Goal: Task Accomplishment & Management: Manage account settings

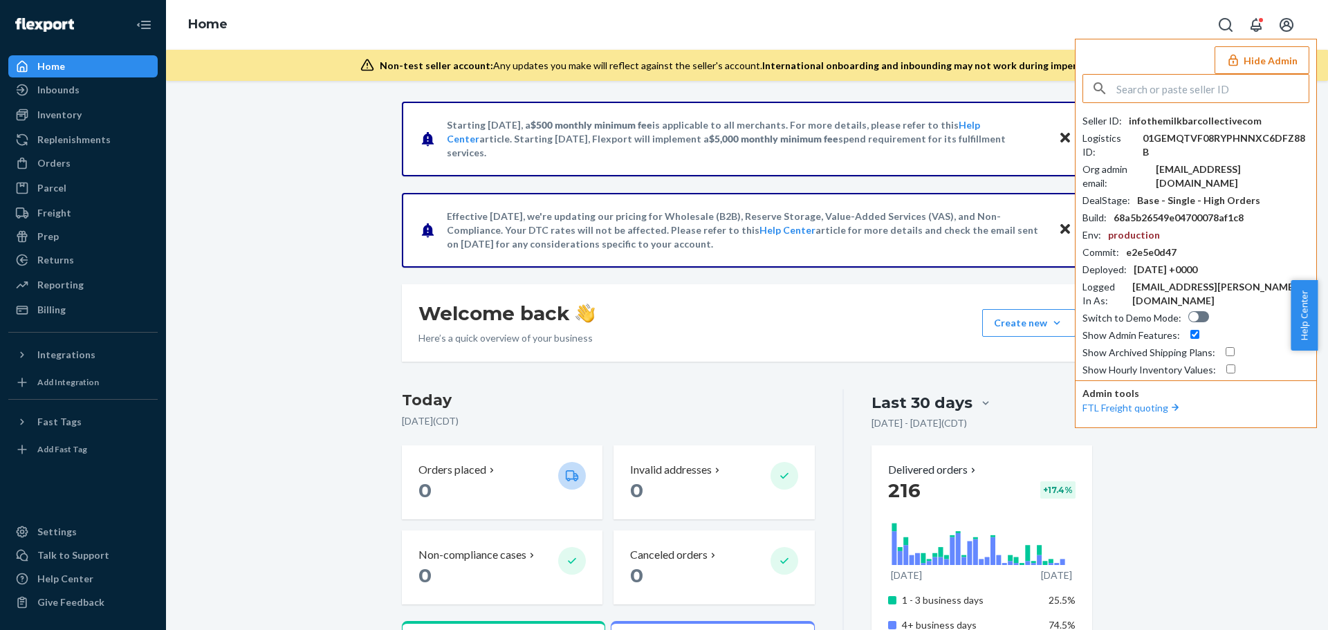
click at [1173, 81] on input "text" at bounding box center [1213, 89] width 192 height 28
paste input "caseylcixllccom"
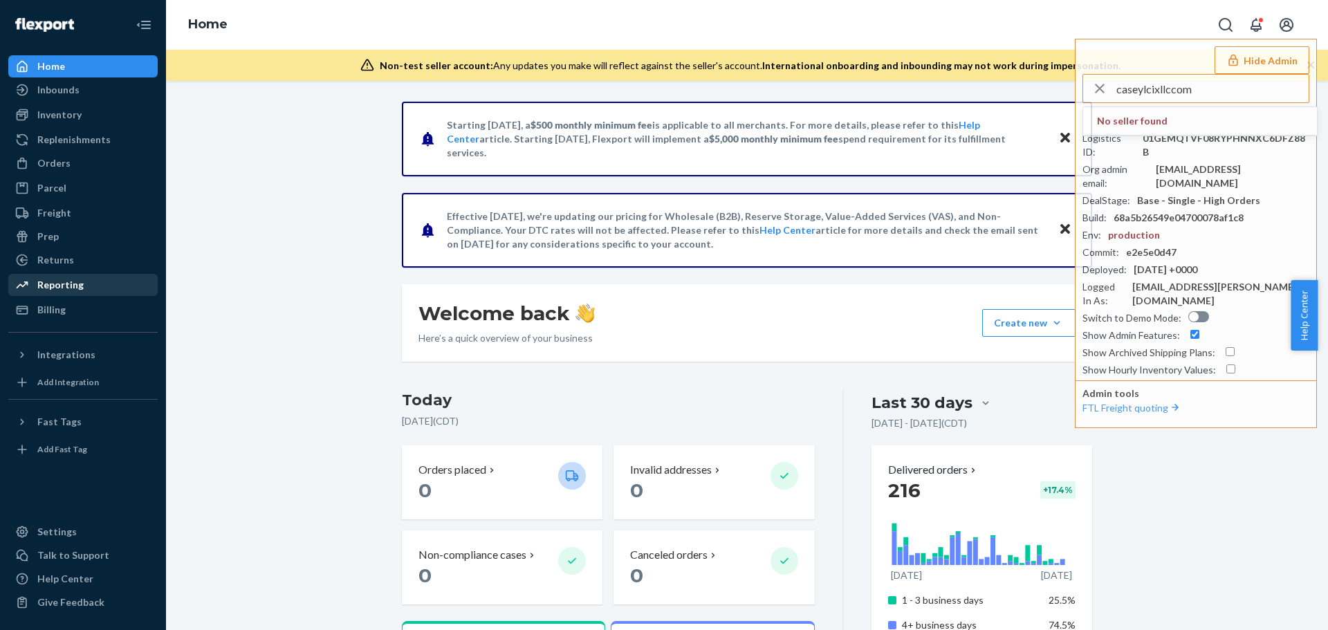
type input "caseylcixllccom"
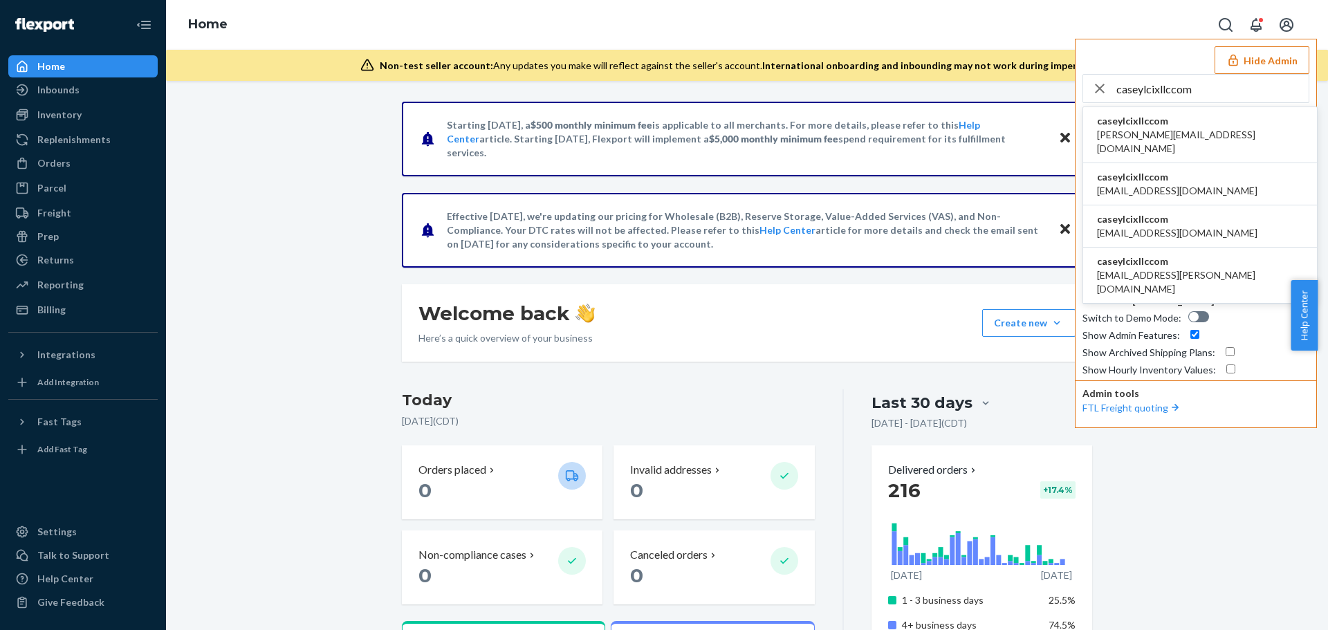
click at [1146, 122] on span "caseylcixllccom" at bounding box center [1200, 121] width 206 height 14
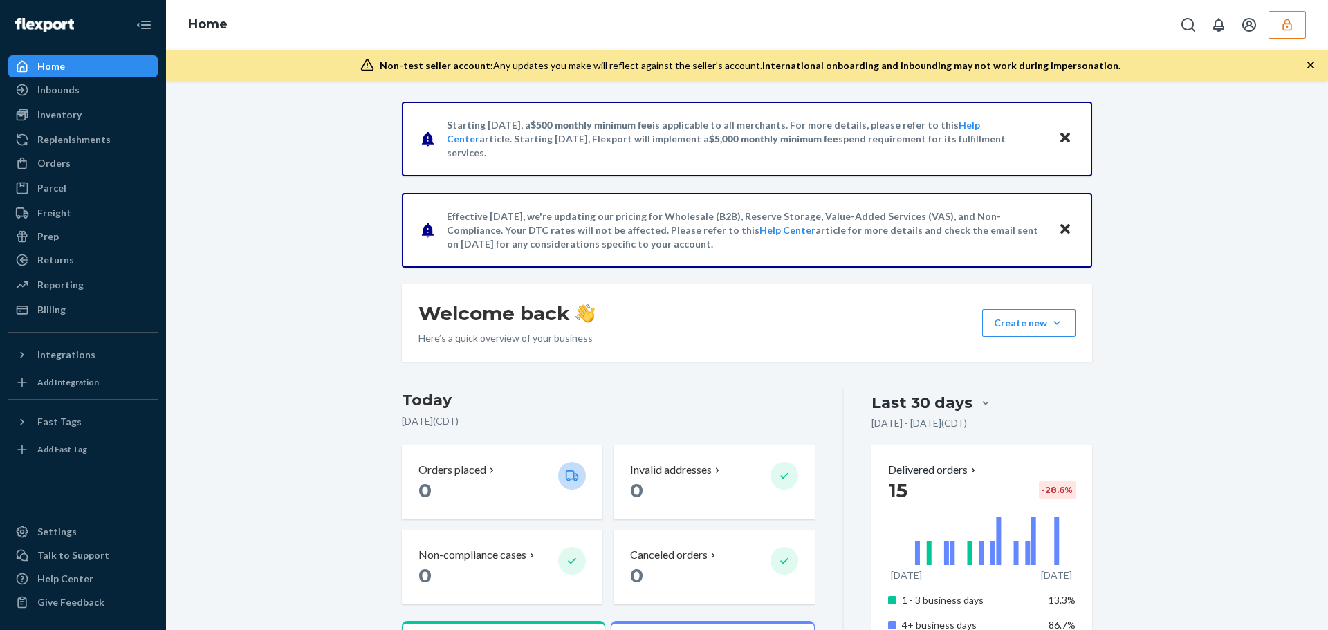
click at [1296, 34] on button "button" at bounding box center [1287, 25] width 37 height 28
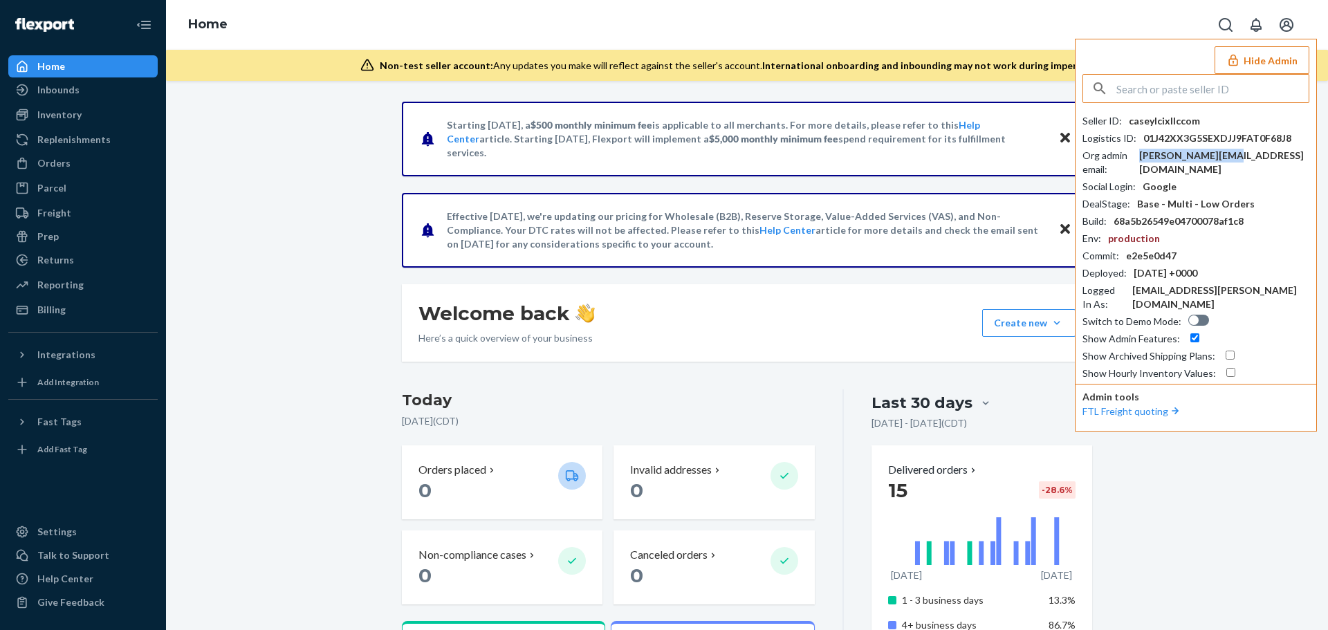
click at [1194, 154] on div "casey@lcixllc.com" at bounding box center [1224, 163] width 170 height 28
click at [1138, 92] on input "text" at bounding box center [1213, 89] width 192 height 28
paste input "joepostmodacom"
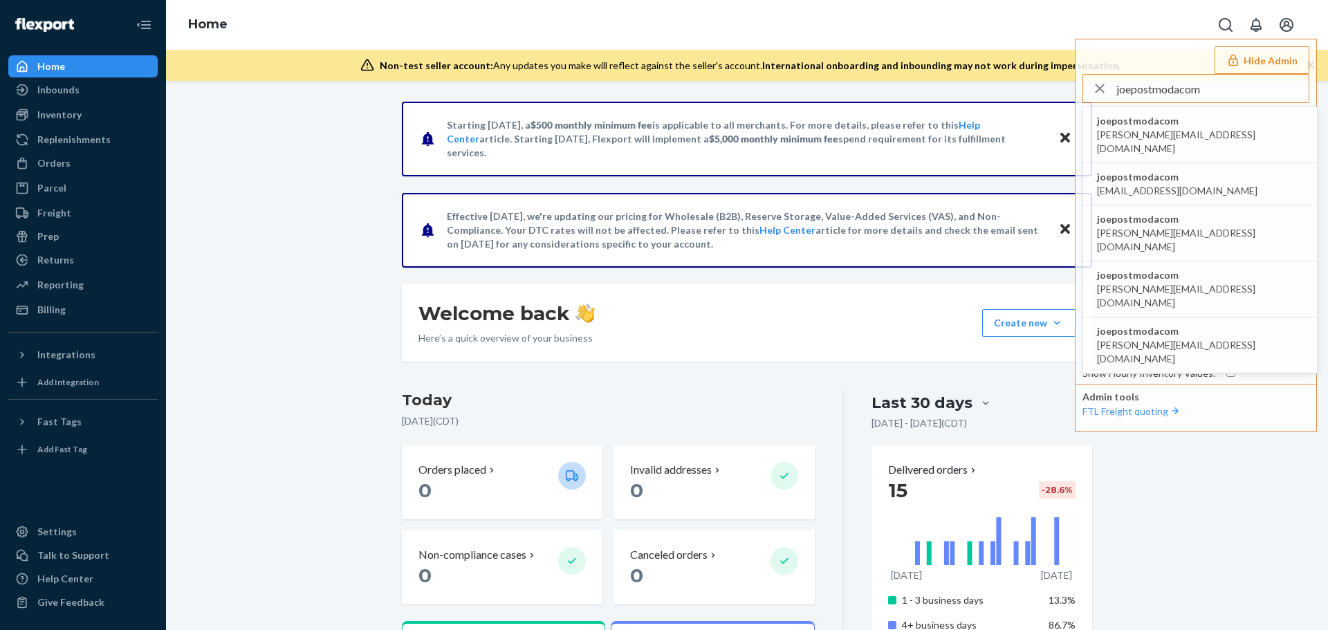
type input "joepostmodacom"
click at [1144, 123] on span "joepostmodacom" at bounding box center [1200, 121] width 206 height 14
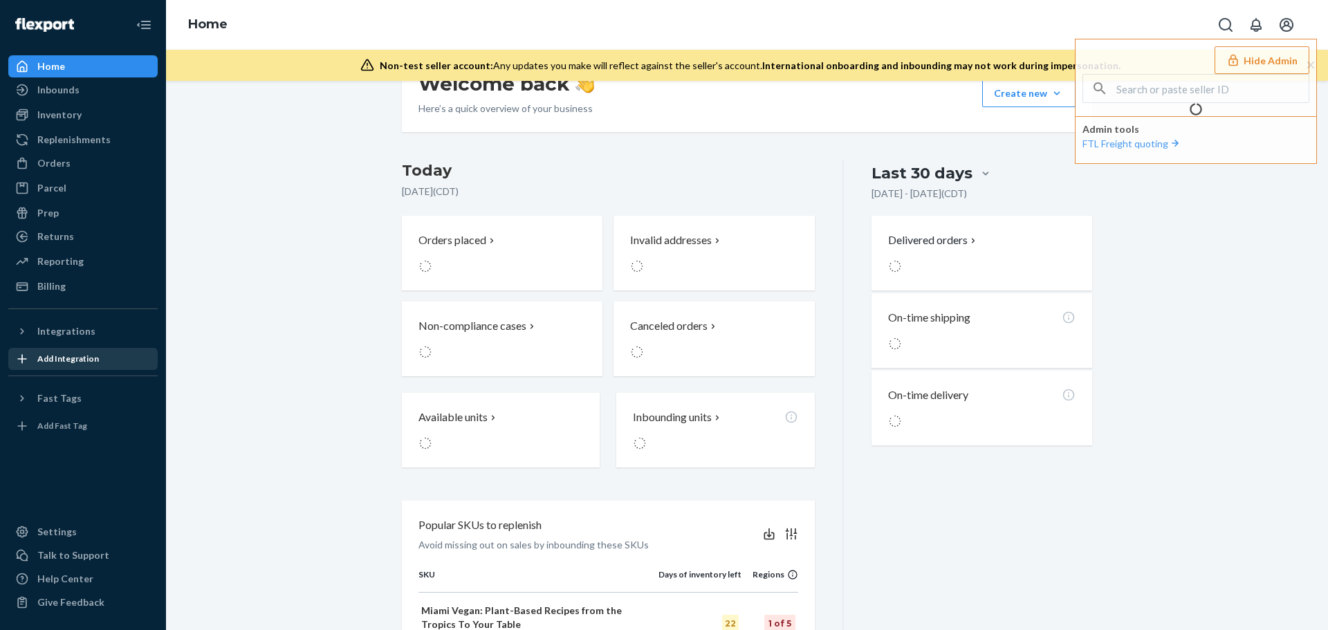
scroll to position [230, 0]
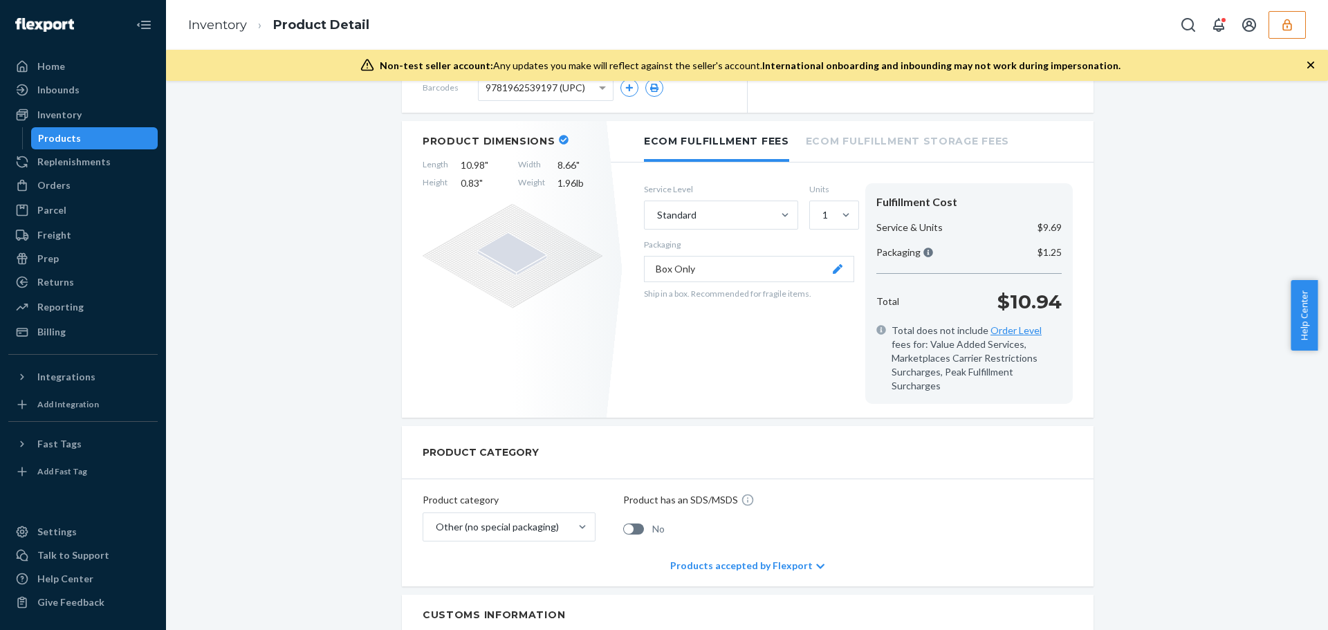
scroll to position [138, 0]
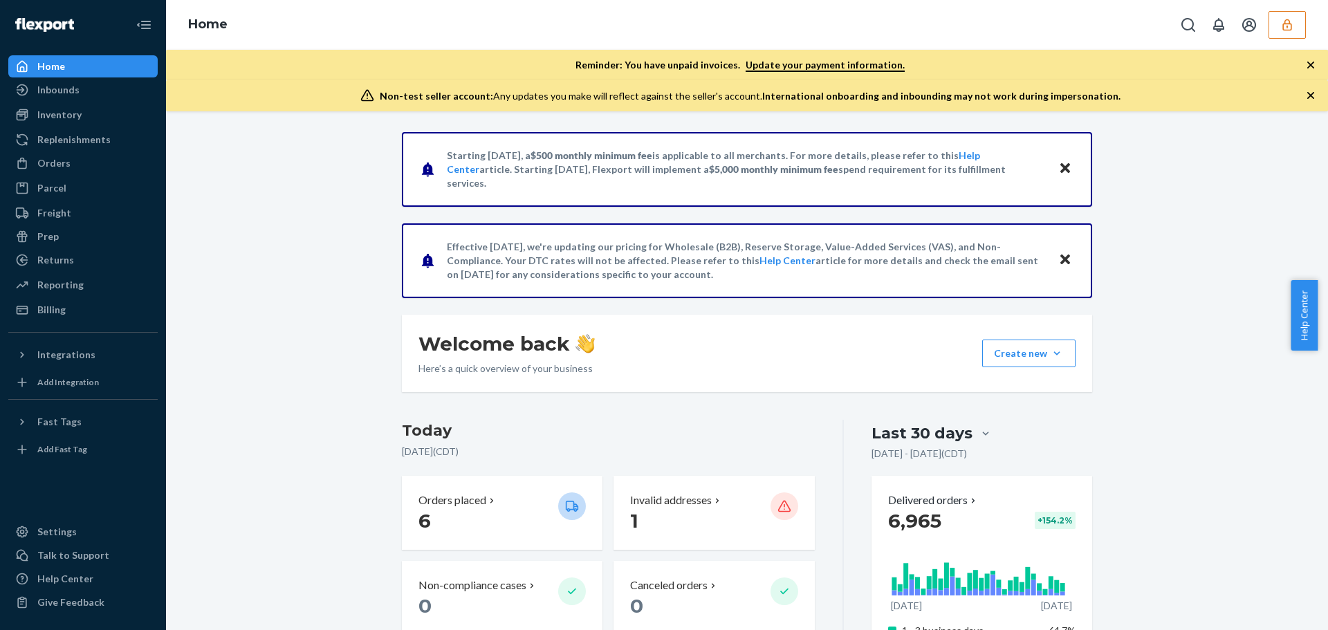
click at [1292, 30] on icon "button" at bounding box center [1288, 25] width 14 height 14
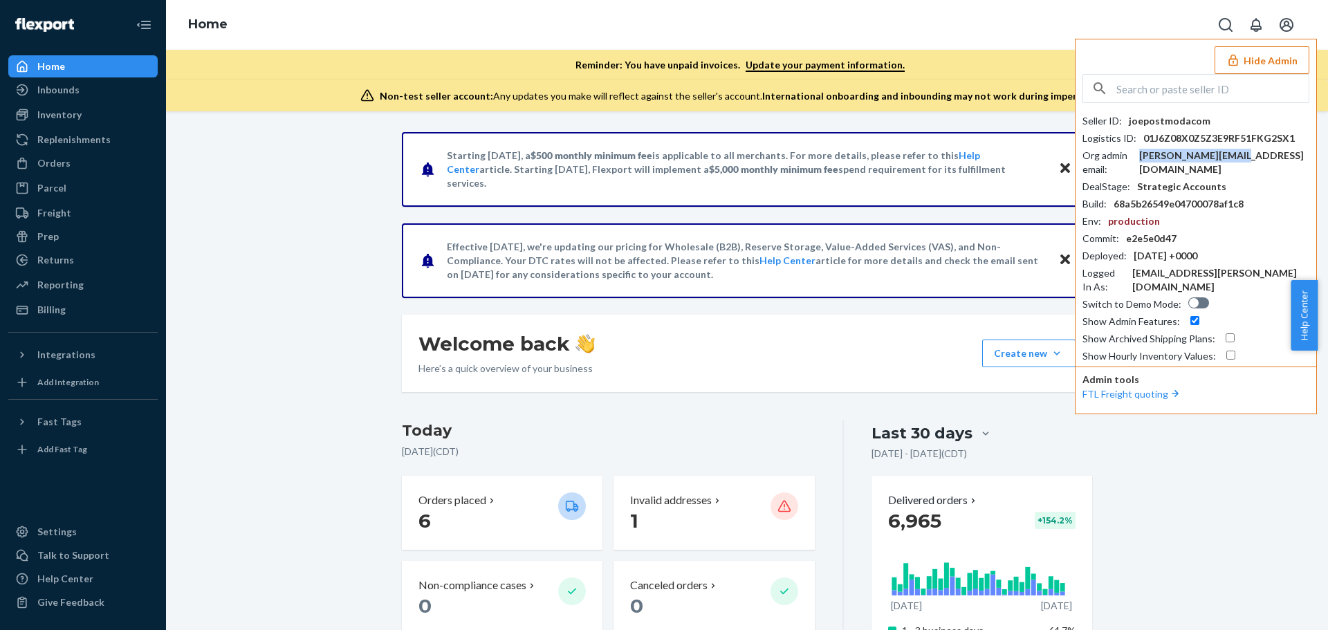
click at [1175, 161] on div "adarsh@postmoda.com" at bounding box center [1224, 163] width 170 height 28
click at [1187, 86] on input "text" at bounding box center [1213, 89] width 192 height 28
paste input "morgansarahssilkscom"
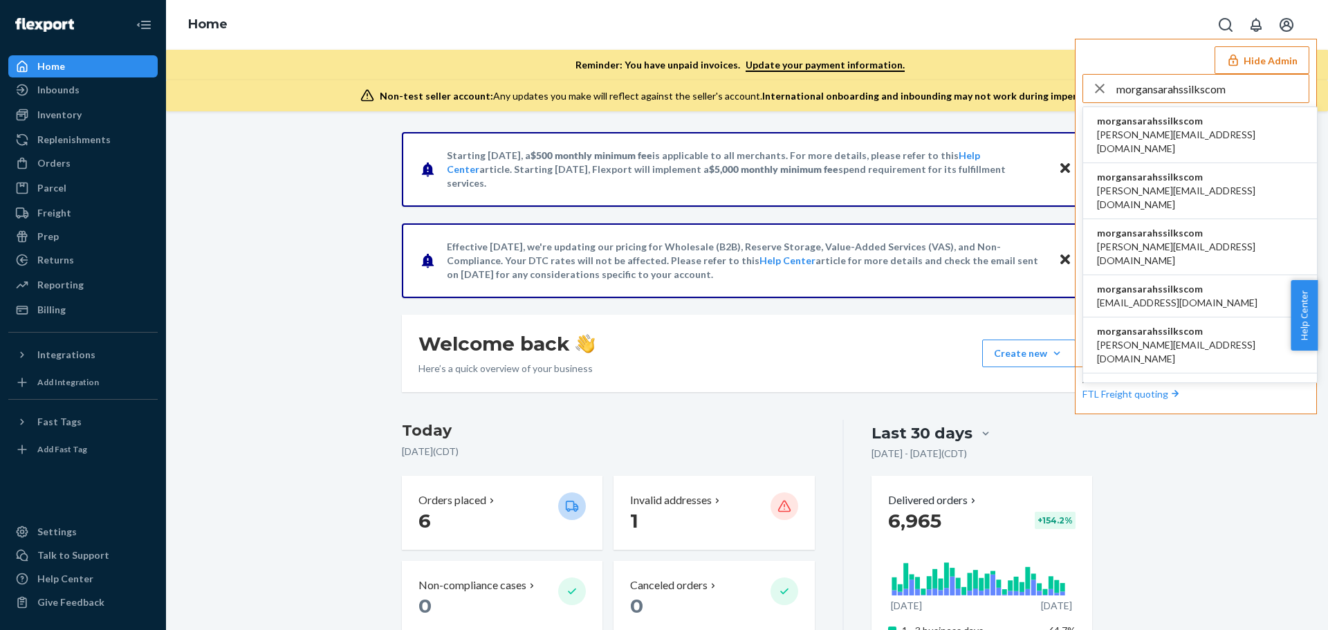
type input "morgansarahssilkscom"
click at [1182, 131] on span "cassandra@sarahssilks.com" at bounding box center [1200, 142] width 206 height 28
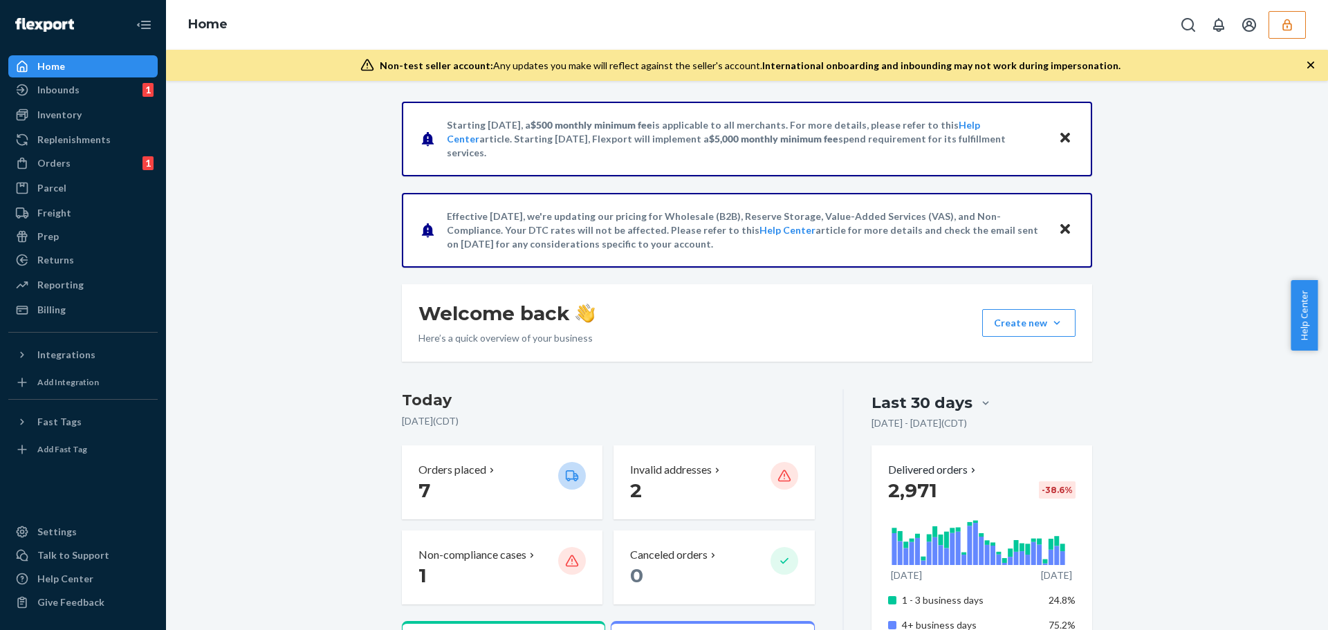
click at [1306, 29] on div "Home" at bounding box center [747, 25] width 1162 height 50
drag, startPoint x: 1279, startPoint y: 32, endPoint x: 1274, endPoint y: 42, distance: 11.8
click at [1279, 31] on button "button" at bounding box center [1287, 25] width 37 height 28
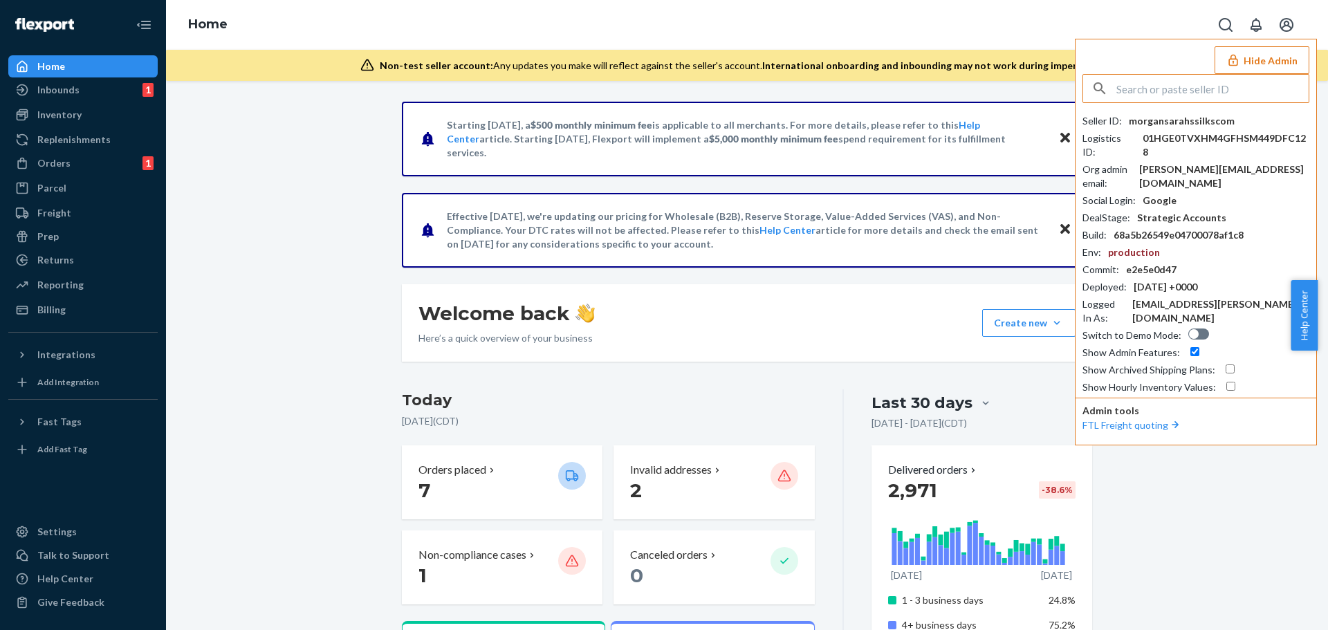
click at [1200, 95] on input "text" at bounding box center [1213, 89] width 192 height 28
type input "morgansarahssilkscom"
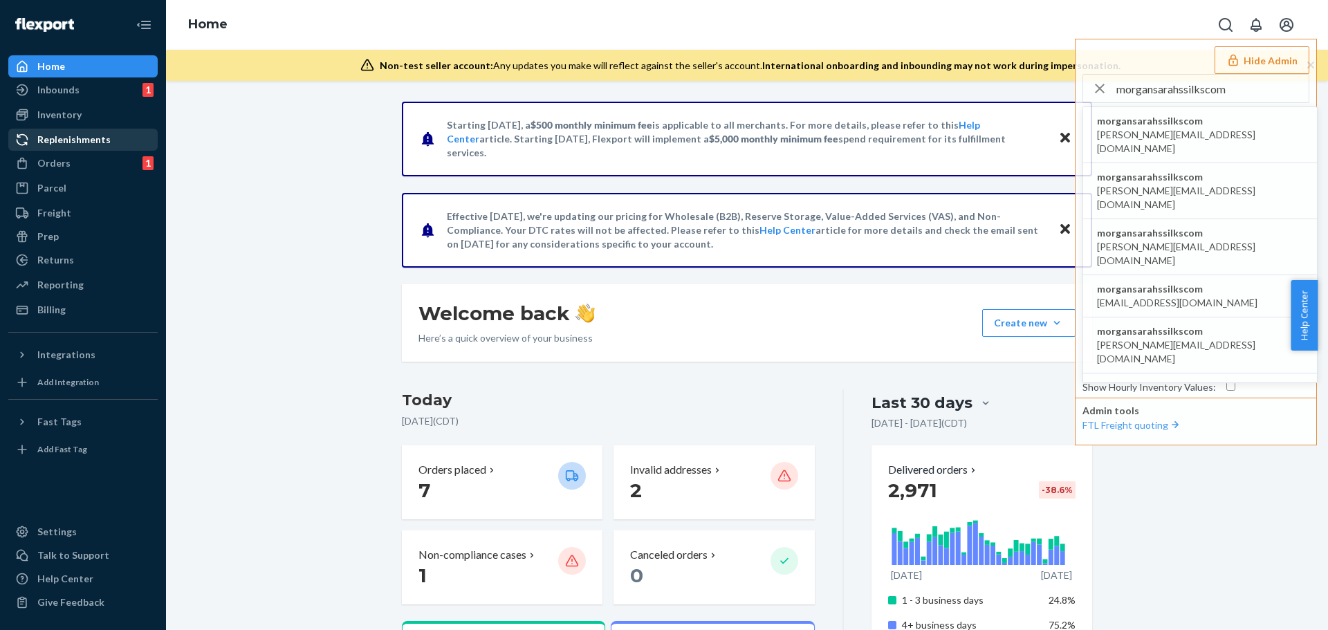
drag, startPoint x: 60, startPoint y: 157, endPoint x: 75, endPoint y: 149, distance: 16.4
click at [60, 157] on div "Orders" at bounding box center [53, 163] width 33 height 14
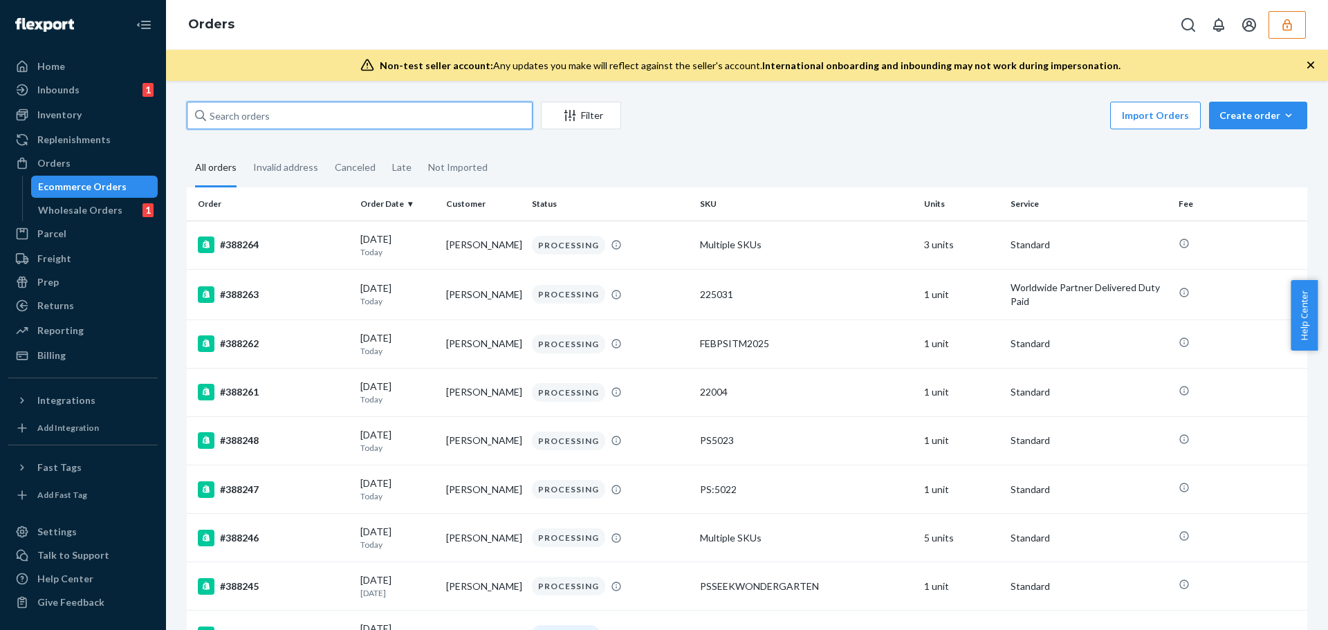
click at [322, 117] on input "text" at bounding box center [360, 116] width 346 height 28
paste input "76929"
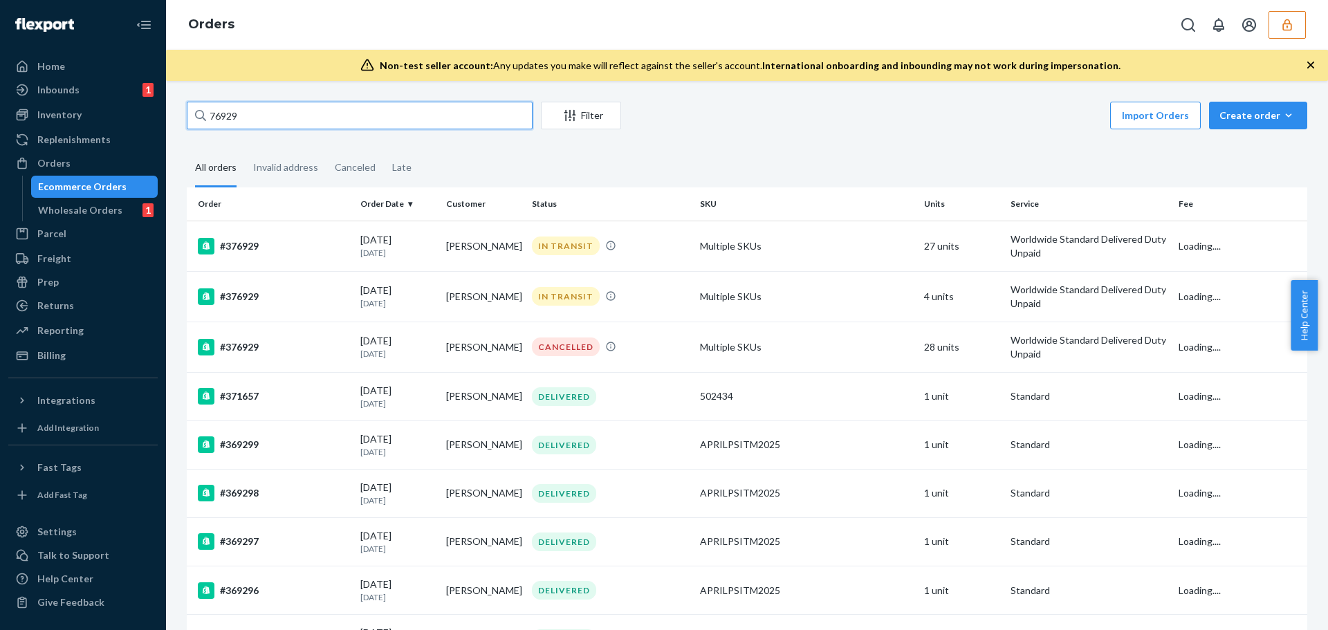
click at [214, 119] on input "76929" at bounding box center [360, 116] width 346 height 28
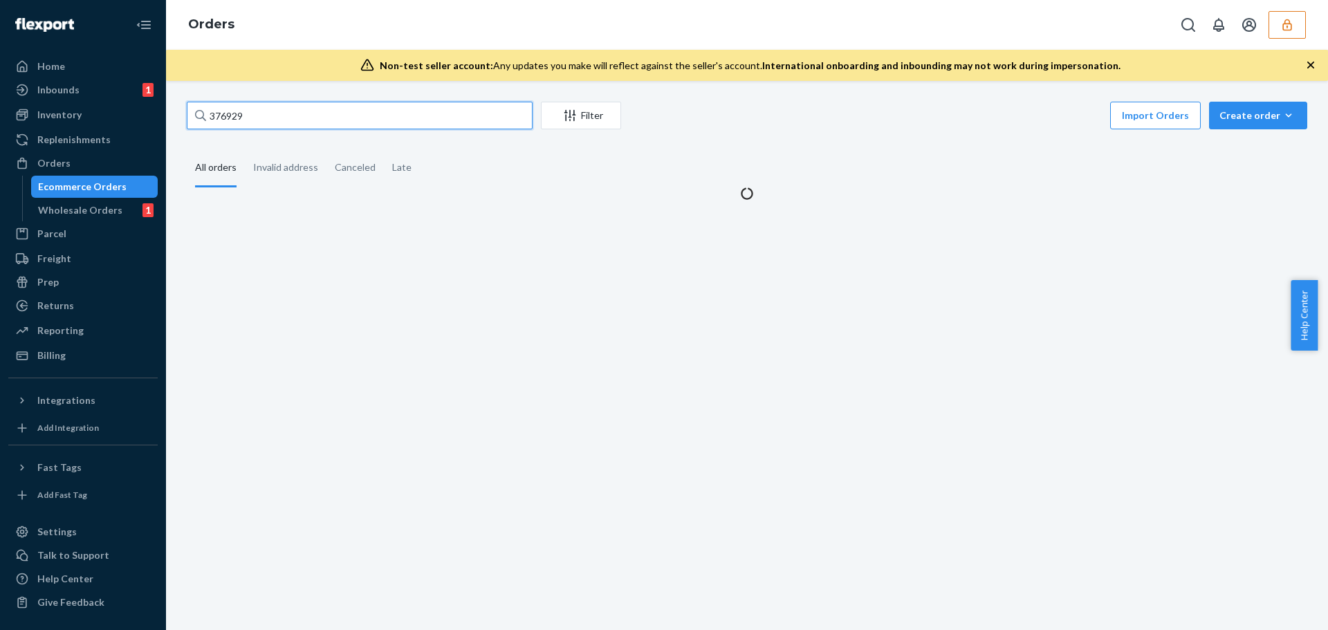
type input "376929"
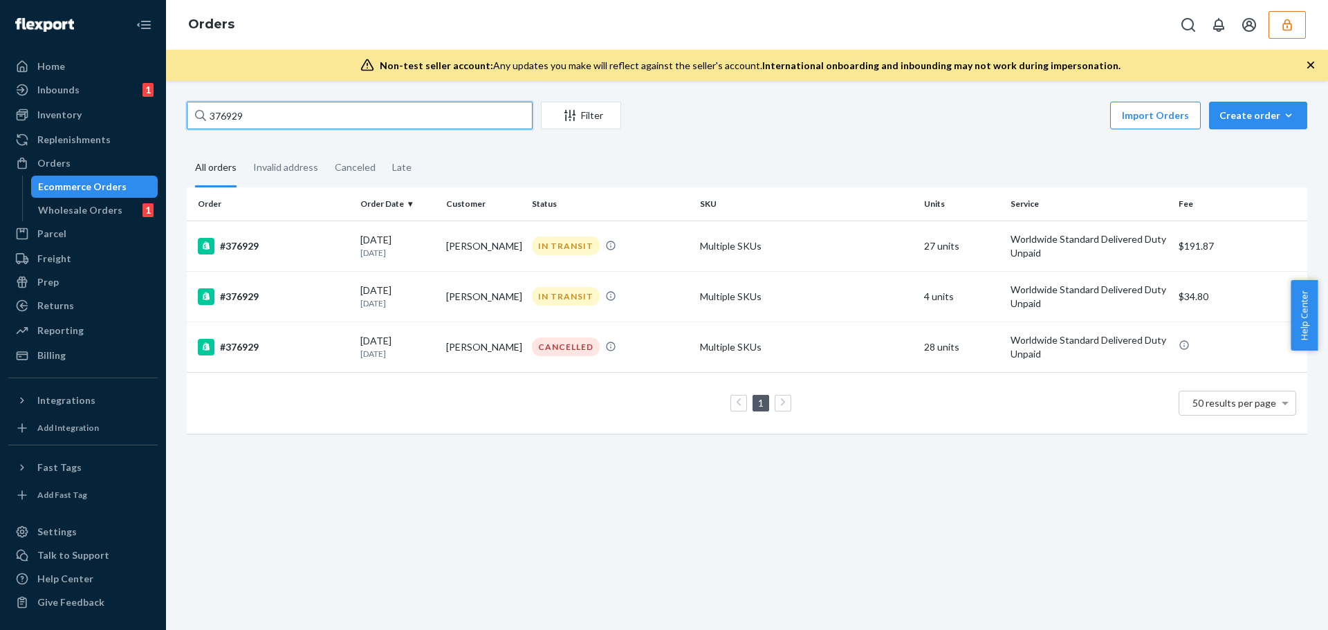
click at [289, 120] on input "376929" at bounding box center [360, 116] width 346 height 28
drag, startPoint x: 190, startPoint y: 111, endPoint x: 176, endPoint y: 111, distance: 13.9
click at [176, 111] on div "376929 Filter Import Orders Create order Ecommerce order Removal order All orde…" at bounding box center [747, 355] width 1162 height 549
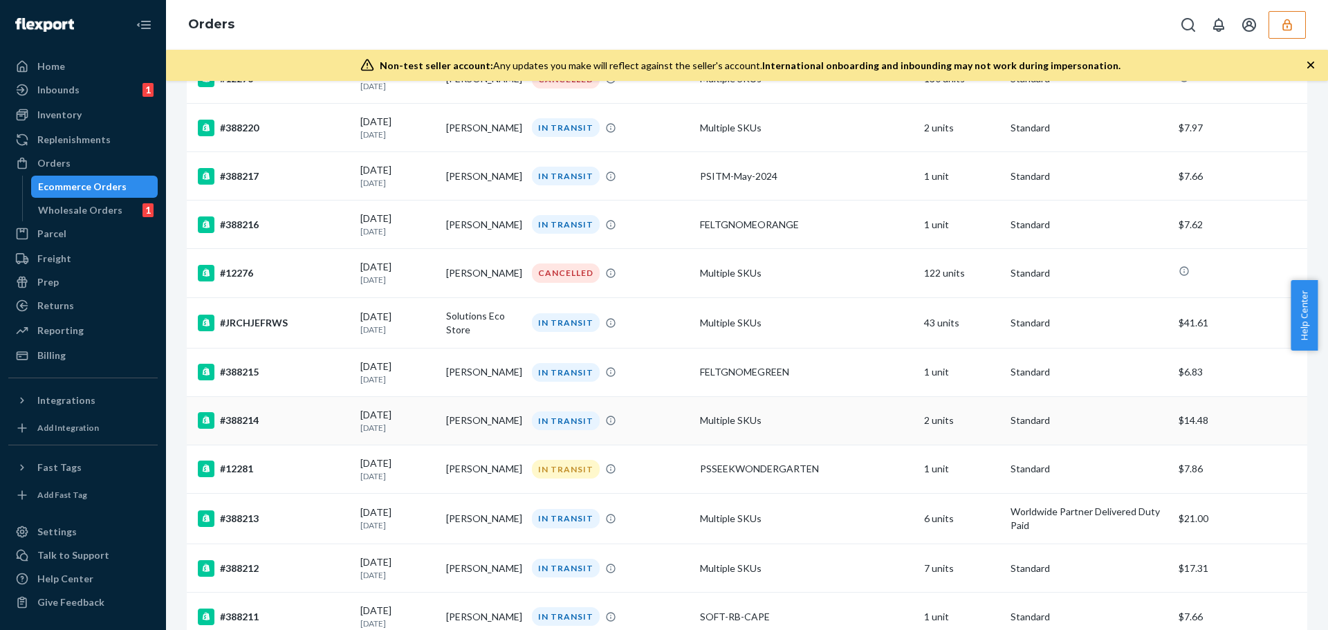
scroll to position [1853, 0]
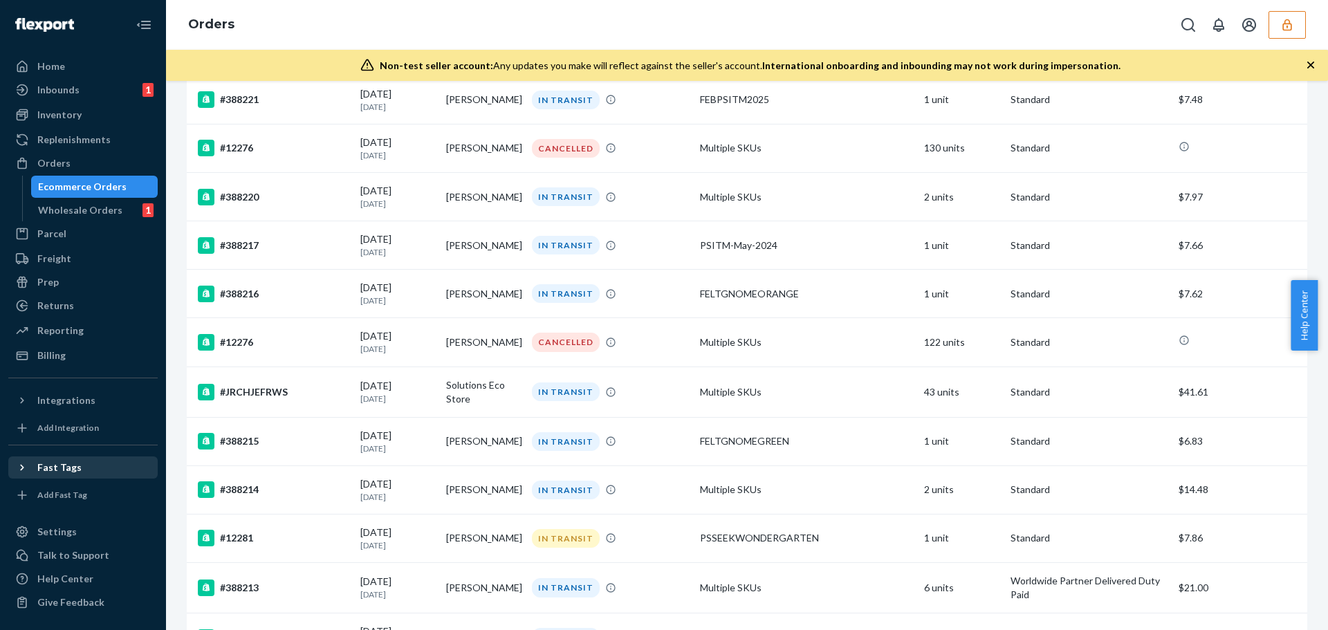
click at [89, 470] on div "Fast Tags" at bounding box center [83, 467] width 147 height 19
click at [73, 527] on div "Settings" at bounding box center [83, 531] width 147 height 19
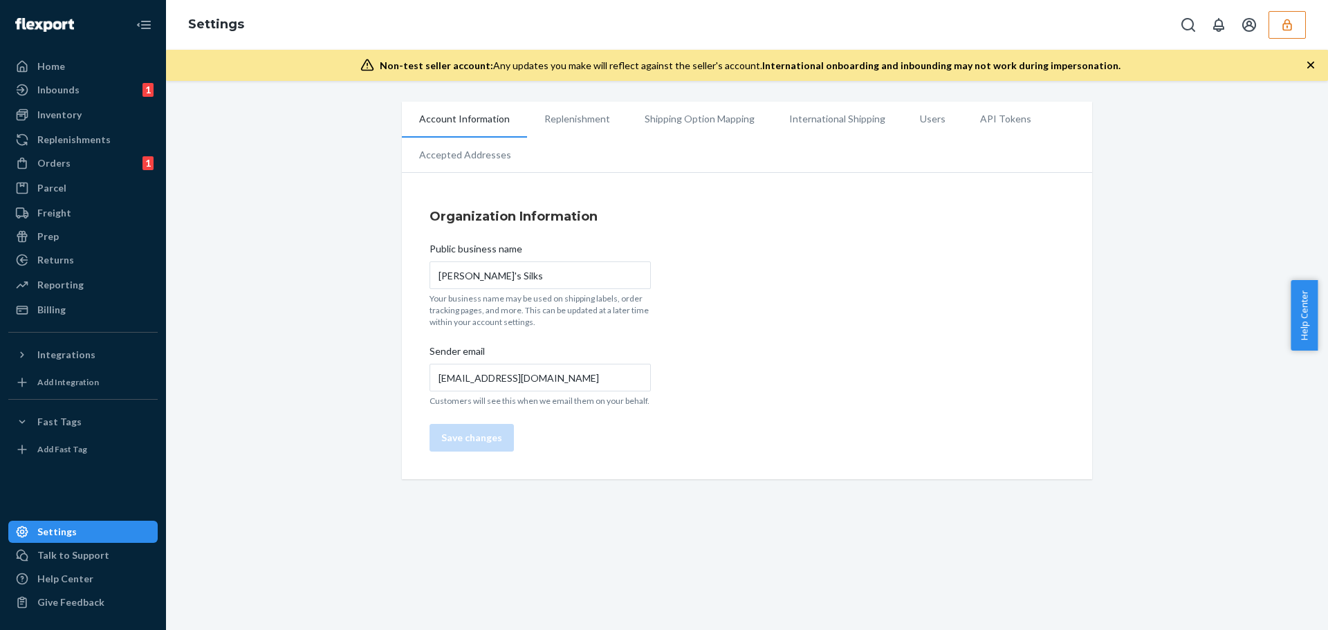
click at [746, 117] on ul "Account Information Replenishment Shipping Option Mapping International Shippin…" at bounding box center [747, 137] width 690 height 71
click at [716, 117] on li "Shipping Option Mapping" at bounding box center [699, 119] width 145 height 35
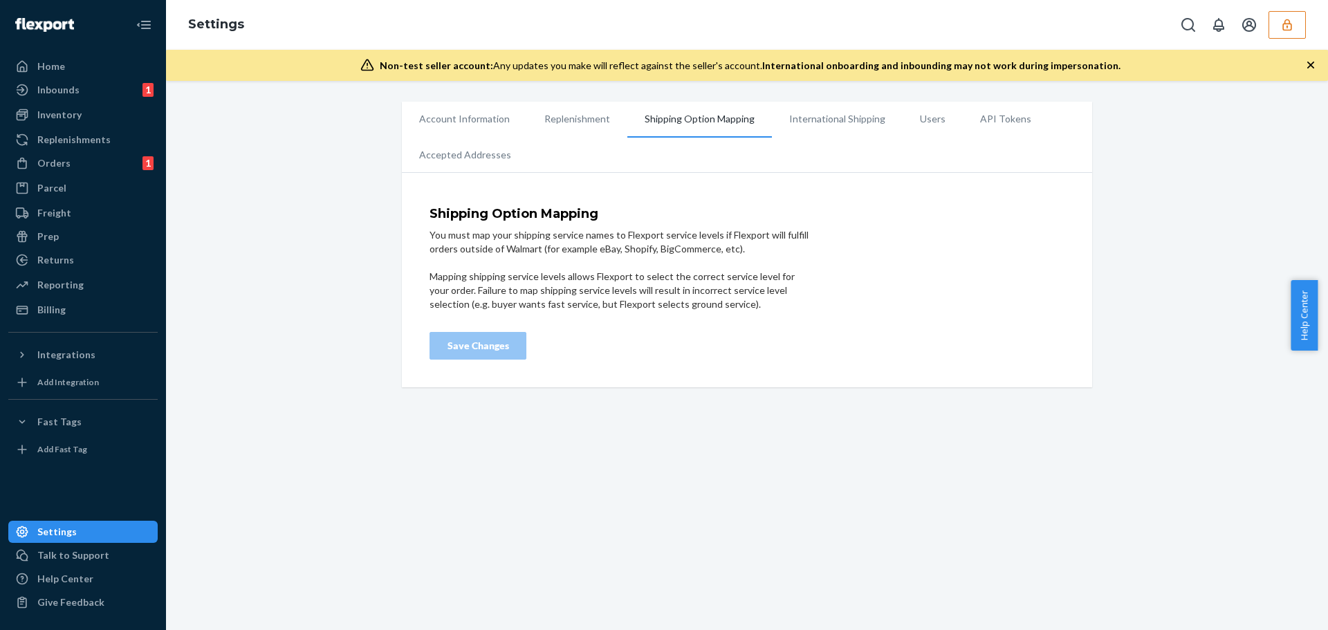
click at [831, 124] on li "International Shipping" at bounding box center [837, 119] width 131 height 35
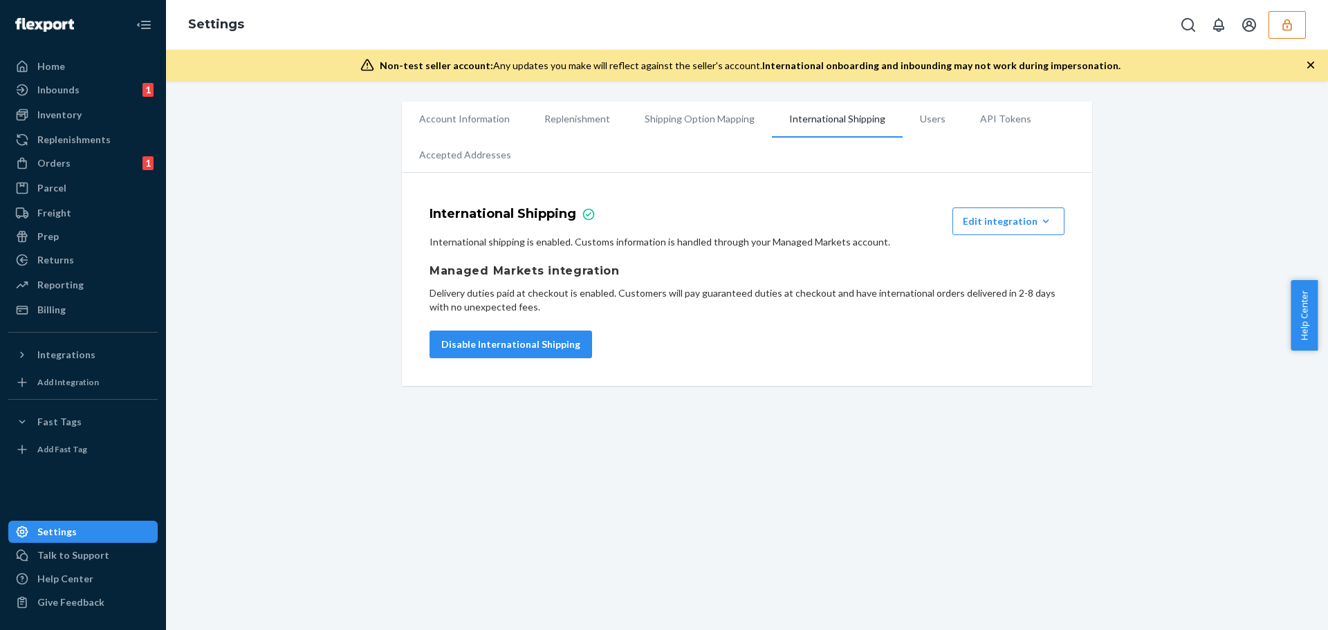
click at [735, 505] on div "Account Information Replenishment Shipping Option Mapping International Shippin…" at bounding box center [747, 355] width 1162 height 549
click at [57, 159] on div "Orders" at bounding box center [53, 163] width 33 height 14
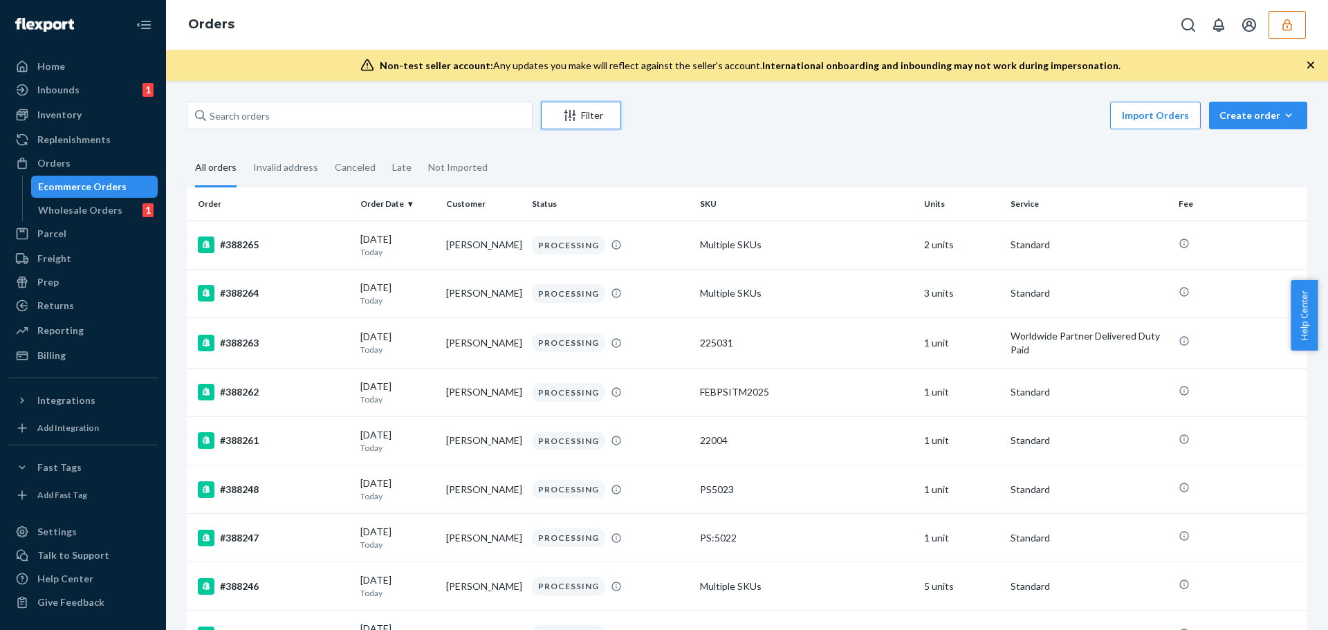
click at [576, 115] on icon "Filter" at bounding box center [570, 116] width 14 height 14
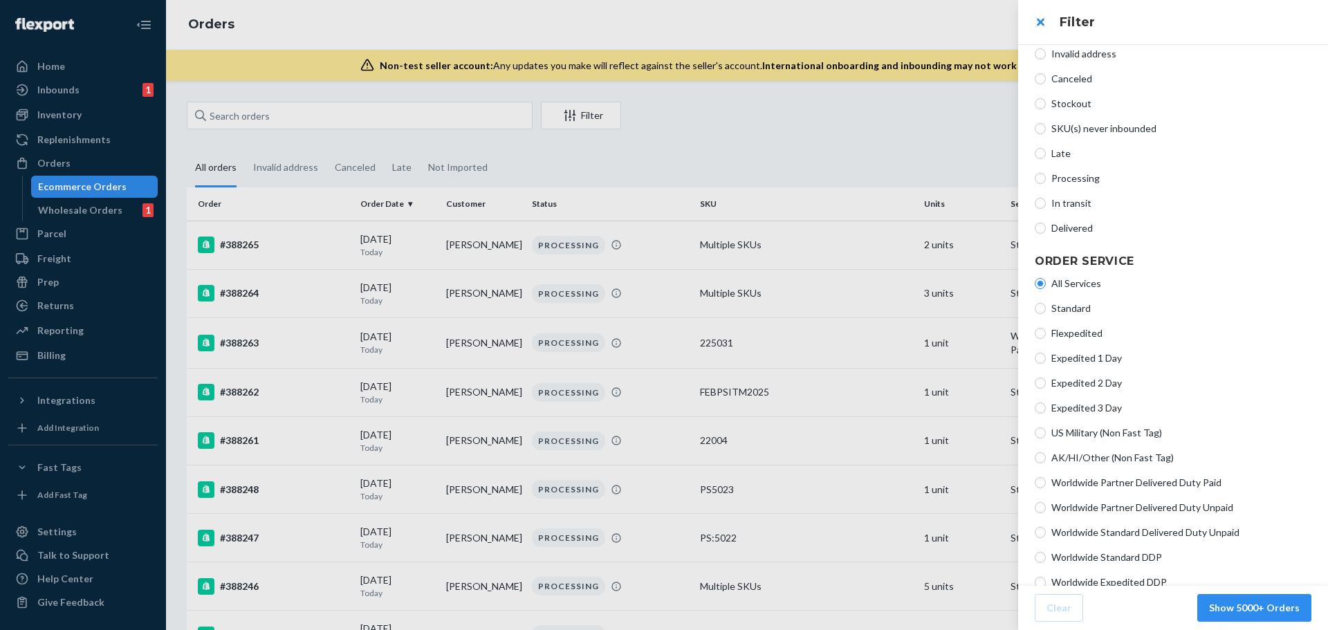
scroll to position [244, 0]
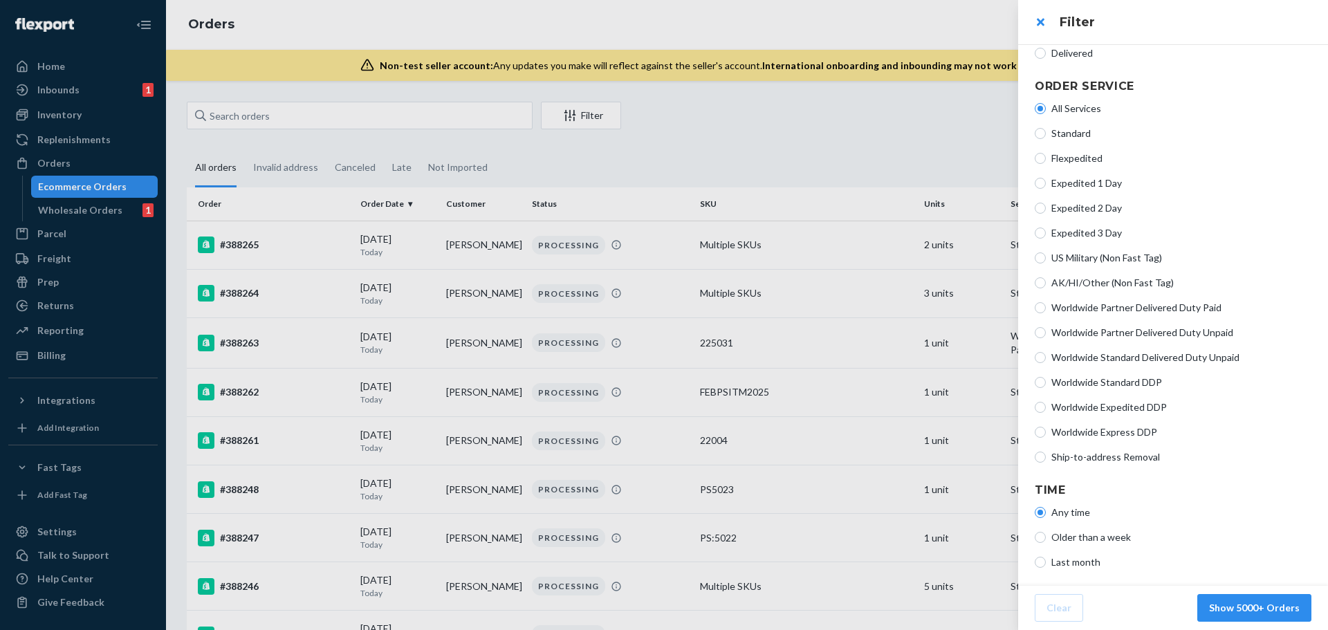
click at [1105, 544] on div "Any time Older than a week Last month" at bounding box center [1173, 537] width 277 height 75
click at [1108, 542] on span "Older than a week" at bounding box center [1182, 538] width 260 height 14
click at [1046, 542] on input "Older than a week" at bounding box center [1040, 537] width 11 height 11
radio input "true"
radio input "false"
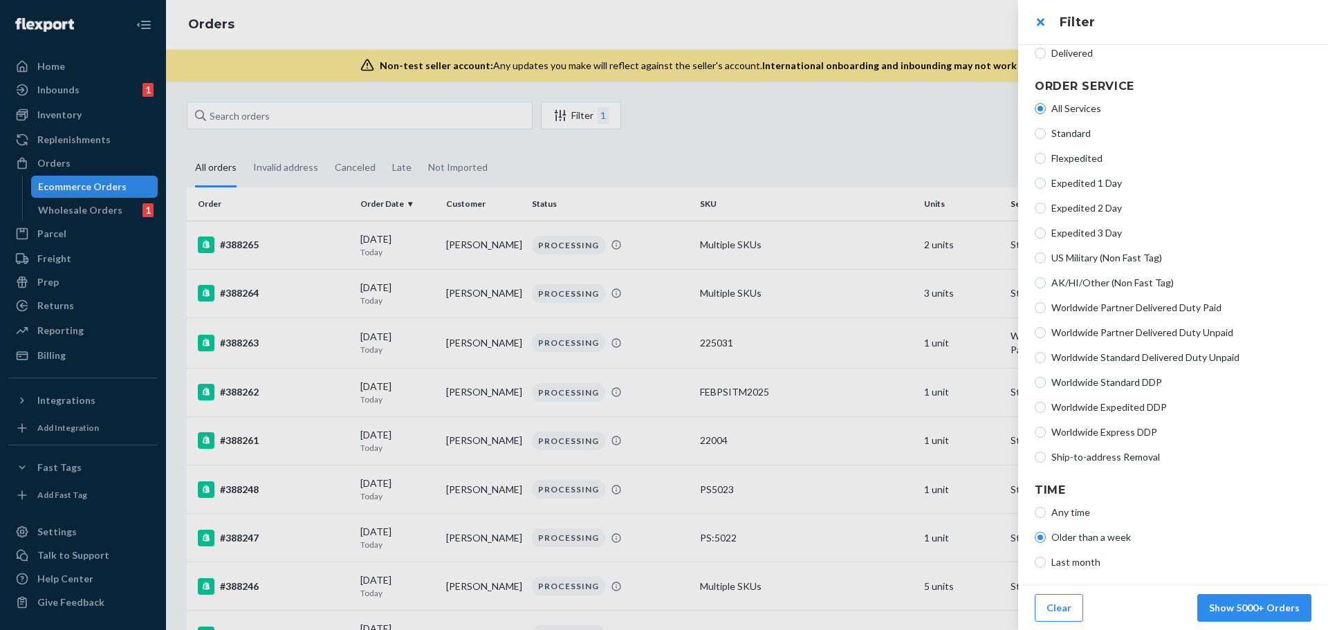
click at [1085, 562] on span "Last month" at bounding box center [1182, 563] width 260 height 14
click at [1046, 562] on input "Last month" at bounding box center [1040, 562] width 11 height 11
radio input "true"
radio input "false"
click at [1085, 511] on span "Any time" at bounding box center [1182, 513] width 260 height 14
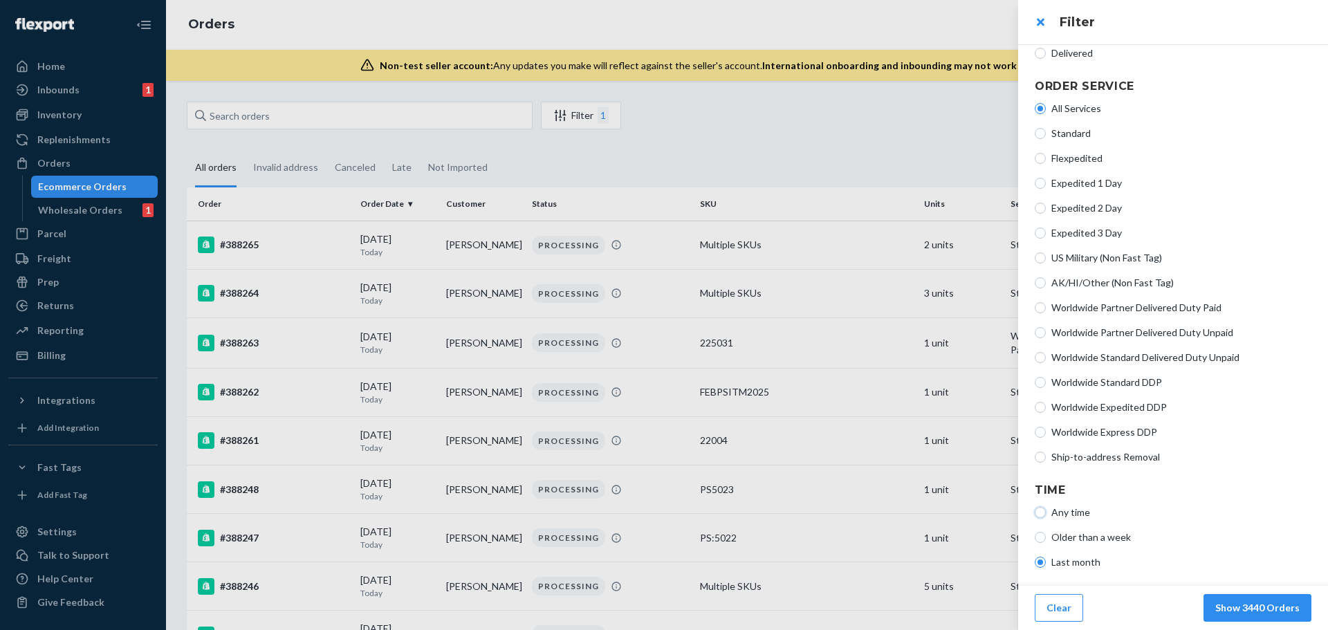
click at [1046, 511] on input "Any time" at bounding box center [1040, 512] width 11 height 11
radio input "true"
radio input "false"
click at [826, 134] on div at bounding box center [664, 315] width 1328 height 630
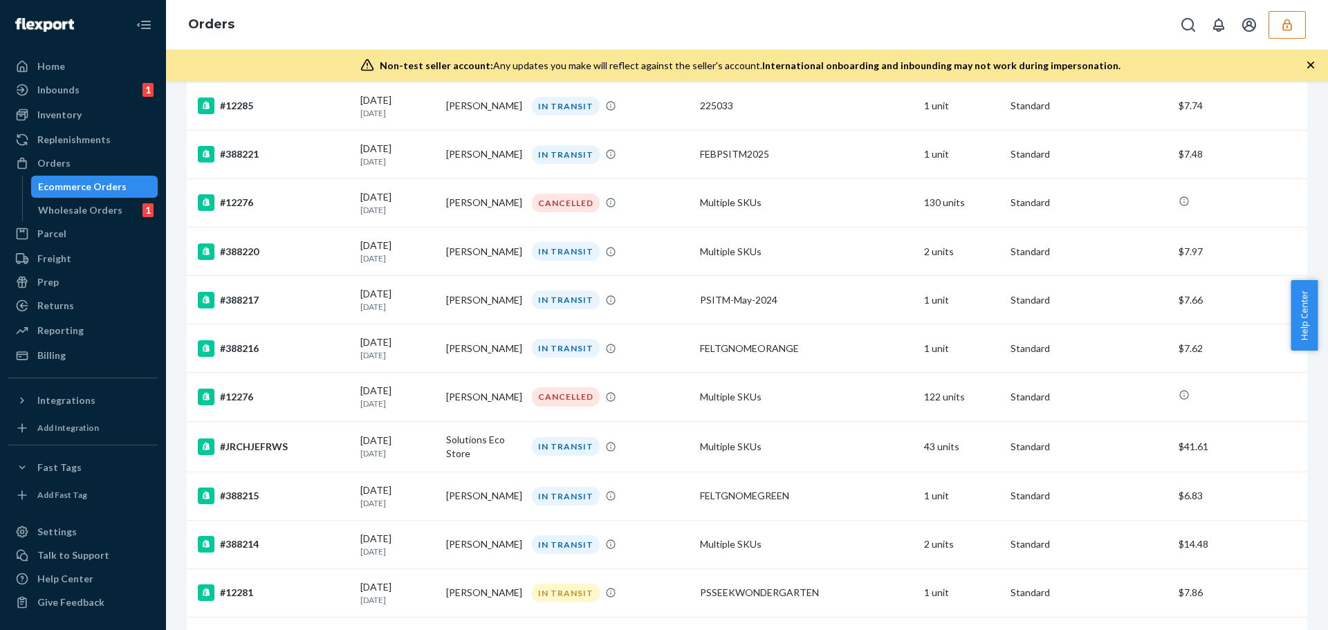
scroll to position [2130, 0]
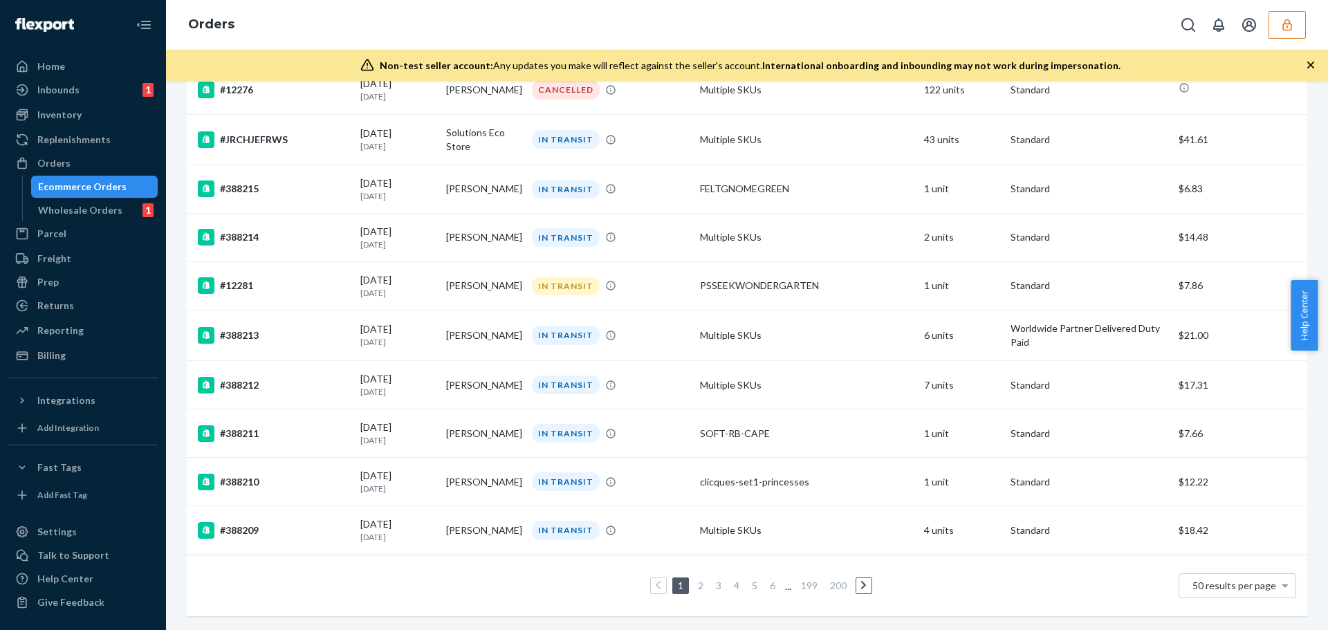
click at [836, 580] on link "200" at bounding box center [838, 586] width 22 height 12
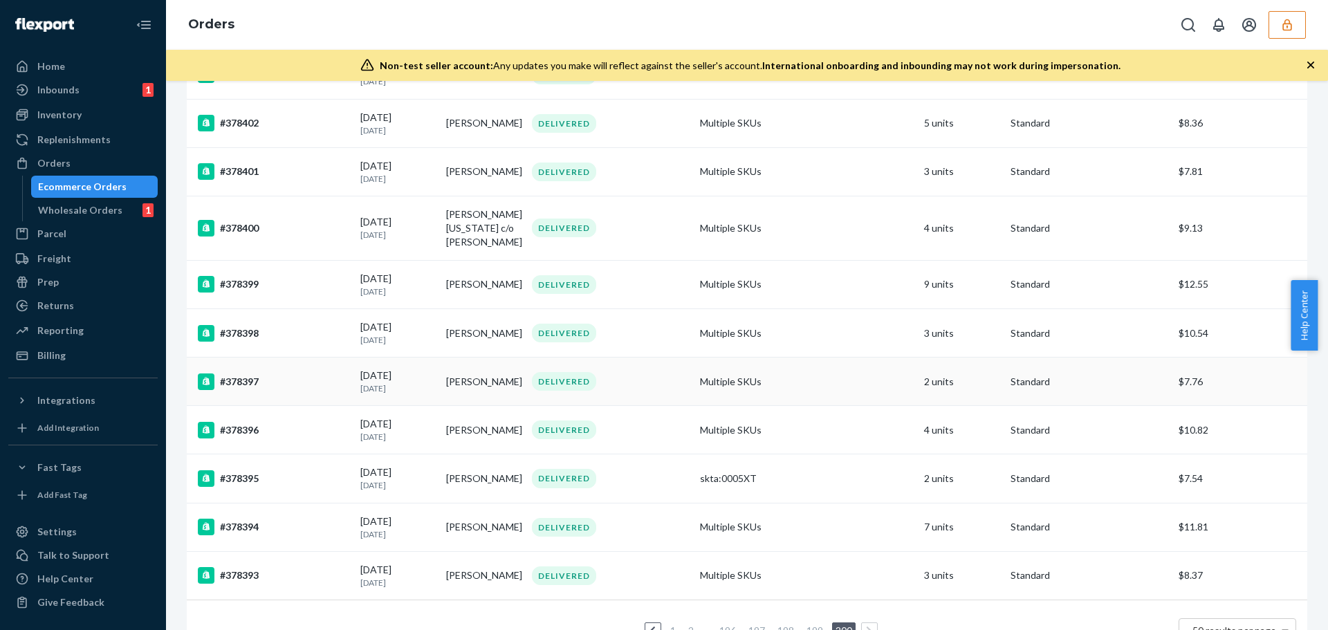
scroll to position [2140, 0]
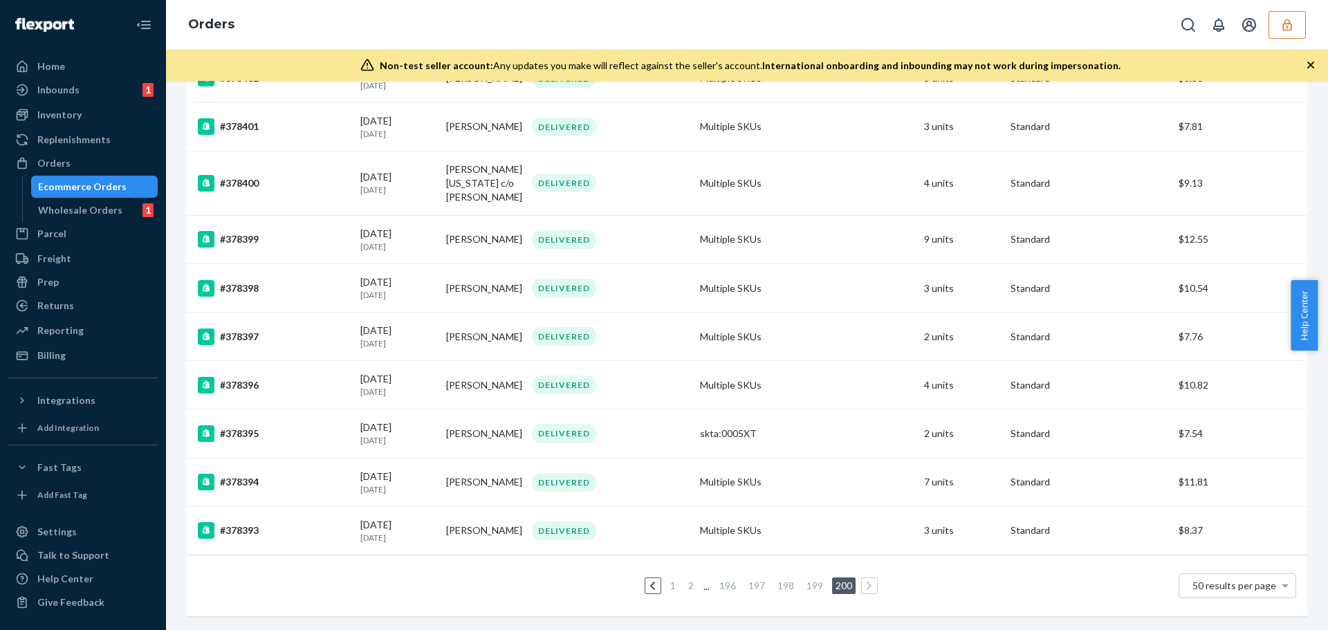
click at [866, 581] on icon at bounding box center [869, 586] width 6 height 10
click at [962, 580] on div "1 2 ... 196 197 198 199 200 50 results per page" at bounding box center [747, 586] width 1099 height 44
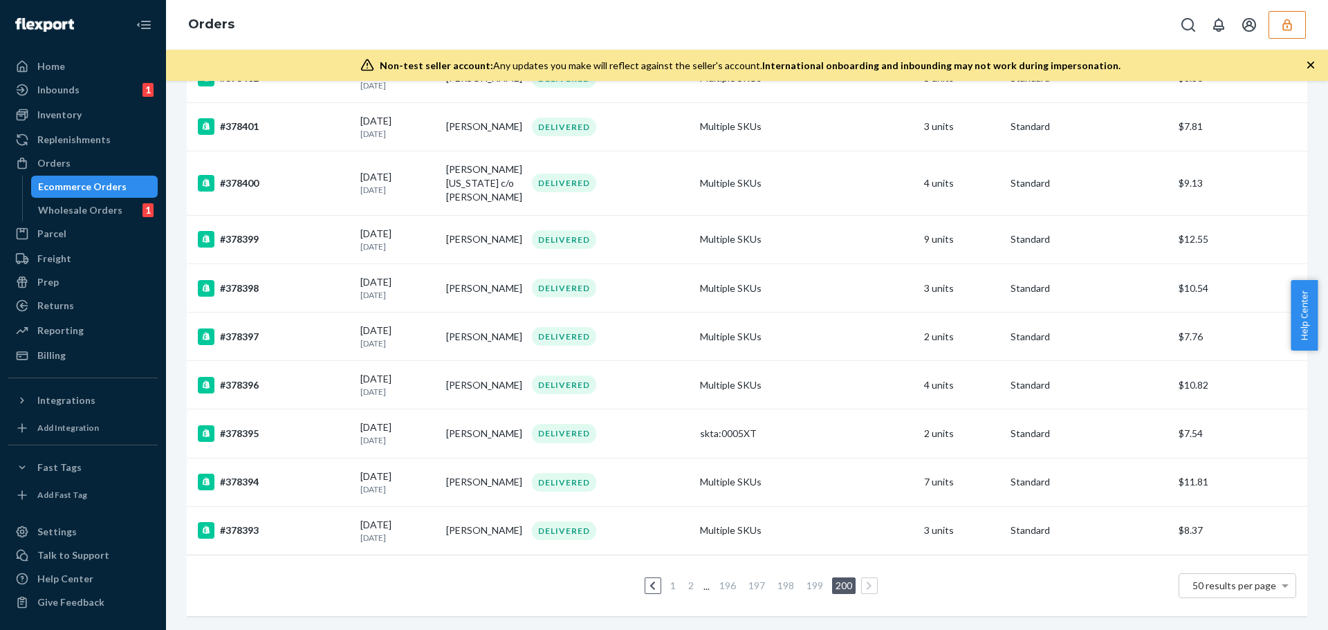
click at [866, 581] on icon at bounding box center [869, 586] width 6 height 10
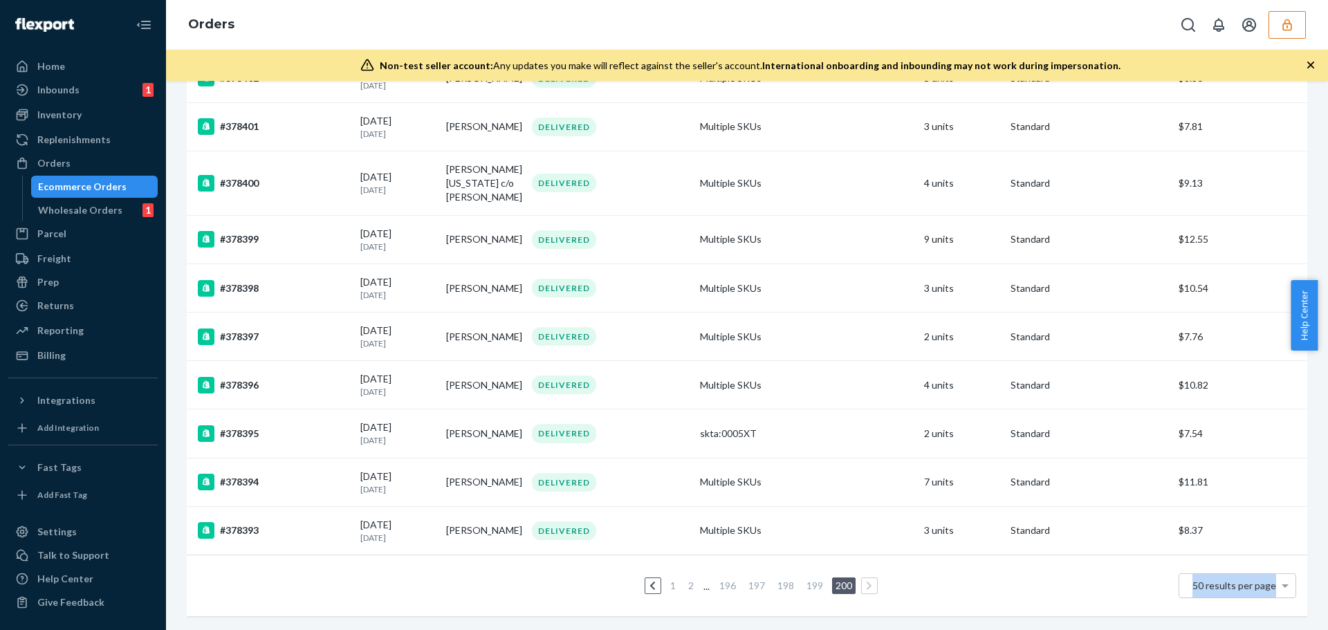
click at [866, 581] on icon at bounding box center [869, 586] width 6 height 10
click at [919, 572] on div "1 2 ... 196 197 198 199 200 50 results per page" at bounding box center [747, 586] width 1099 height 44
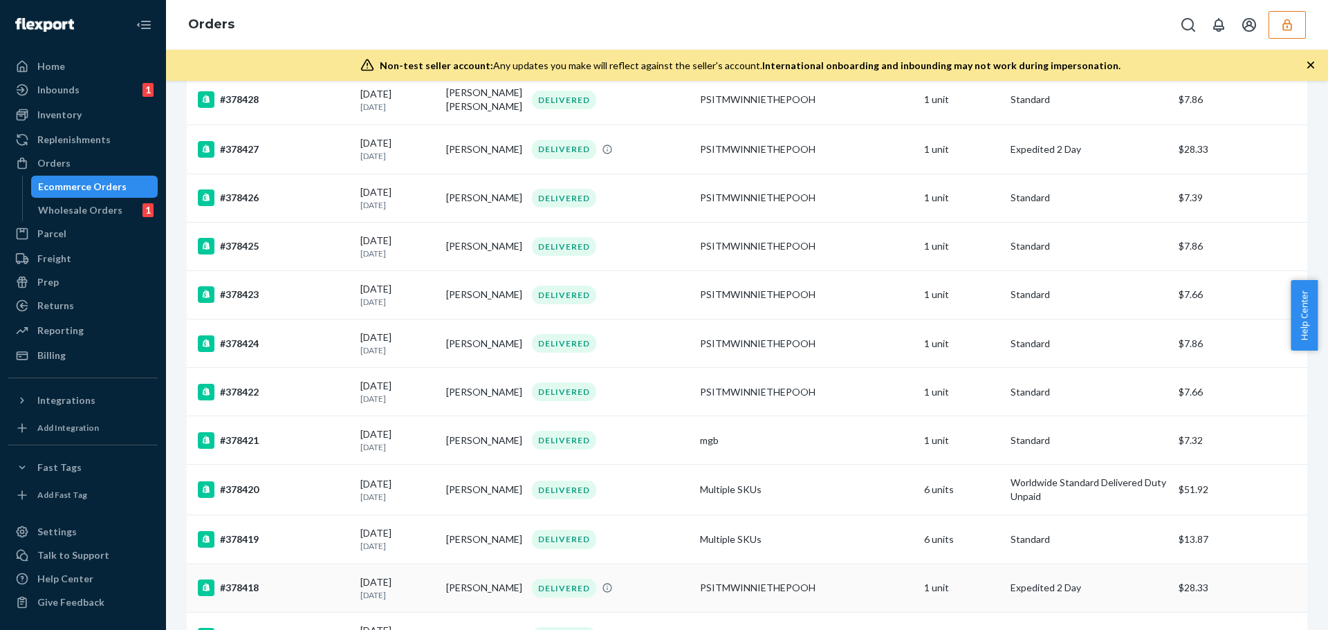
scroll to position [687, 0]
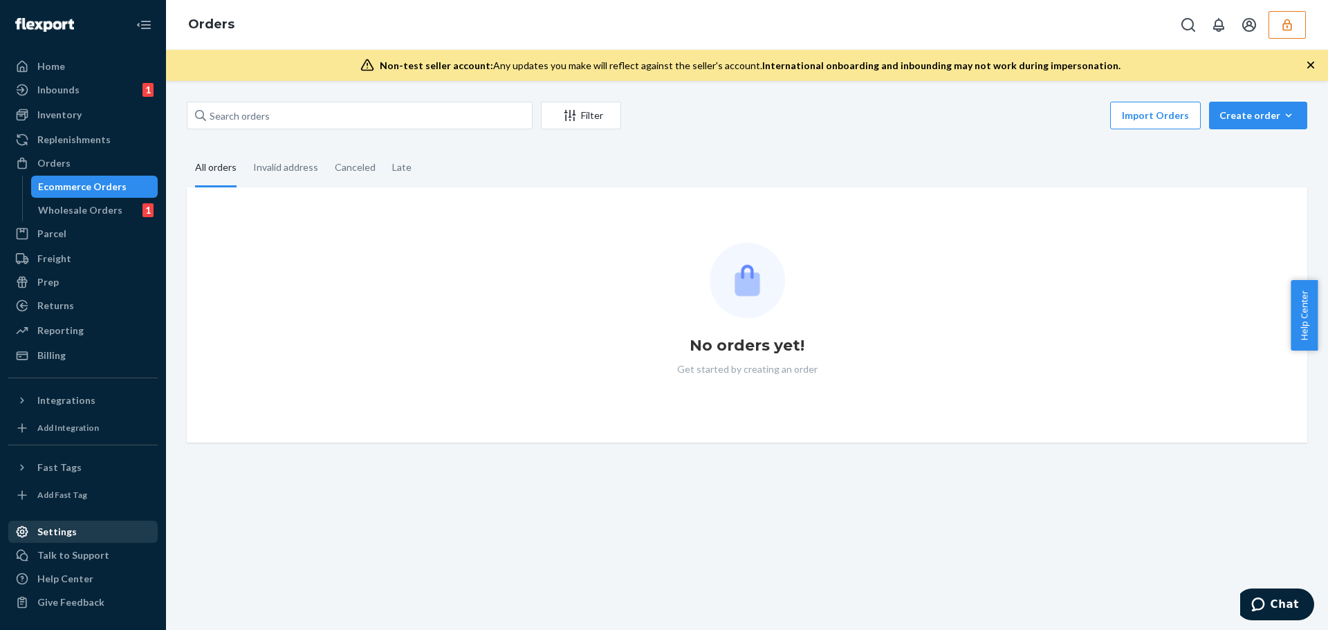
click at [68, 532] on div "Settings" at bounding box center [56, 532] width 39 height 14
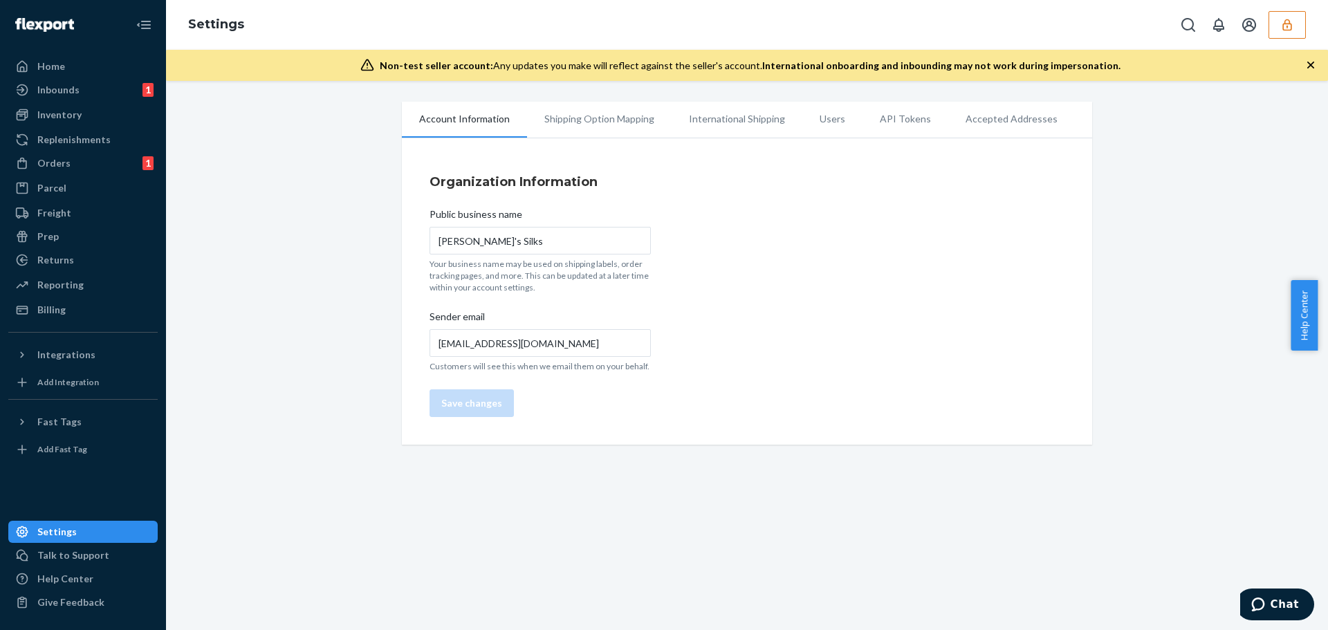
click at [706, 119] on li "International Shipping" at bounding box center [737, 119] width 131 height 35
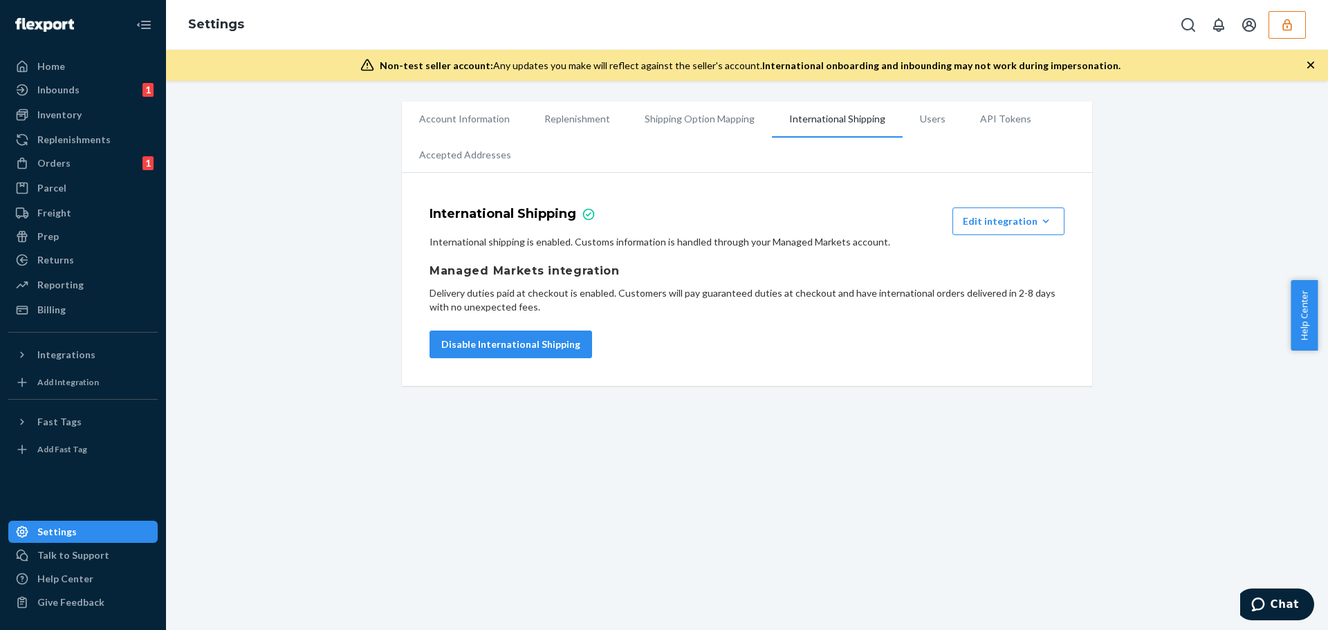
click at [1279, 32] on button "button" at bounding box center [1287, 25] width 37 height 28
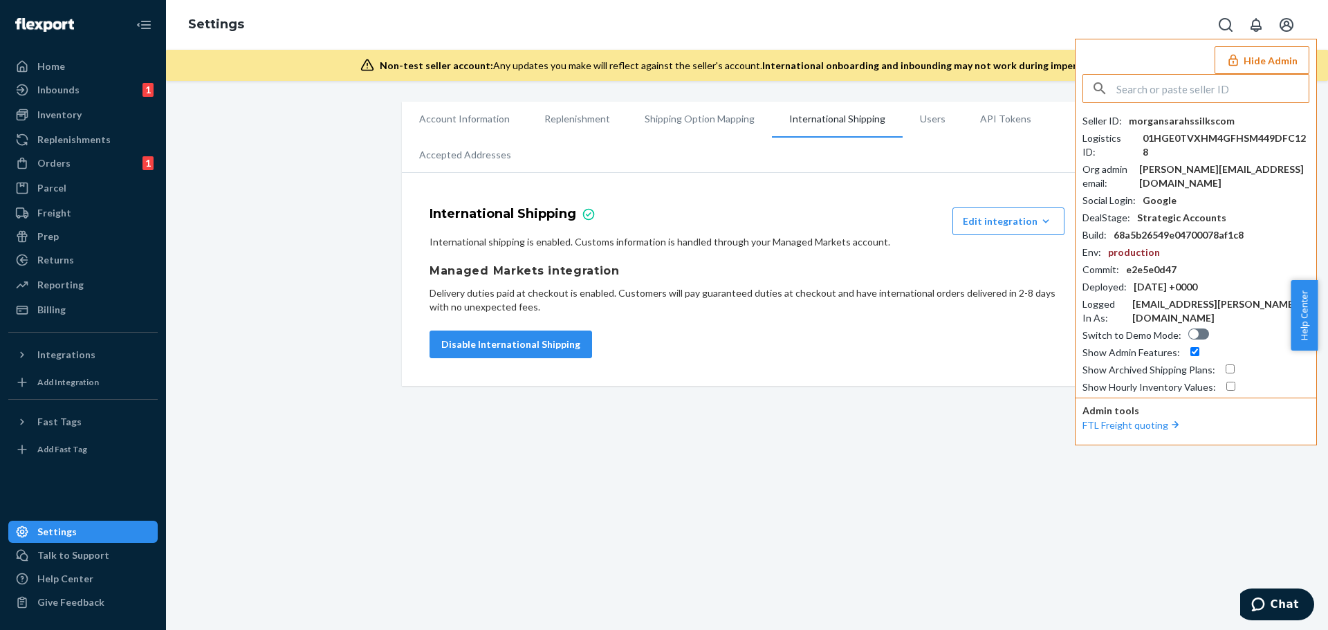
click at [1187, 89] on input "text" at bounding box center [1213, 89] width 192 height 28
click at [1182, 122] on span "No seller found" at bounding box center [1200, 121] width 234 height 28
click at [1191, 91] on input "sz.j.krzeminski@gmail.com" at bounding box center [1213, 89] width 192 height 28
click at [1236, 93] on input "sz.j.krzeminski@gmail.com" at bounding box center [1213, 89] width 192 height 28
drag, startPoint x: 1281, startPoint y: 89, endPoint x: 1049, endPoint y: 75, distance: 232.9
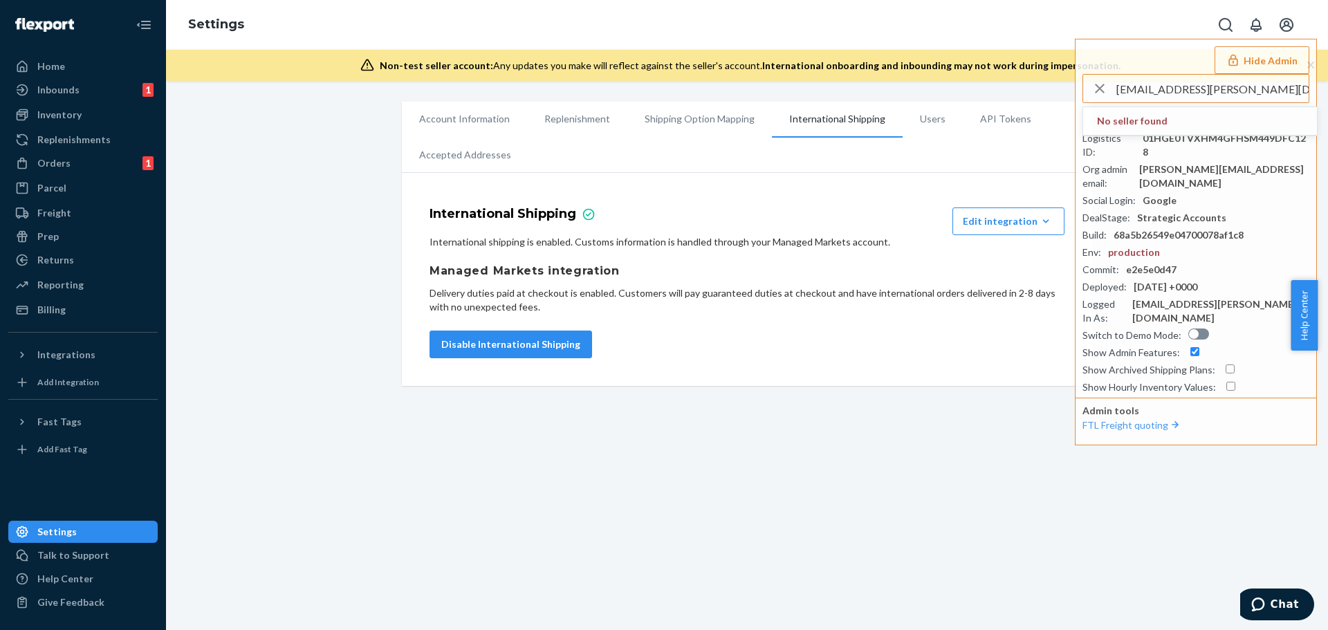
click at [1049, 75] on div "Settings Hide Admin sz.j.krzeminski@gmail.com No seller found Seller ID : morga…" at bounding box center [747, 40] width 1162 height 81
paste input "allenafamotors"
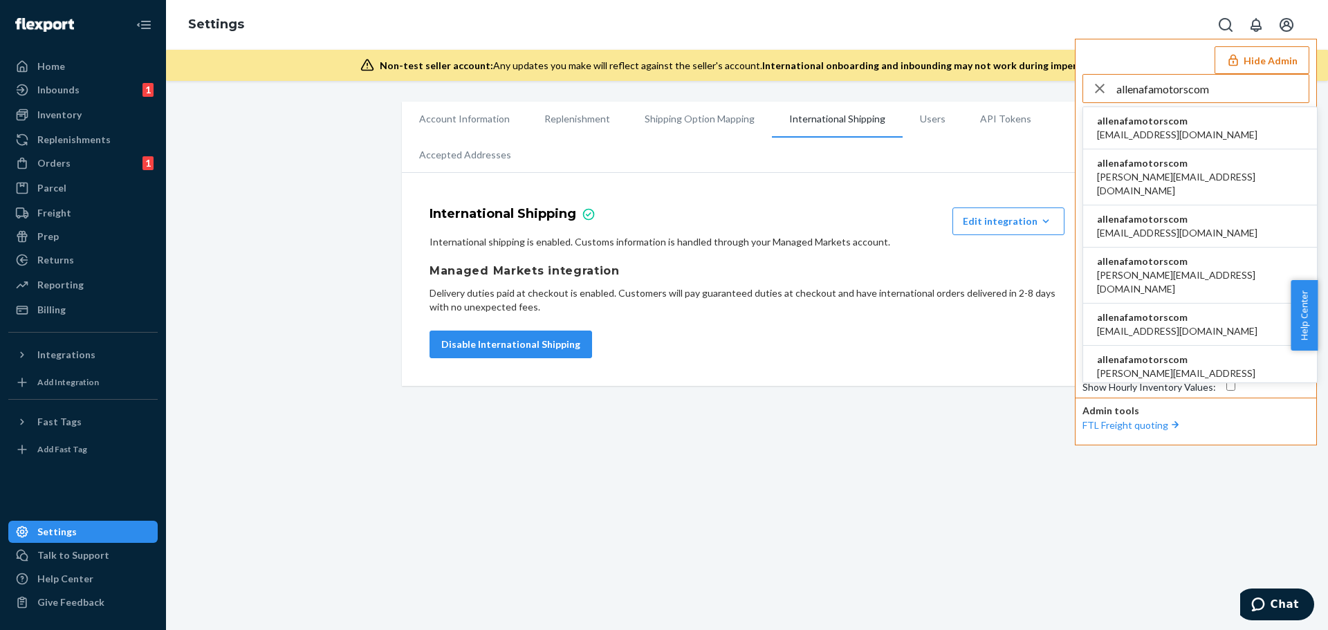
type input "allenafamotorscom"
click at [1201, 138] on li "allenafamotorscom 120422831@qq.com" at bounding box center [1200, 128] width 234 height 42
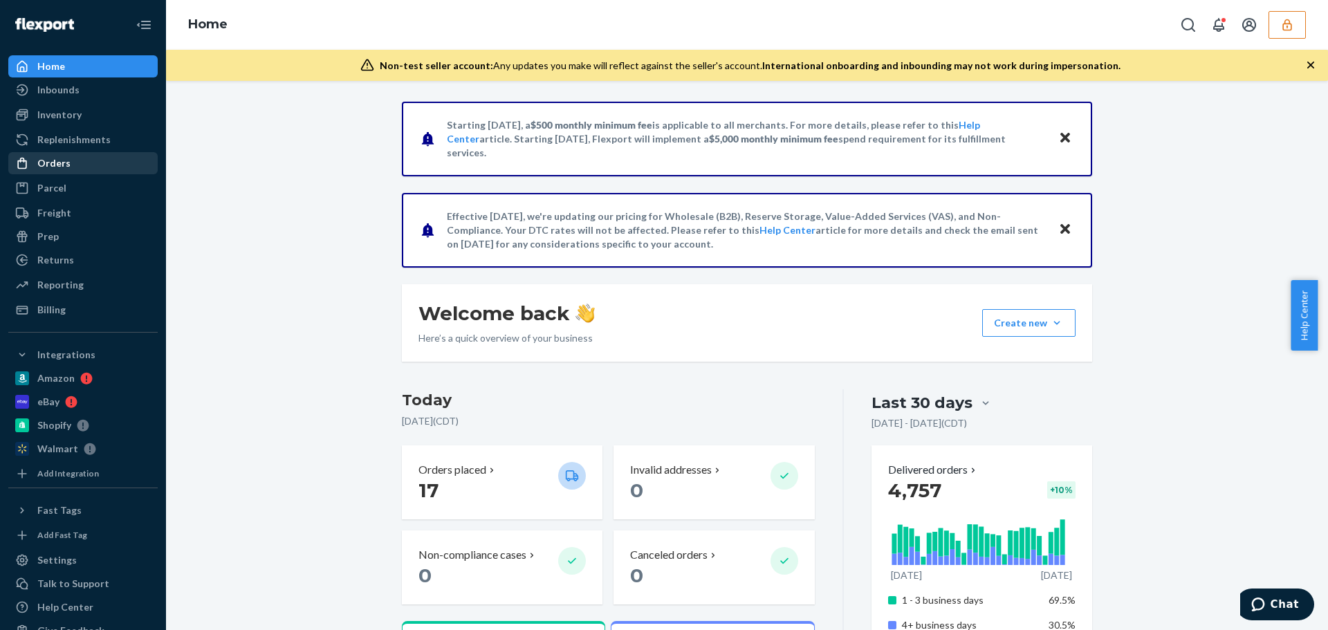
click at [80, 158] on div "Orders" at bounding box center [83, 163] width 147 height 19
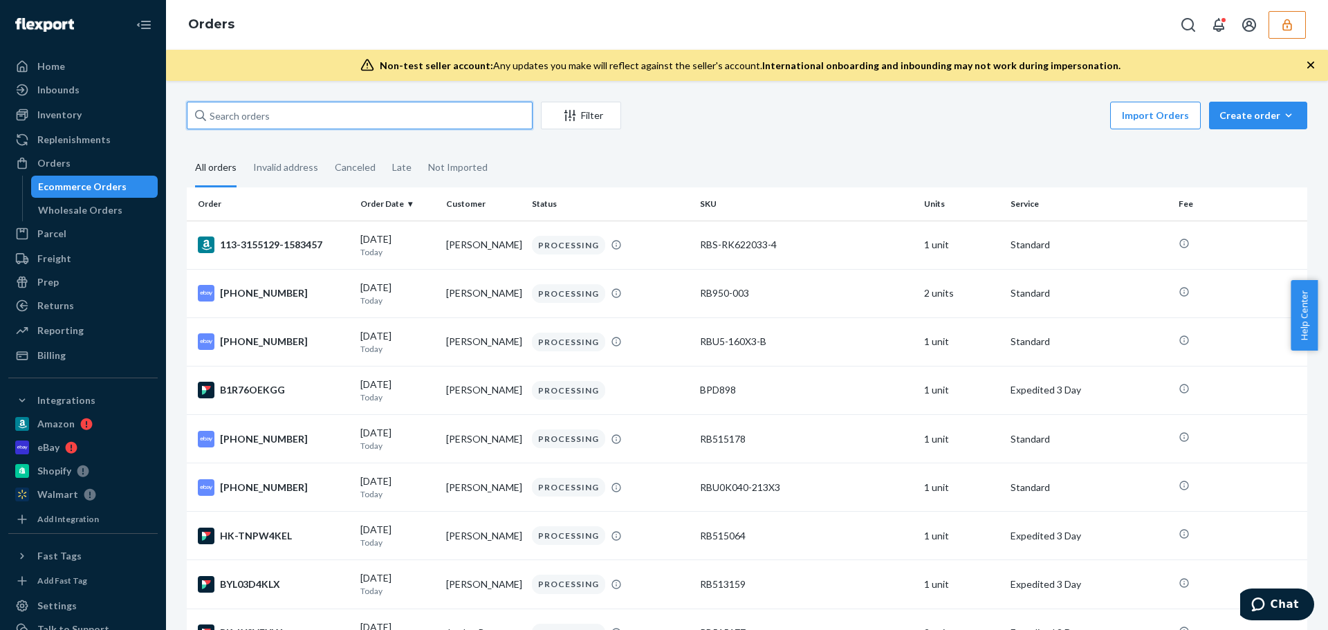
click at [279, 111] on input "text" at bounding box center [360, 116] width 346 height 28
paste input "134693341"
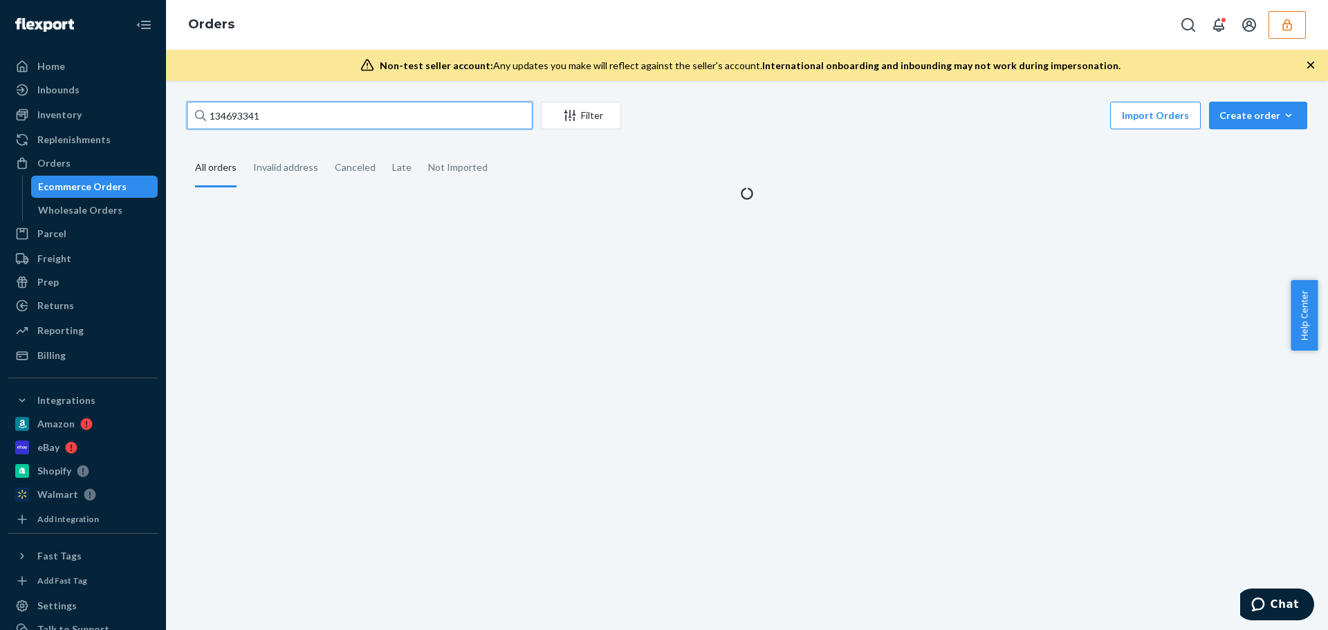
type input "134693341"
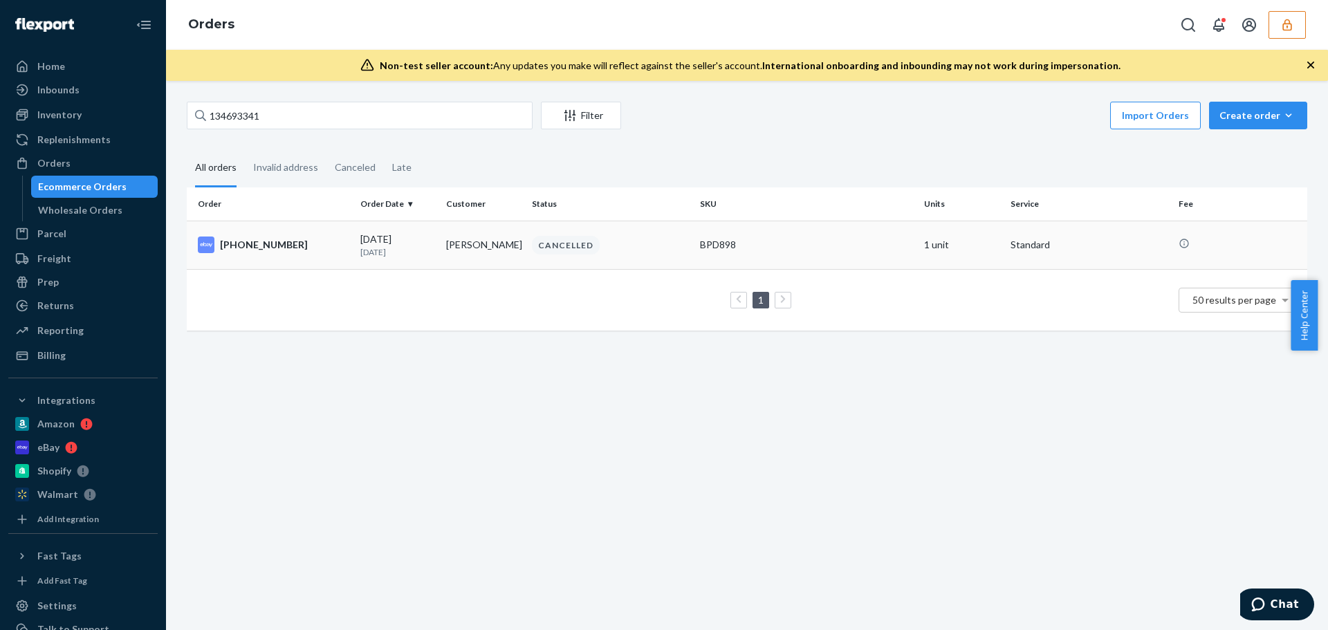
click at [484, 257] on td "Kevin Parker" at bounding box center [484, 245] width 86 height 48
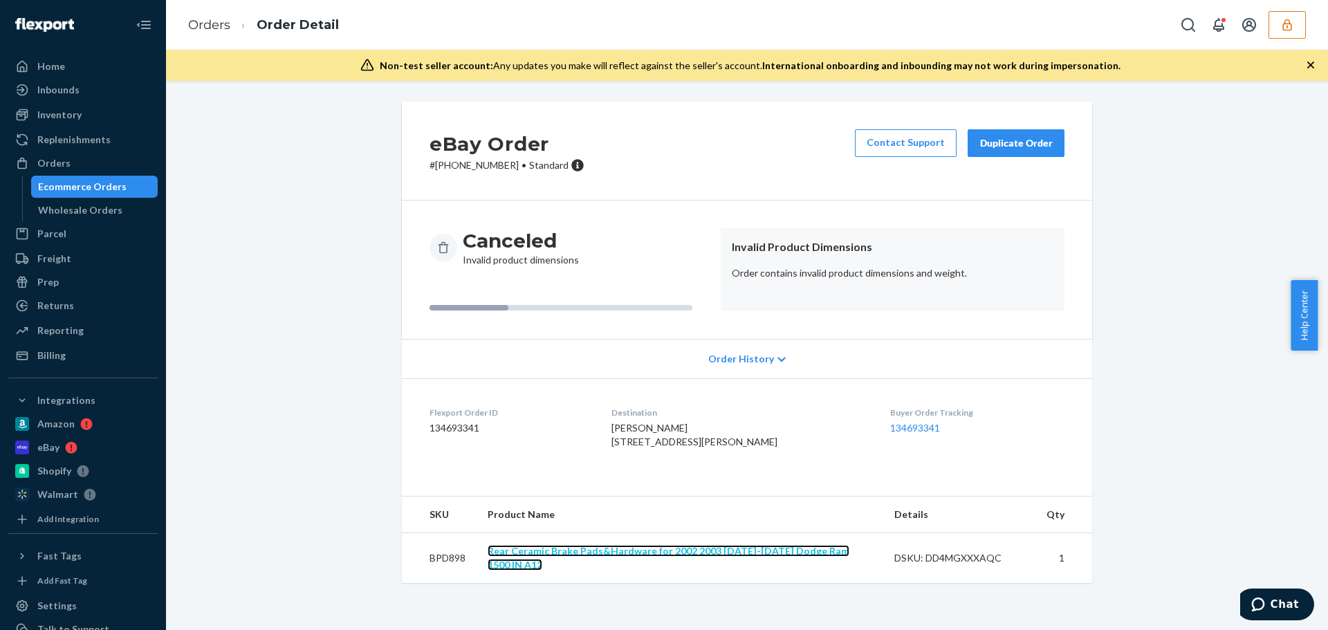
click at [797, 571] on link "Rear Ceramic Brake Pads&Hardware for 2002 2003 2004-2018 Dodge Ram 1500 IN A12" at bounding box center [669, 558] width 362 height 26
click at [960, 565] on div "DSKU: DD4MGXXXAQC" at bounding box center [960, 558] width 130 height 14
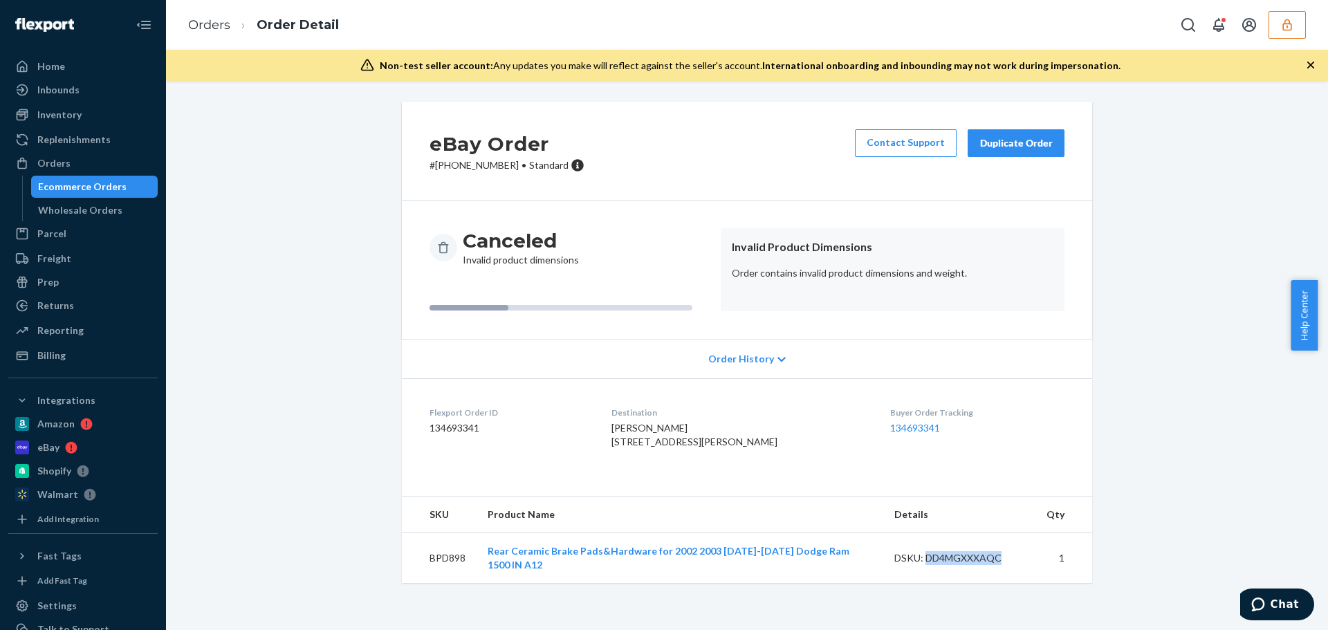
click at [960, 565] on div "DSKU: DD4MGXXXAQC" at bounding box center [960, 558] width 130 height 14
copy div "DD4MGXXXAQC"
click at [1283, 32] on button "button" at bounding box center [1287, 25] width 37 height 28
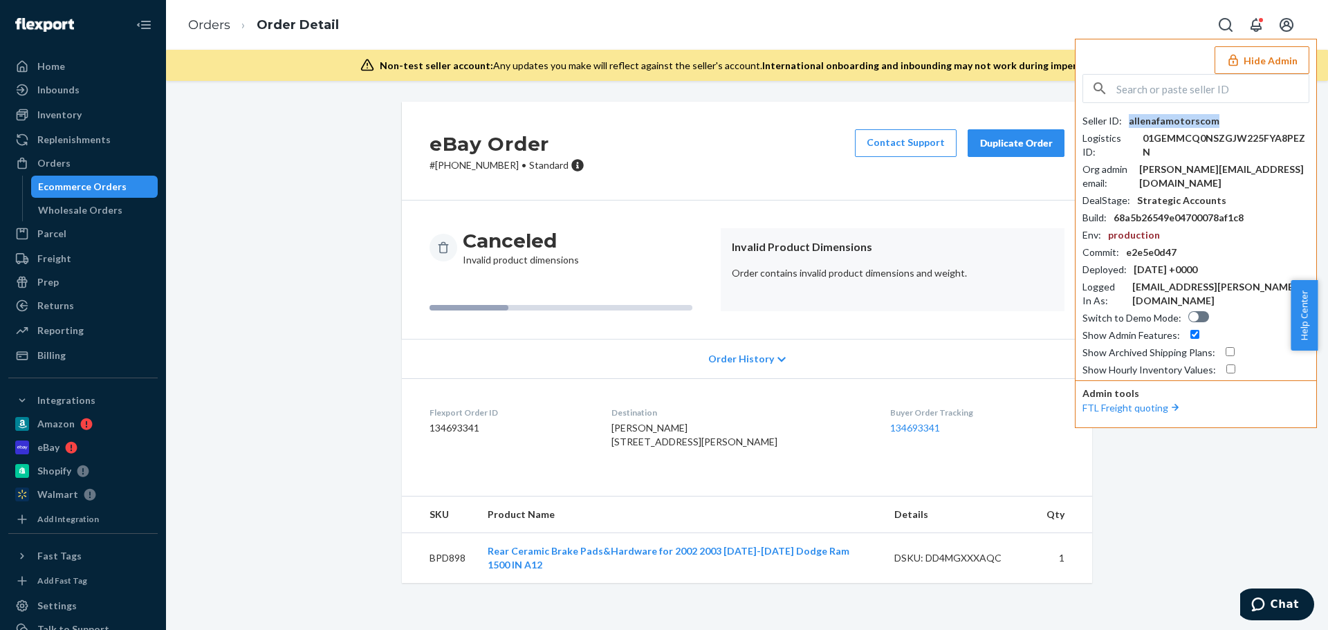
click at [1189, 118] on div "allenafamotorscom" at bounding box center [1174, 121] width 91 height 14
copy div "allenafamotorscom"
click at [1283, 437] on div "eBay Order # 23-13449-24149 • Standard Contact Support Duplicate Order Canceled…" at bounding box center [747, 351] width 1142 height 498
click at [975, 565] on div "DSKU: DD4MGXXXAQC" at bounding box center [960, 558] width 130 height 14
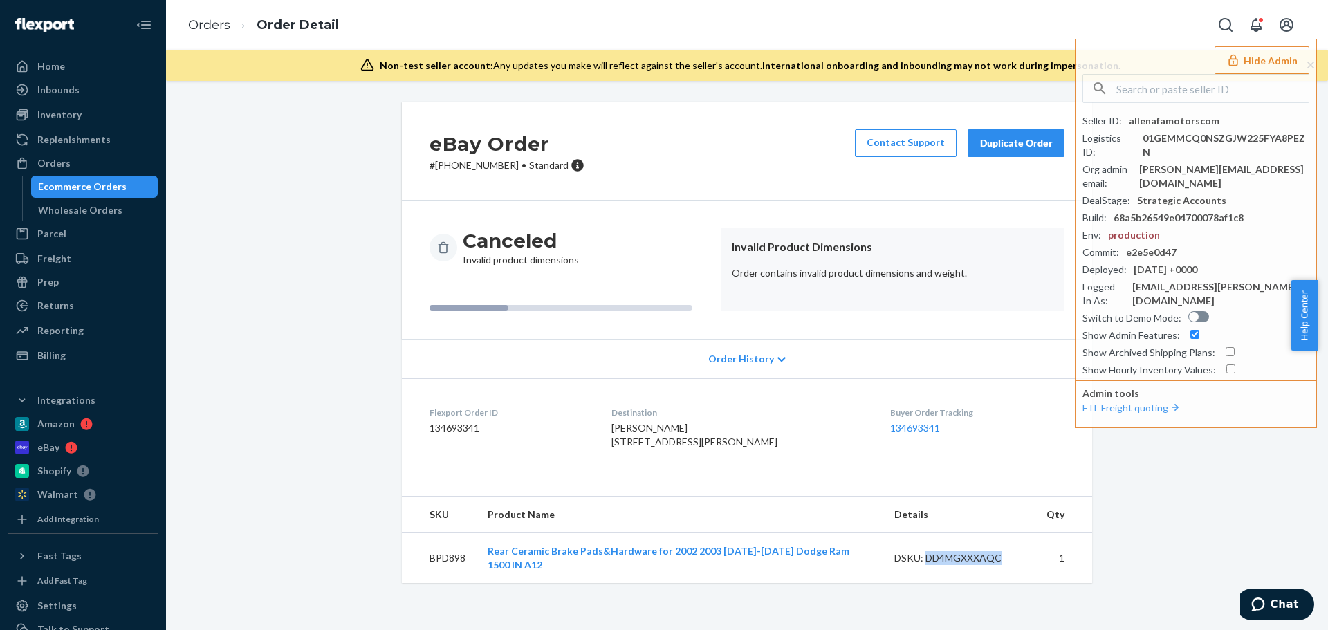
copy div "DD4MGXXXAQC"
click at [65, 609] on div "Settings" at bounding box center [56, 606] width 39 height 14
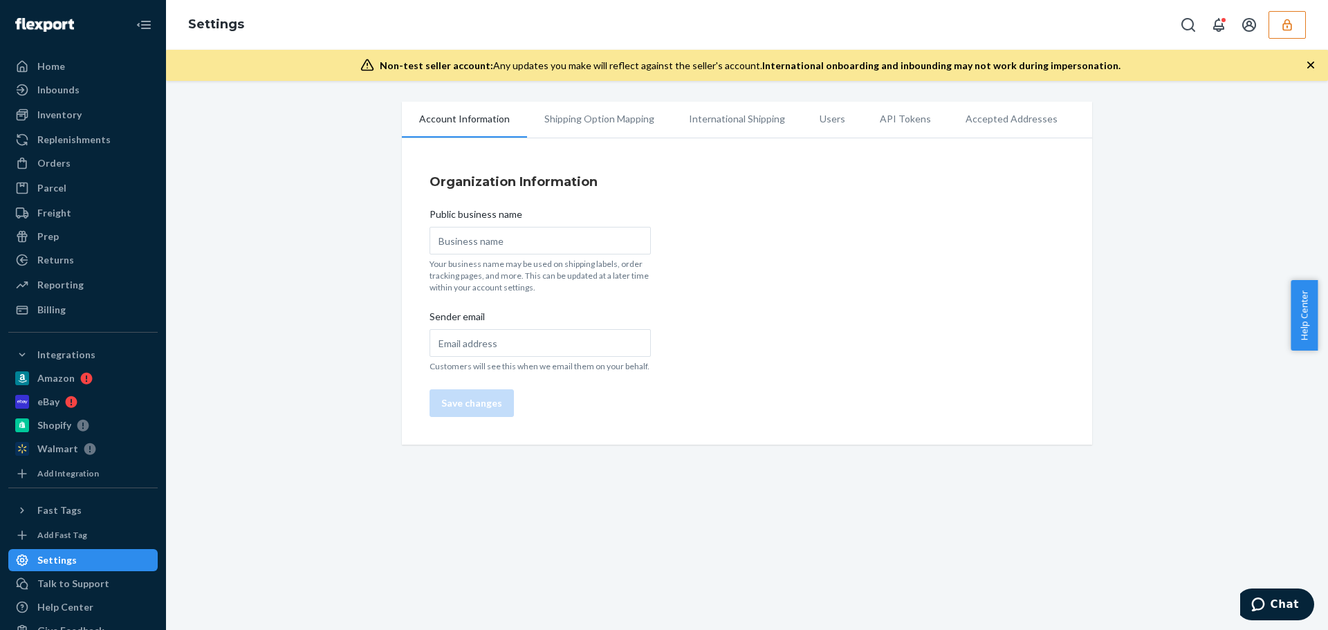
click at [825, 122] on li "Users" at bounding box center [833, 119] width 60 height 35
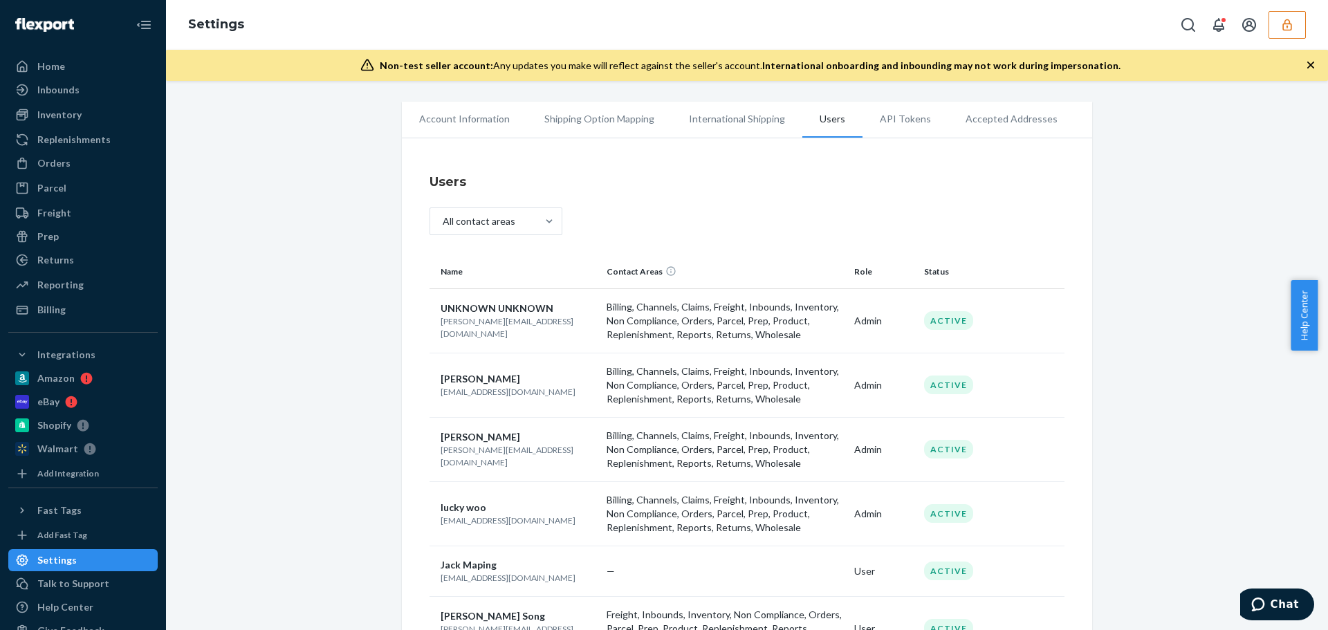
scroll to position [72, 0]
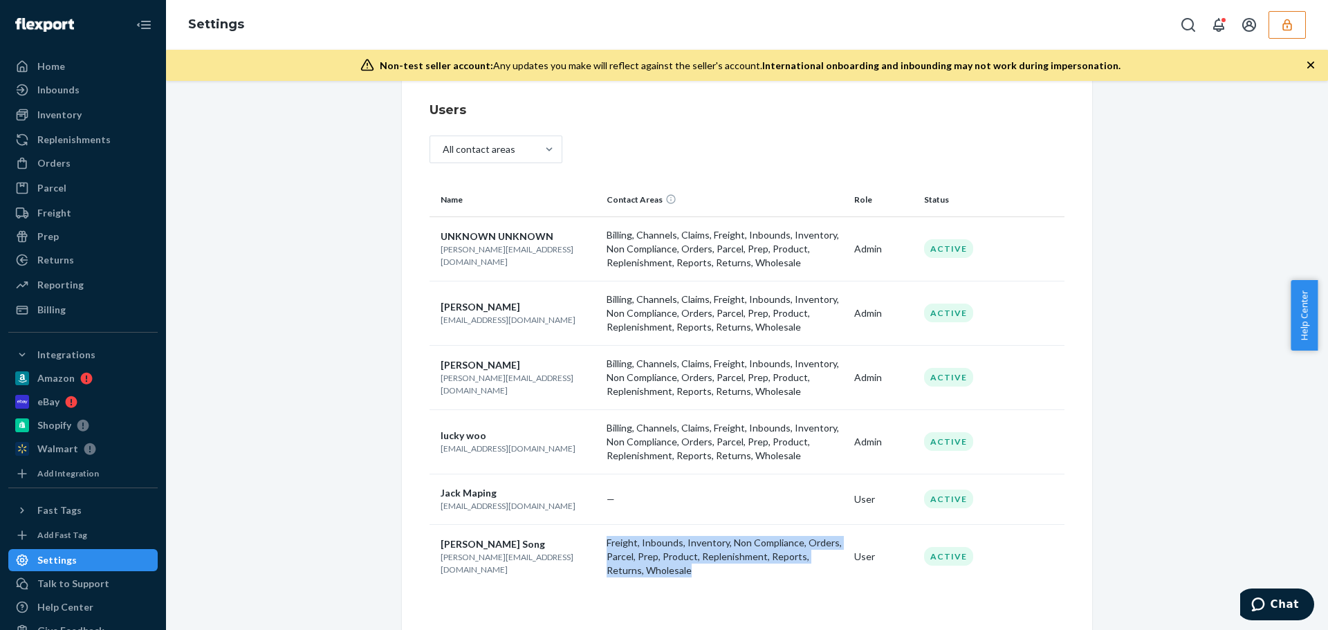
drag, startPoint x: 677, startPoint y: 580, endPoint x: 630, endPoint y: 553, distance: 54.0
click at [601, 545] on td "Freight, Inbounds, Inventory, Non Compliance, Orders, Parcel, Prep, Product, Re…" at bounding box center [725, 556] width 248 height 64
click at [712, 578] on td "Freight, Inbounds, Inventory, Non Compliance, Orders, Parcel, Prep, Product, Re…" at bounding box center [725, 556] width 248 height 64
drag, startPoint x: 668, startPoint y: 575, endPoint x: 594, endPoint y: 542, distance: 80.9
click at [593, 543] on tr "Vicky Song vicky@afa-motors.com Freight, Inbounds, Inventory, Non Compliance, O…" at bounding box center [747, 556] width 635 height 64
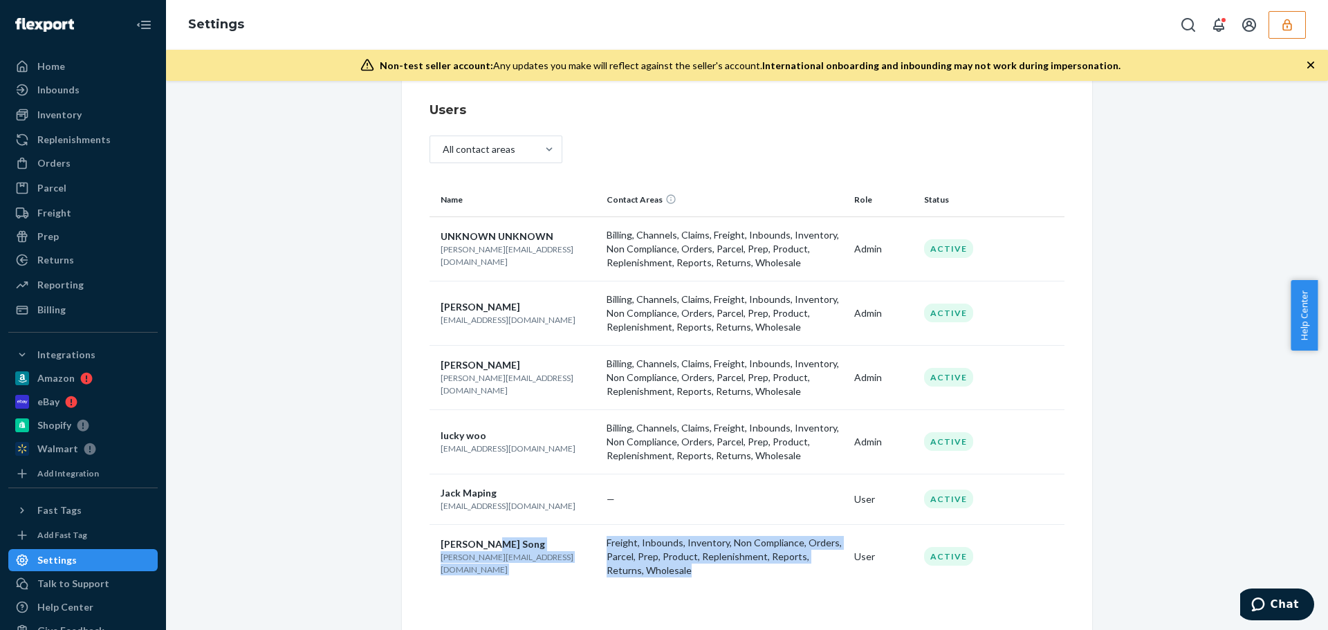
click at [680, 585] on td "Freight, Inbounds, Inventory, Non Compliance, Orders, Parcel, Prep, Product, Re…" at bounding box center [725, 556] width 248 height 64
drag, startPoint x: 644, startPoint y: 571, endPoint x: 608, endPoint y: 542, distance: 46.2
click at [608, 542] on p "Freight, Inbounds, Inventory, Non Compliance, Orders, Parcel, Prep, Product, Re…" at bounding box center [725, 557] width 237 height 42
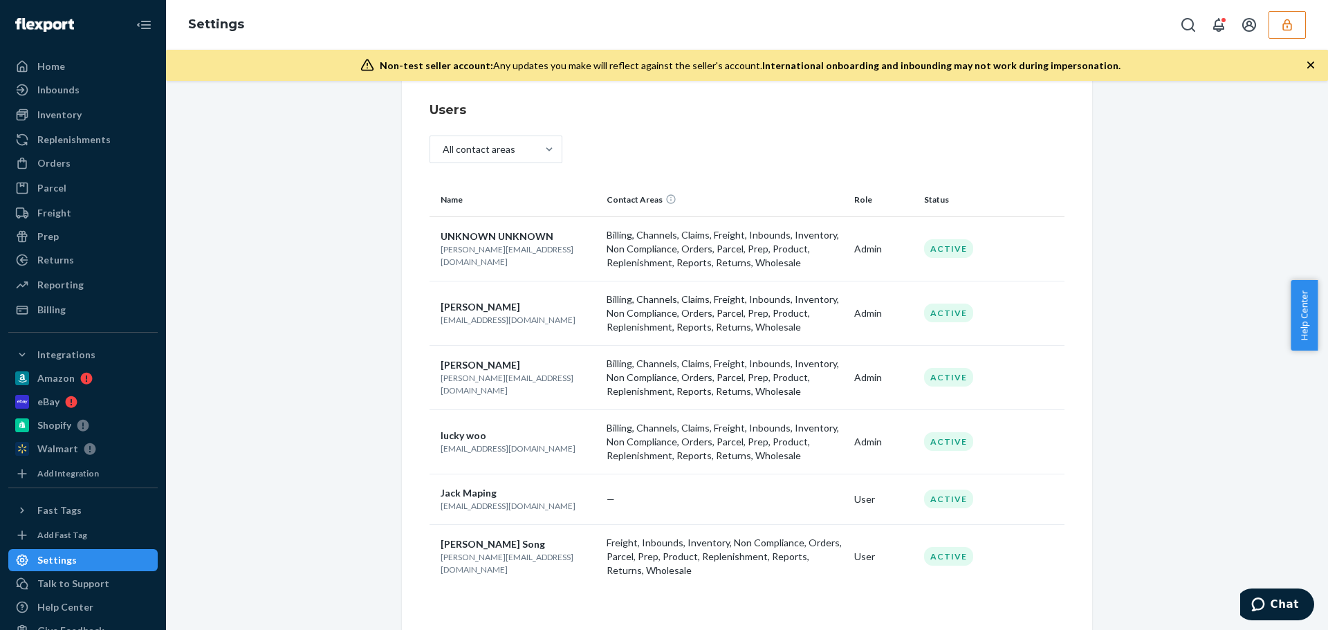
click at [706, 589] on div "Name Contact Areas Role Status UNKNOWN UNKNOWN allen@afa-motors.com Billing, Ch…" at bounding box center [747, 392] width 635 height 419
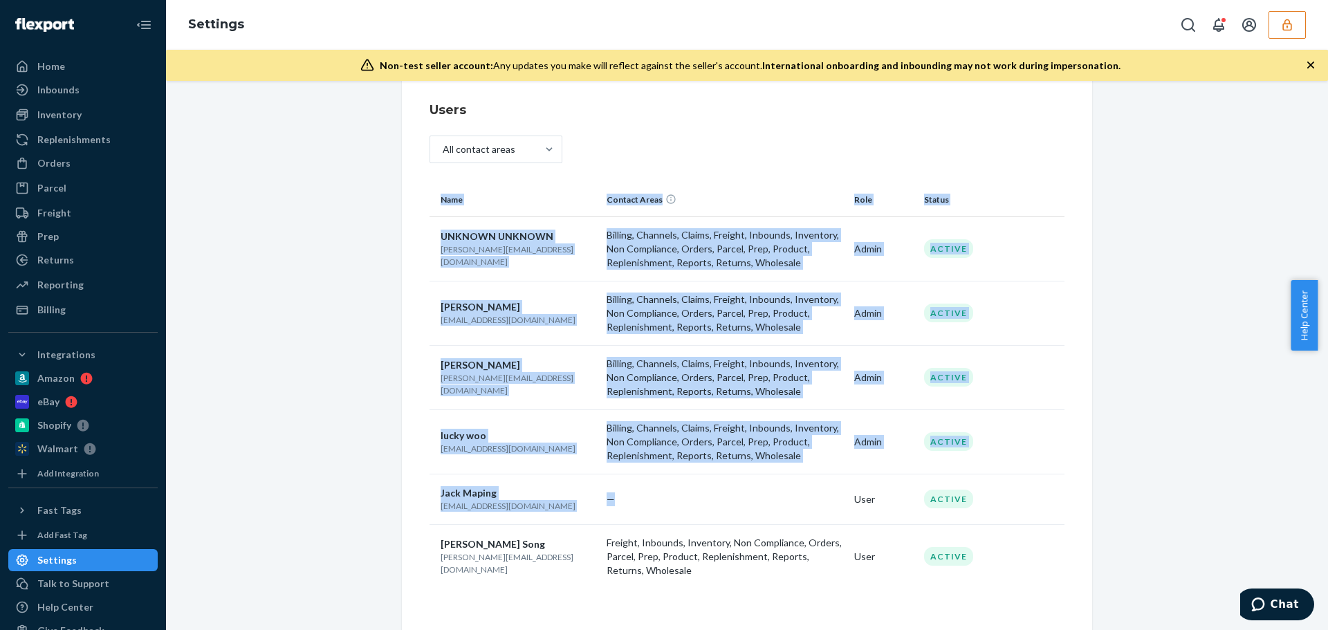
drag, startPoint x: 423, startPoint y: 495, endPoint x: 672, endPoint y: 506, distance: 248.6
click at [668, 505] on div "Users All contact areas Name Contact Areas Role Status UNKNOWN UNKNOWN allen@af…" at bounding box center [747, 351] width 690 height 557
click at [672, 506] on td "—" at bounding box center [725, 499] width 248 height 51
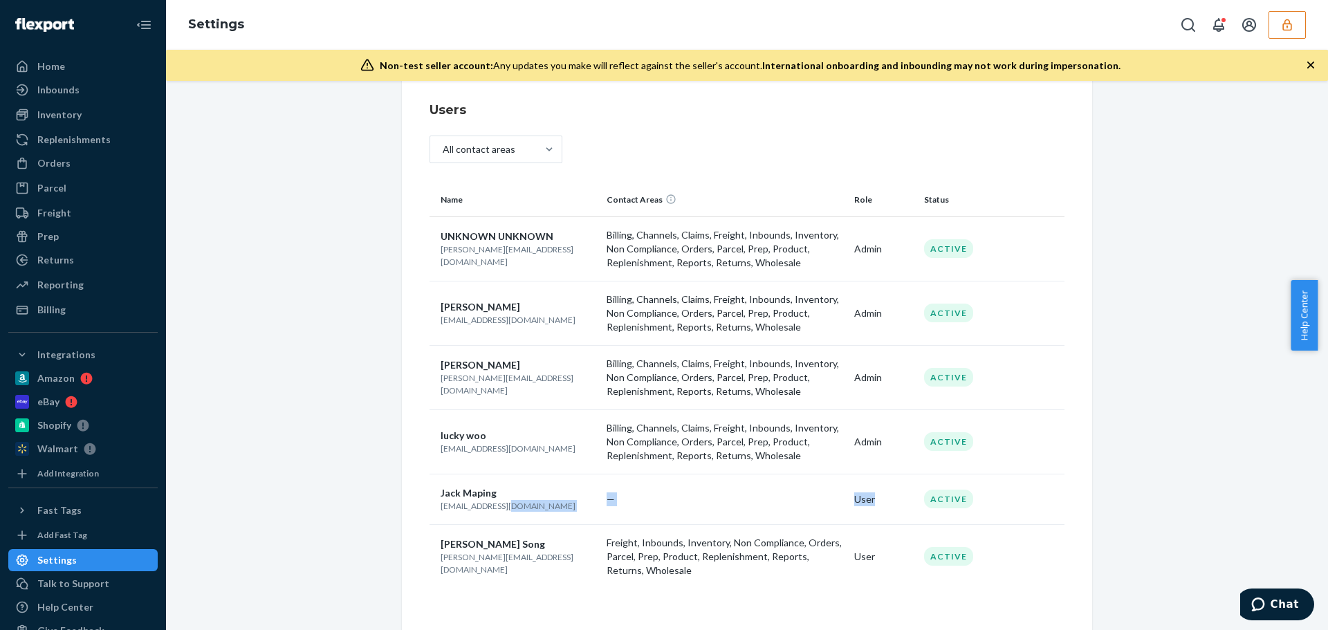
drag, startPoint x: 887, startPoint y: 504, endPoint x: 538, endPoint y: 502, distance: 349.4
click at [538, 502] on tr "Jack Maping 120422831@qq.com — User Active" at bounding box center [747, 499] width 635 height 51
click at [714, 509] on td "—" at bounding box center [725, 499] width 248 height 51
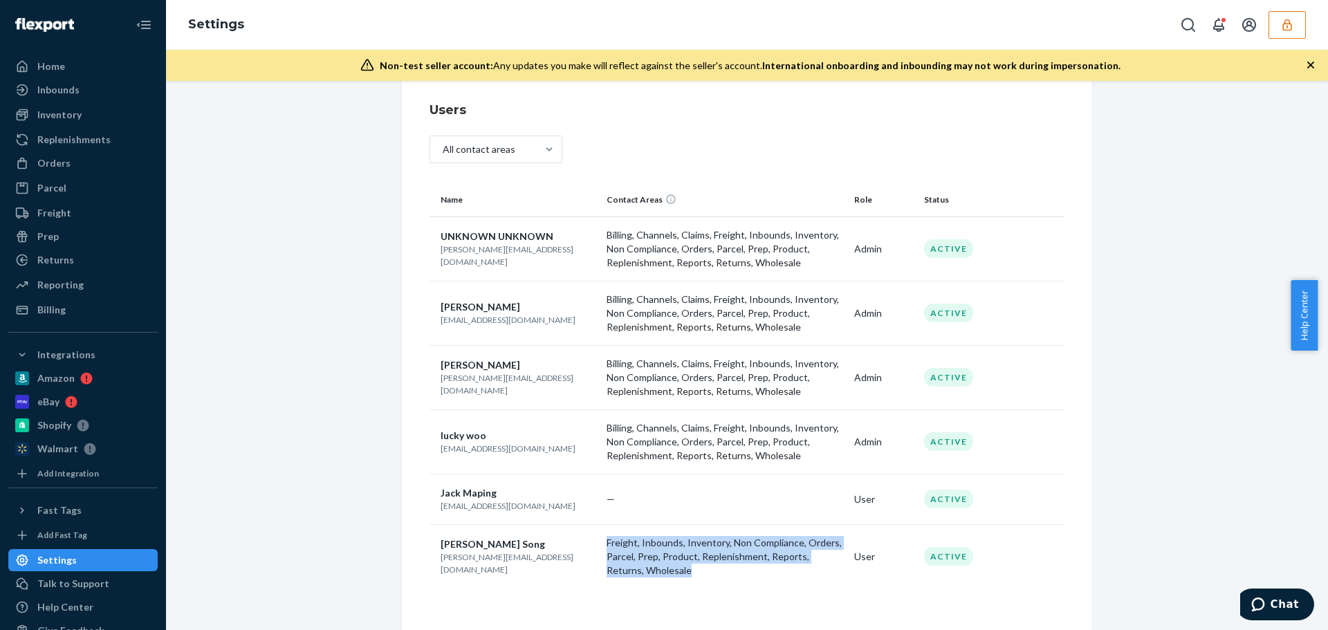
drag, startPoint x: 612, startPoint y: 543, endPoint x: 670, endPoint y: 576, distance: 66.0
click at [670, 576] on p "Freight, Inbounds, Inventory, Non Compliance, Orders, Parcel, Prep, Product, Re…" at bounding box center [725, 557] width 237 height 42
click at [1183, 459] on div "Account Information Shipping Option Mapping International Shipping Users API To…" at bounding box center [747, 330] width 1142 height 601
click at [1183, 253] on div "Account Information Shipping Option Mapping International Shipping Users API To…" at bounding box center [747, 330] width 1142 height 601
click at [1283, 27] on icon "button" at bounding box center [1288, 25] width 14 height 14
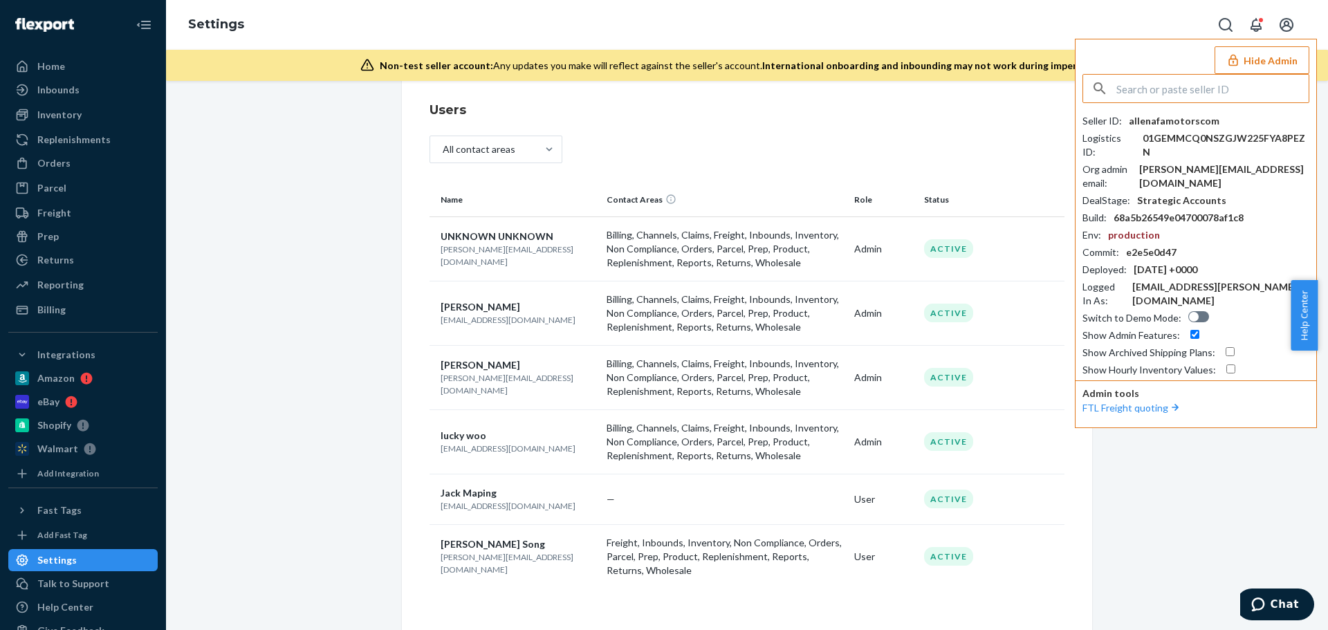
click at [1153, 93] on input "text" at bounding box center [1213, 89] width 192 height 28
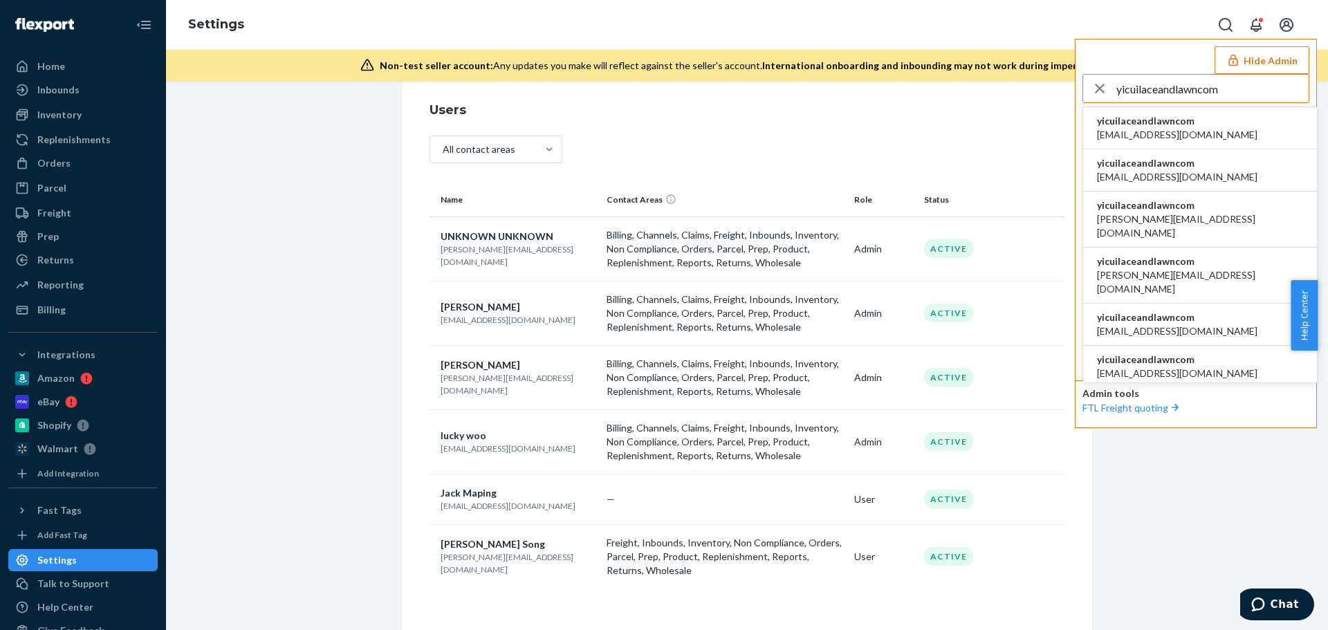
type input "yicuilaceandlawncom"
click at [1164, 125] on span "yicuilaceandlawncom" at bounding box center [1177, 121] width 161 height 14
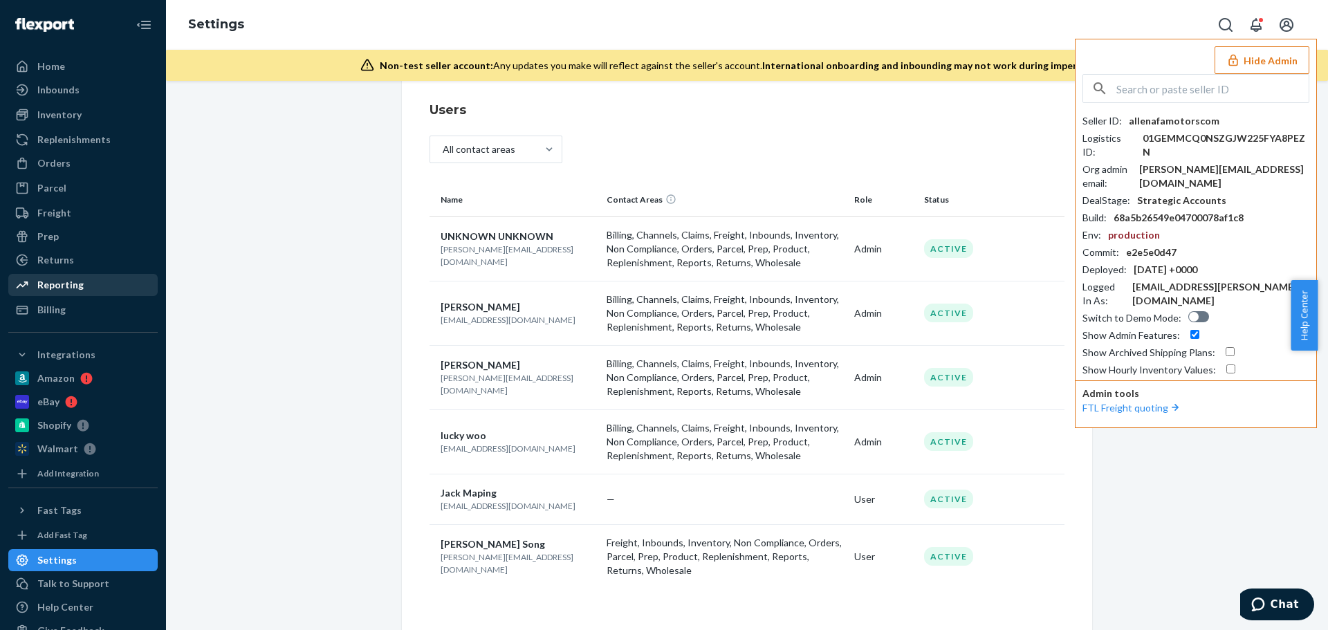
scroll to position [0, 0]
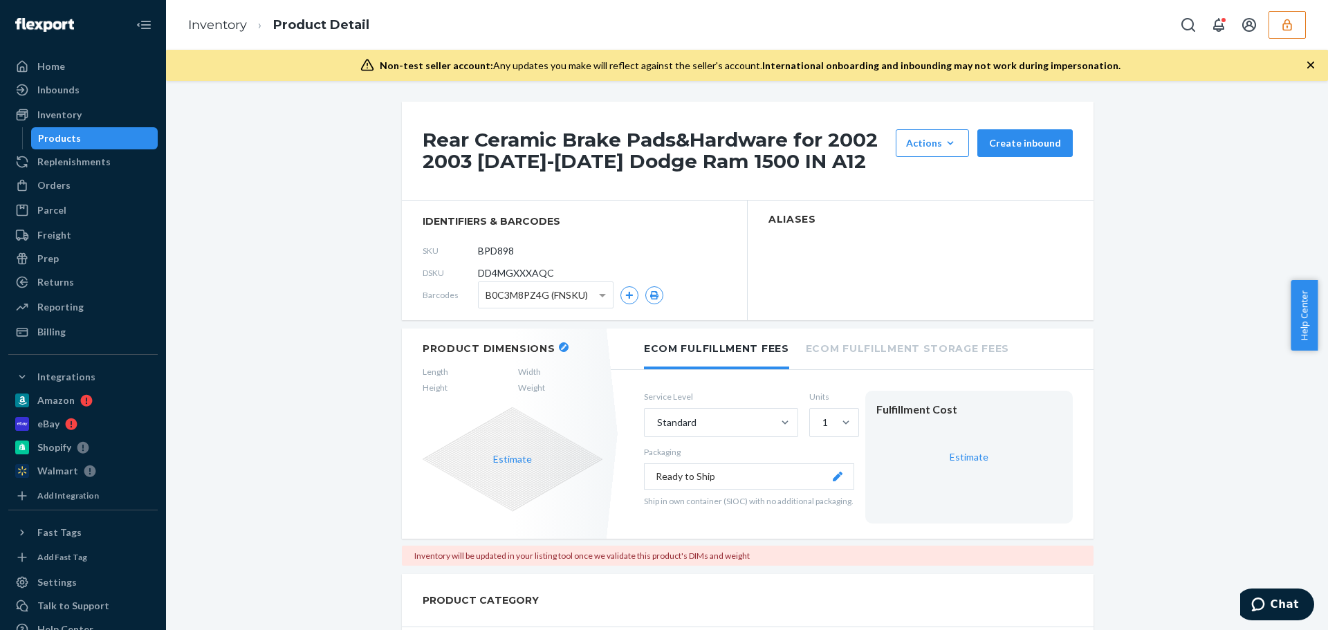
click at [506, 274] on span "DD4MGXXXAQC" at bounding box center [516, 273] width 76 height 14
copy span "DD4MGXXXAQC"
click at [529, 271] on span "DD4MGXXXAQC" at bounding box center [516, 273] width 76 height 14
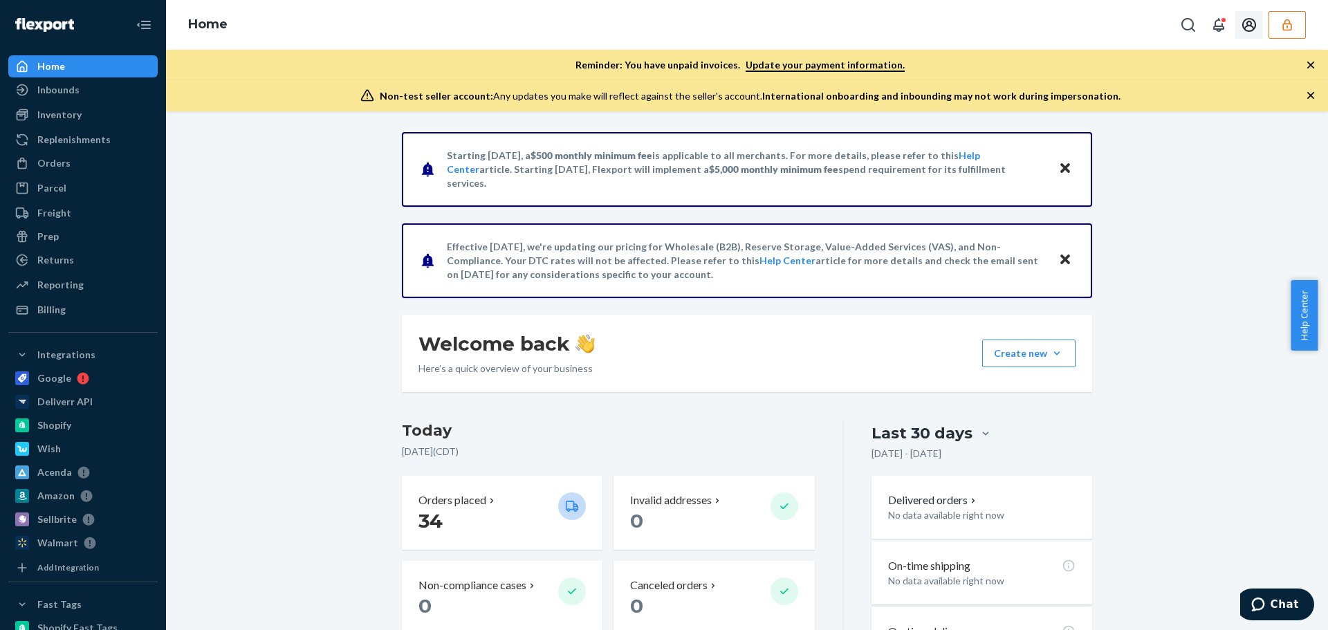
click at [1291, 28] on icon "button" at bounding box center [1287, 25] width 9 height 12
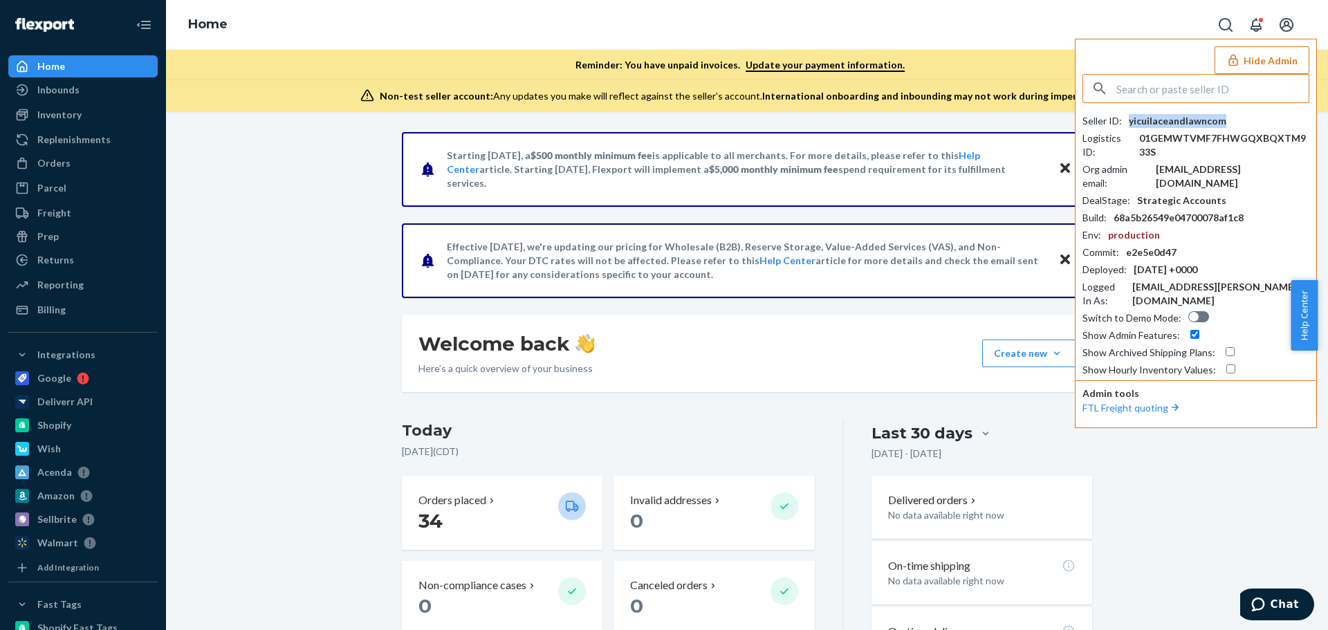
click at [1204, 121] on div "yicuilaceandlawncom" at bounding box center [1178, 121] width 98 height 14
click at [69, 120] on div "Inventory" at bounding box center [59, 115] width 44 height 14
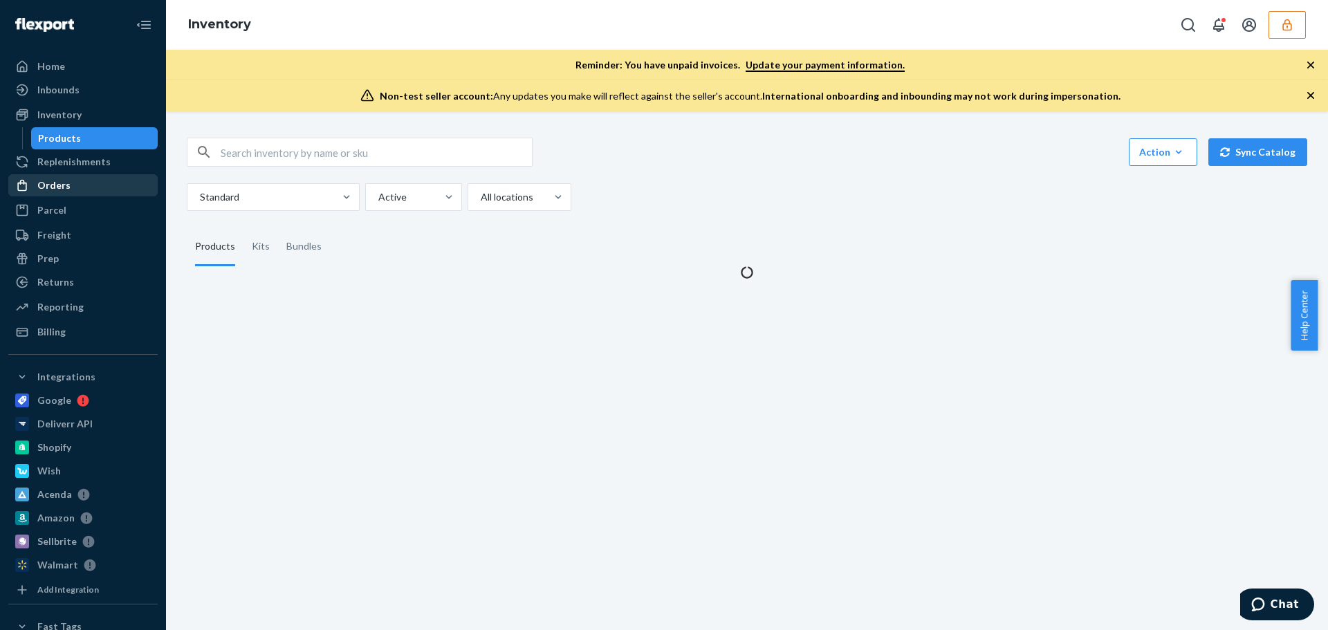
click at [59, 180] on div "Orders" at bounding box center [53, 185] width 33 height 14
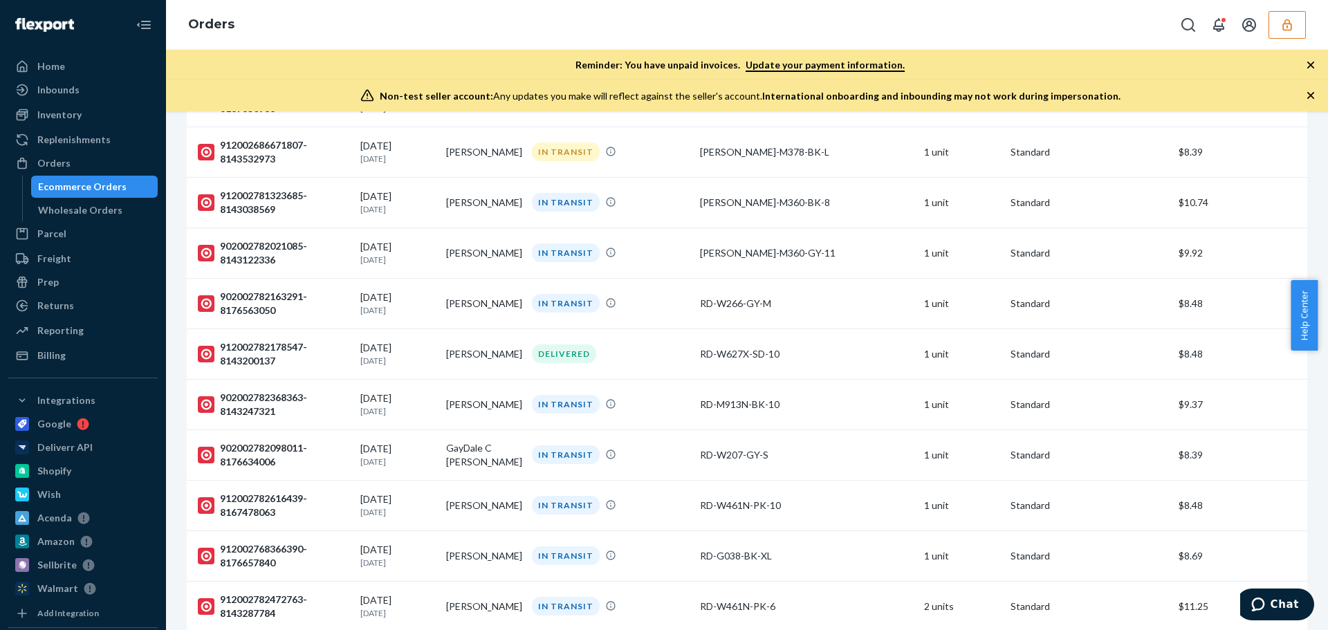
scroll to position [2232, 0]
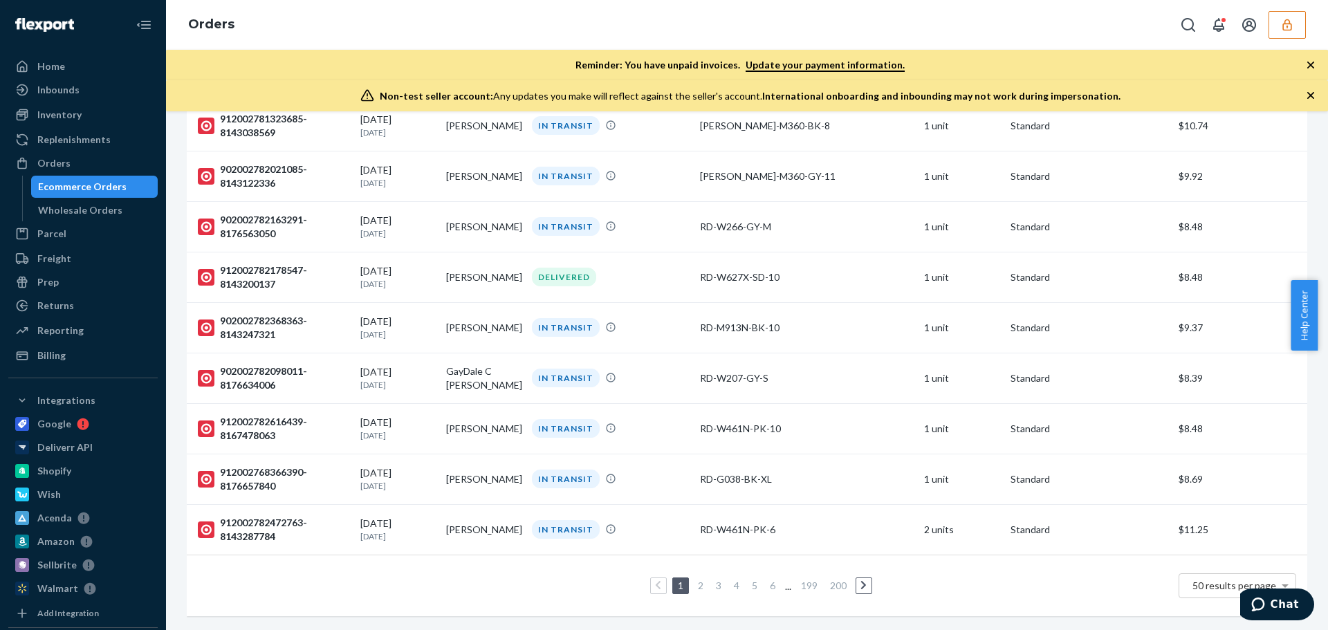
click at [698, 580] on link "2" at bounding box center [700, 586] width 11 height 12
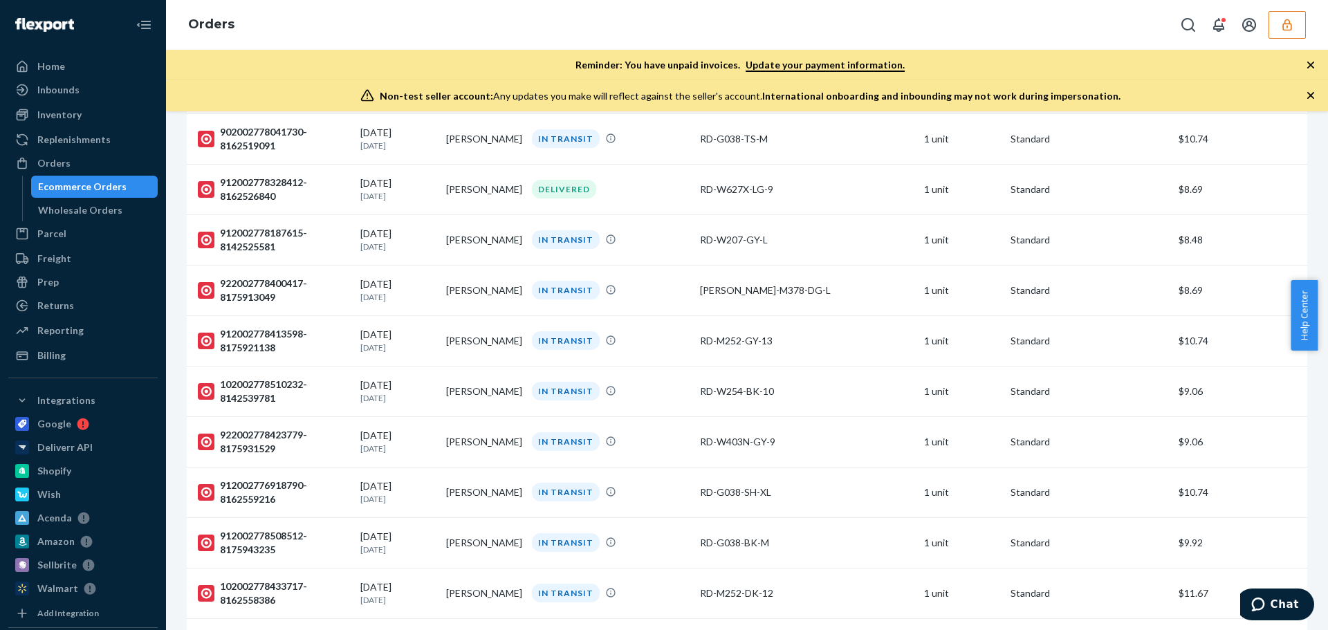
scroll to position [2232, 0]
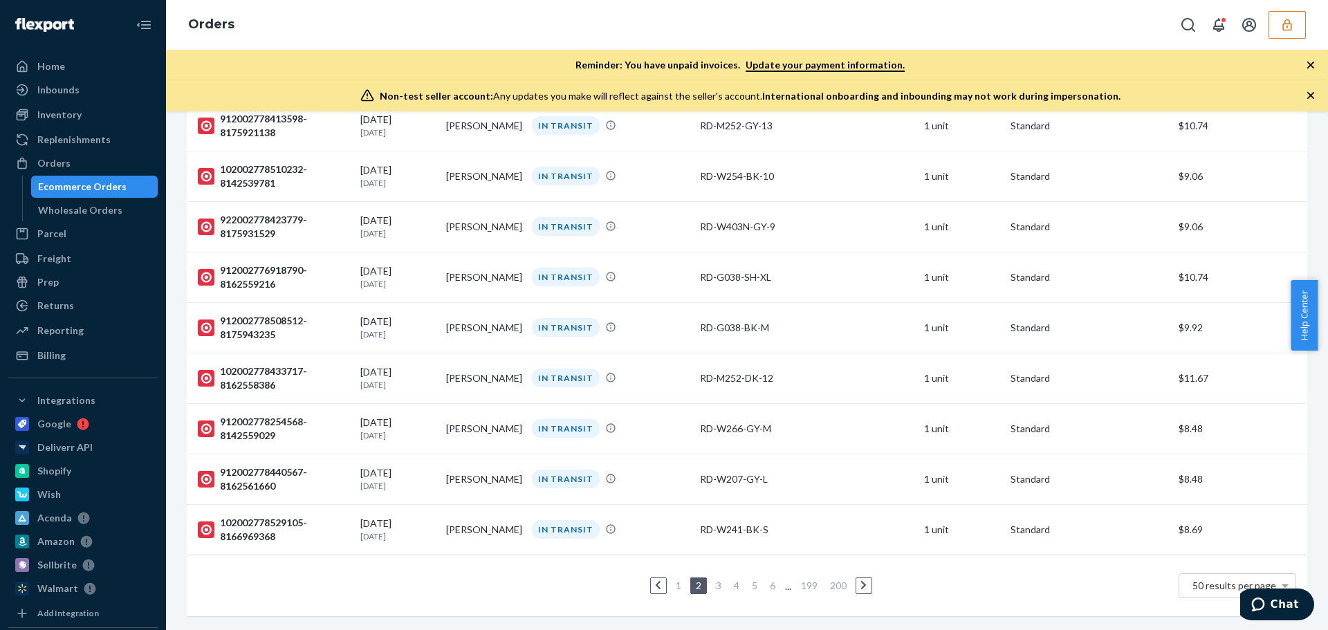
click at [718, 580] on link "3" at bounding box center [718, 586] width 11 height 12
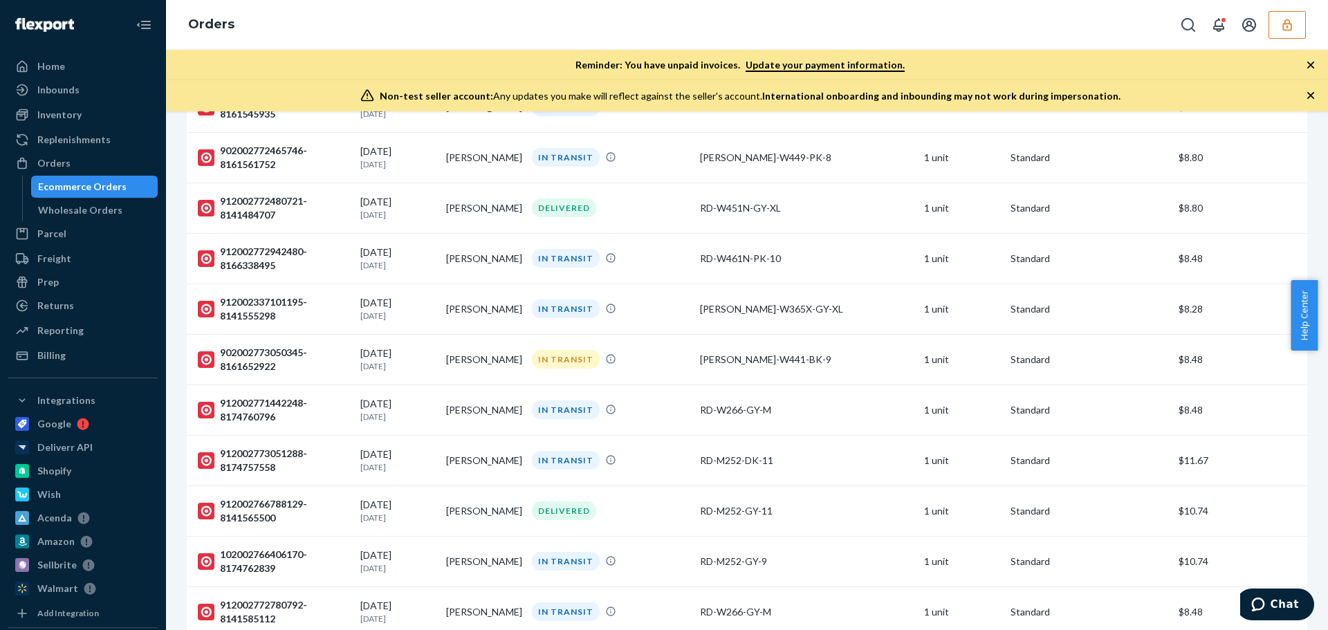
scroll to position [2232, 0]
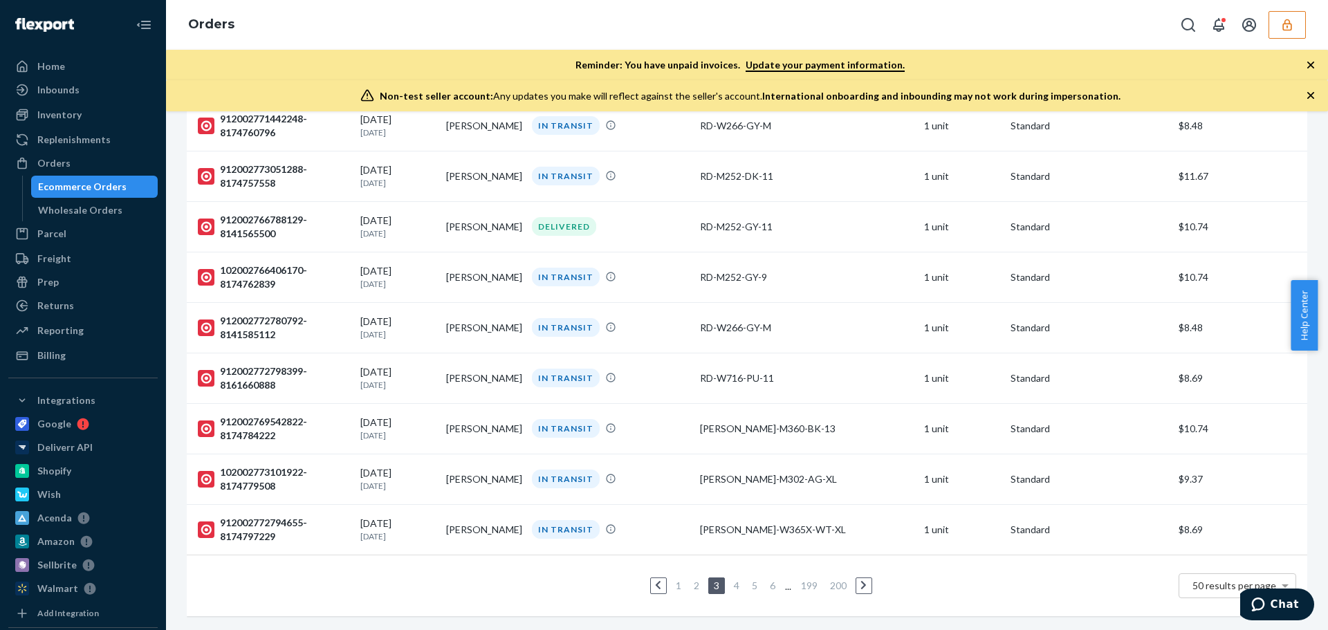
click at [734, 580] on link "4" at bounding box center [736, 586] width 11 height 12
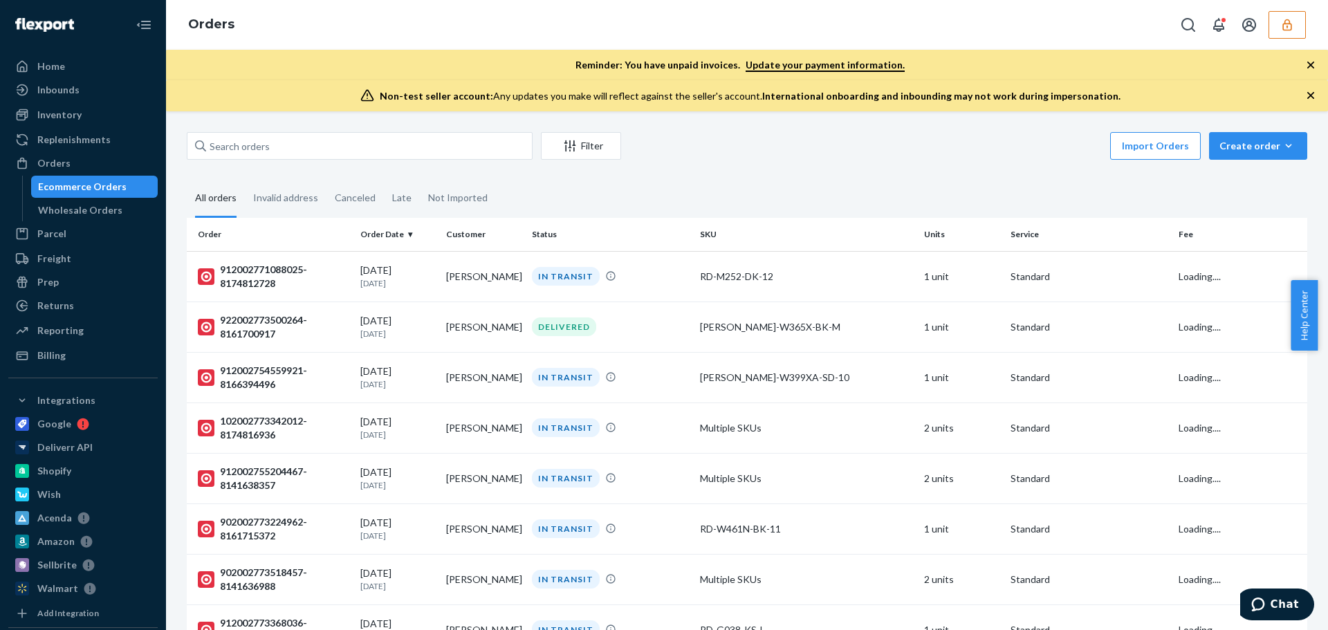
click at [1299, 28] on button "button" at bounding box center [1287, 25] width 37 height 28
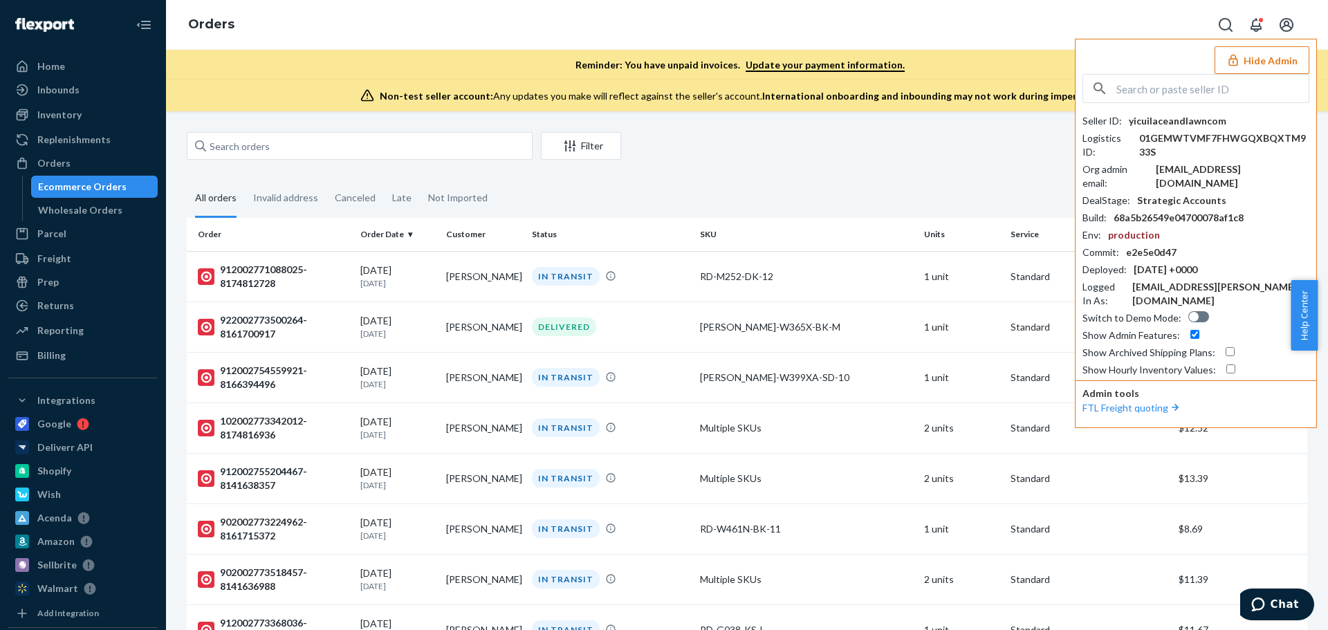
click at [1280, 55] on button "Hide Admin" at bounding box center [1262, 60] width 95 height 28
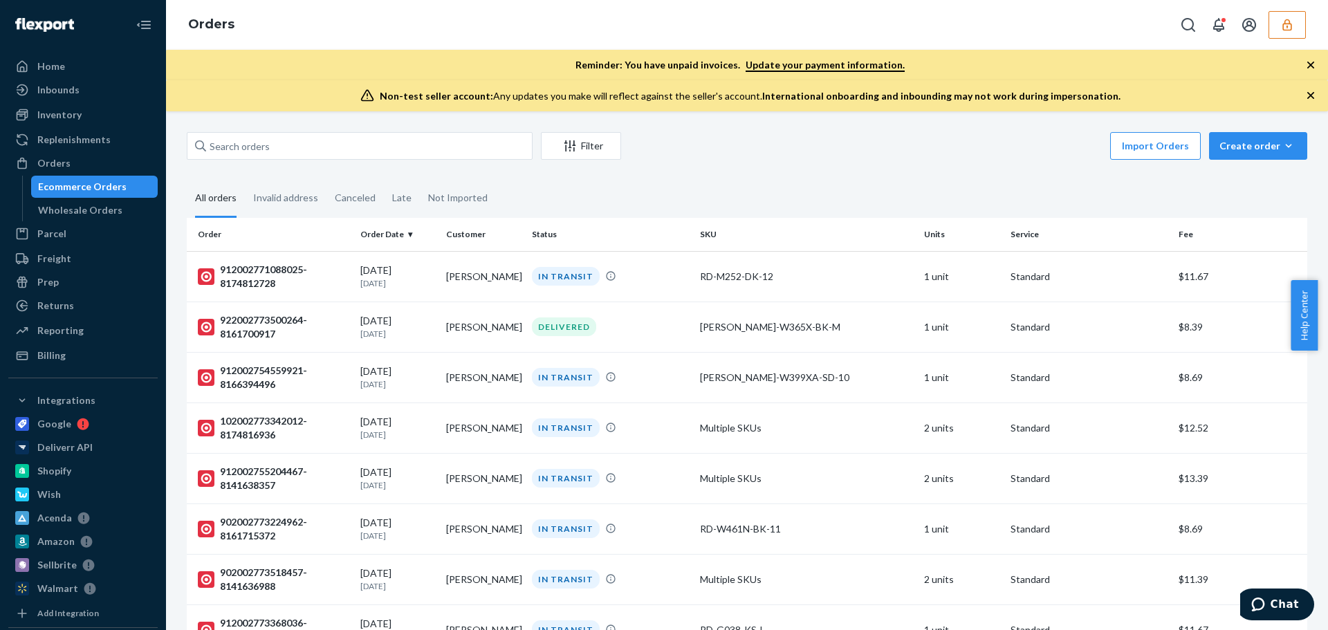
click at [1291, 28] on icon "button" at bounding box center [1287, 25] width 9 height 12
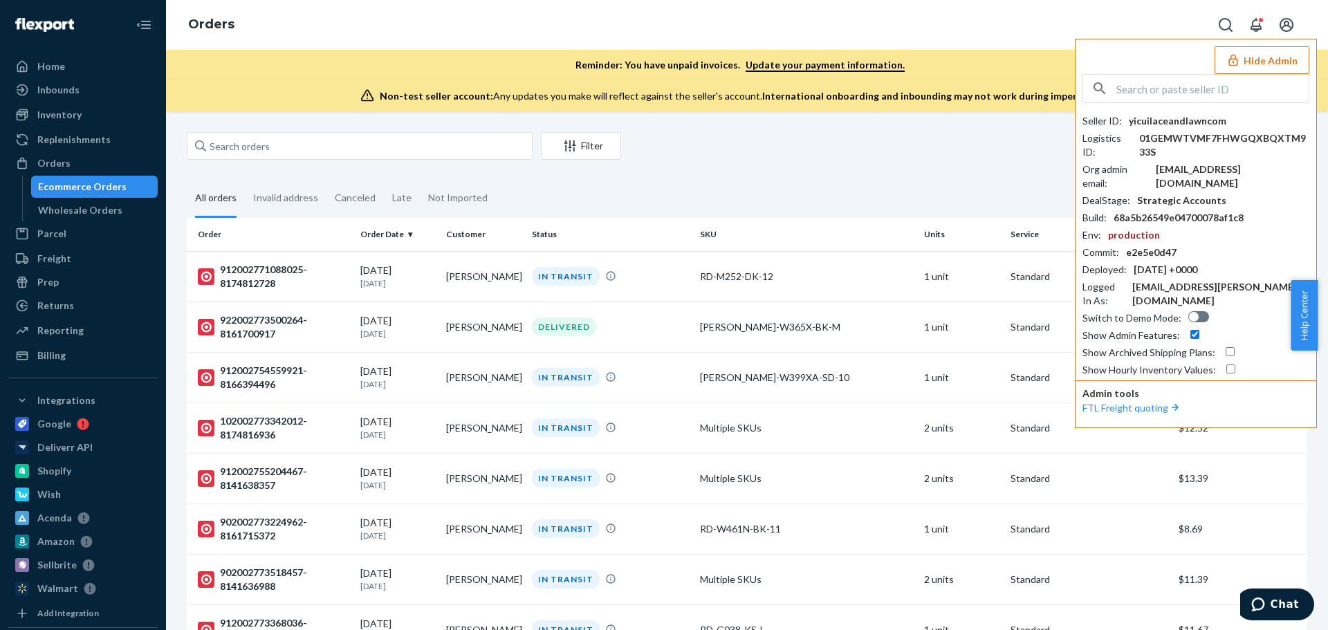
click at [861, 183] on fieldset "All orders Invalid address Canceled Late Not Imported" at bounding box center [747, 199] width 1121 height 38
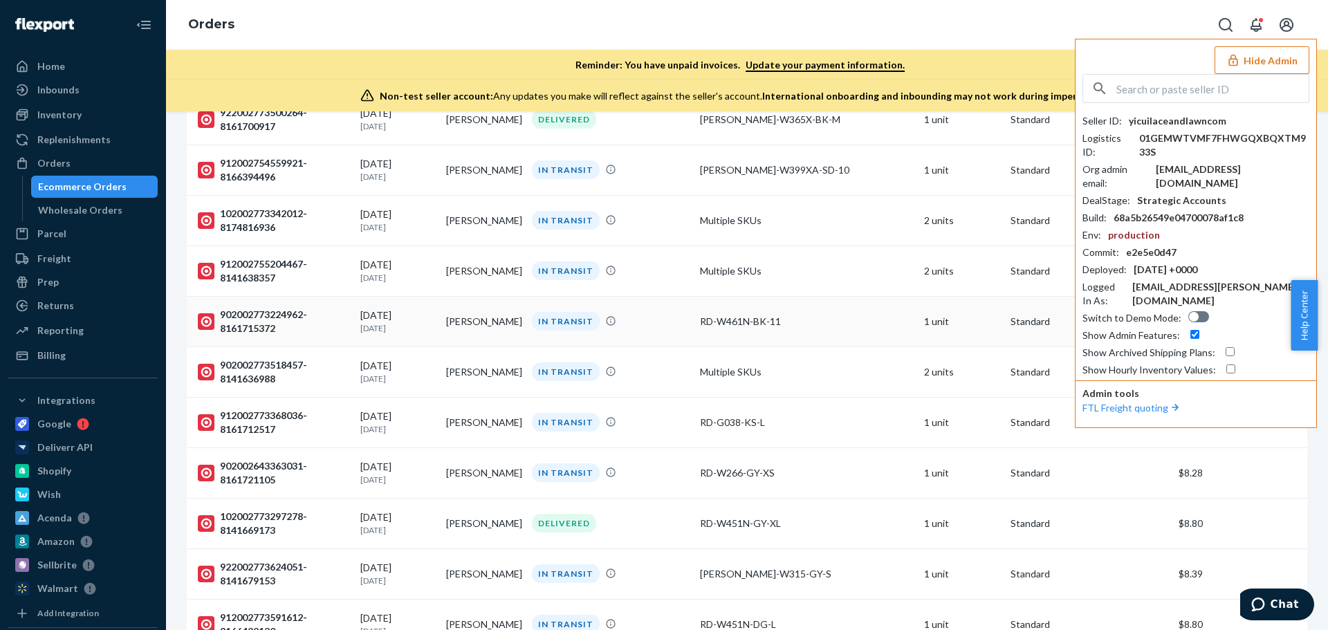
scroll to position [277, 0]
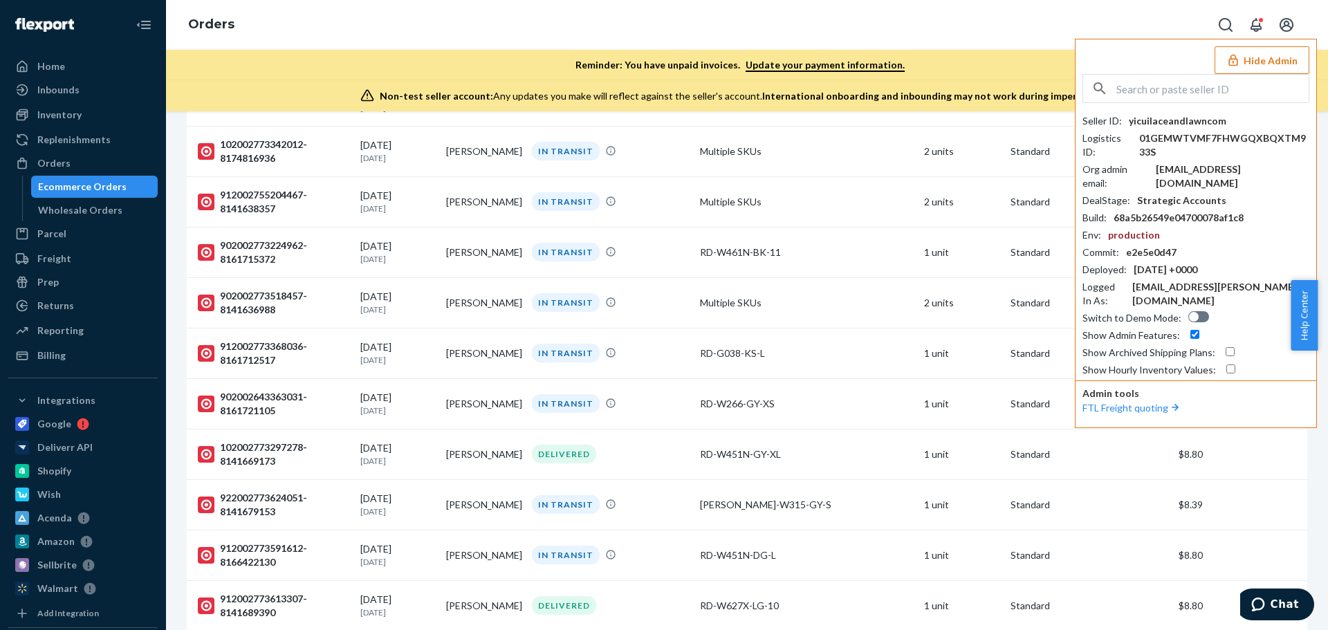
click at [1280, 55] on button "Hide Admin" at bounding box center [1262, 60] width 95 height 28
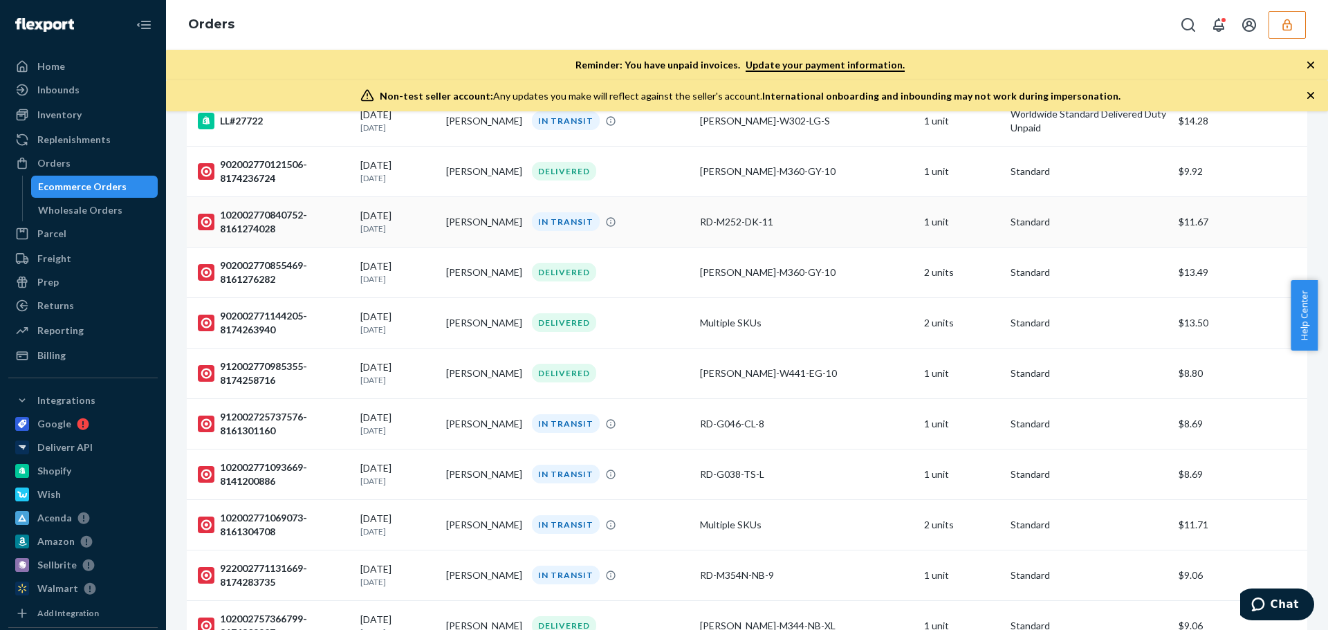
scroll to position [2230, 0]
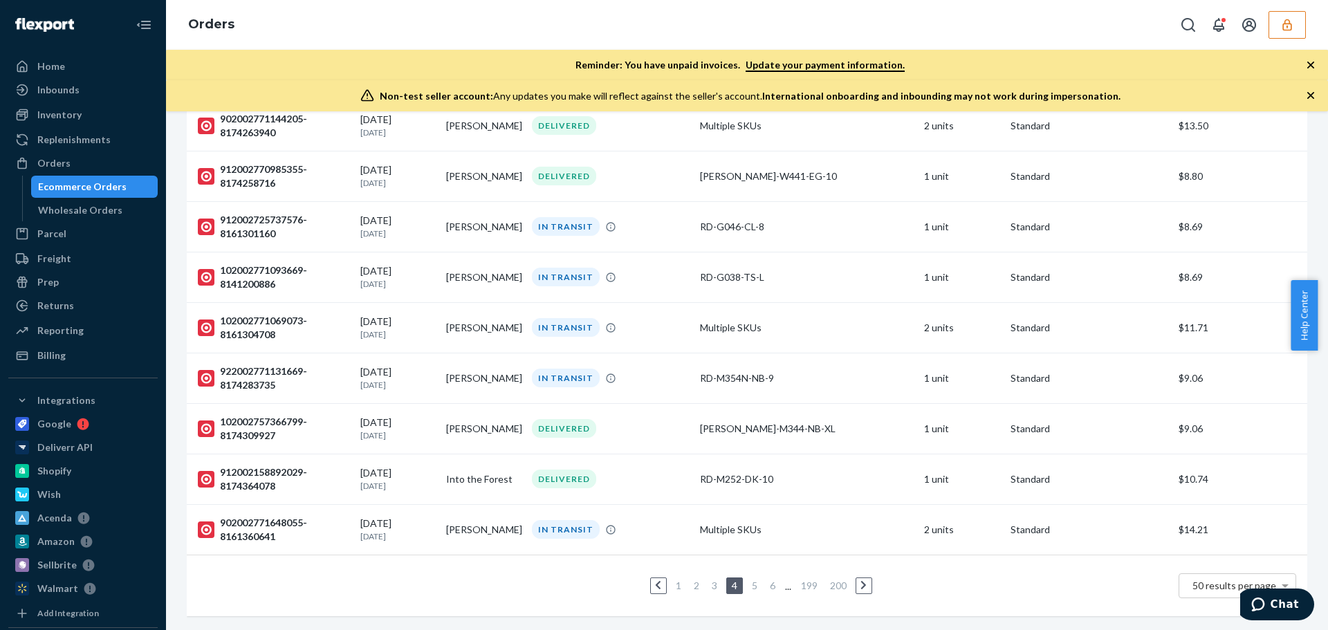
click at [749, 583] on li "5" at bounding box center [755, 586] width 12 height 17
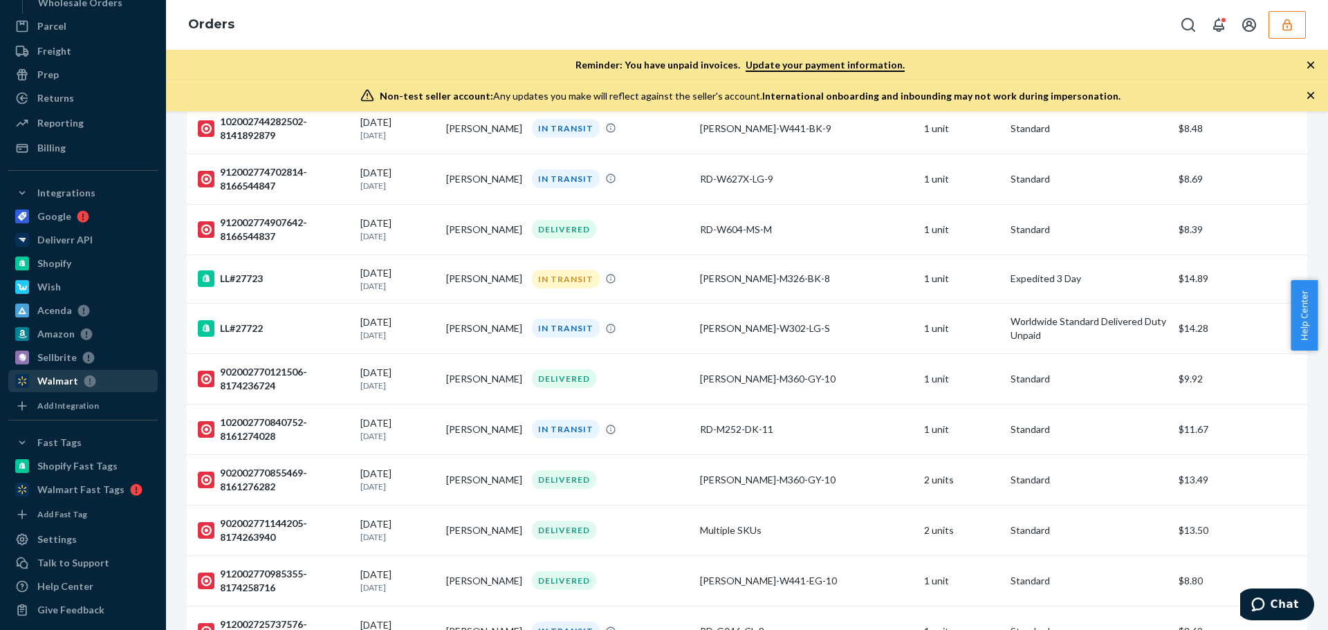
scroll to position [215, 0]
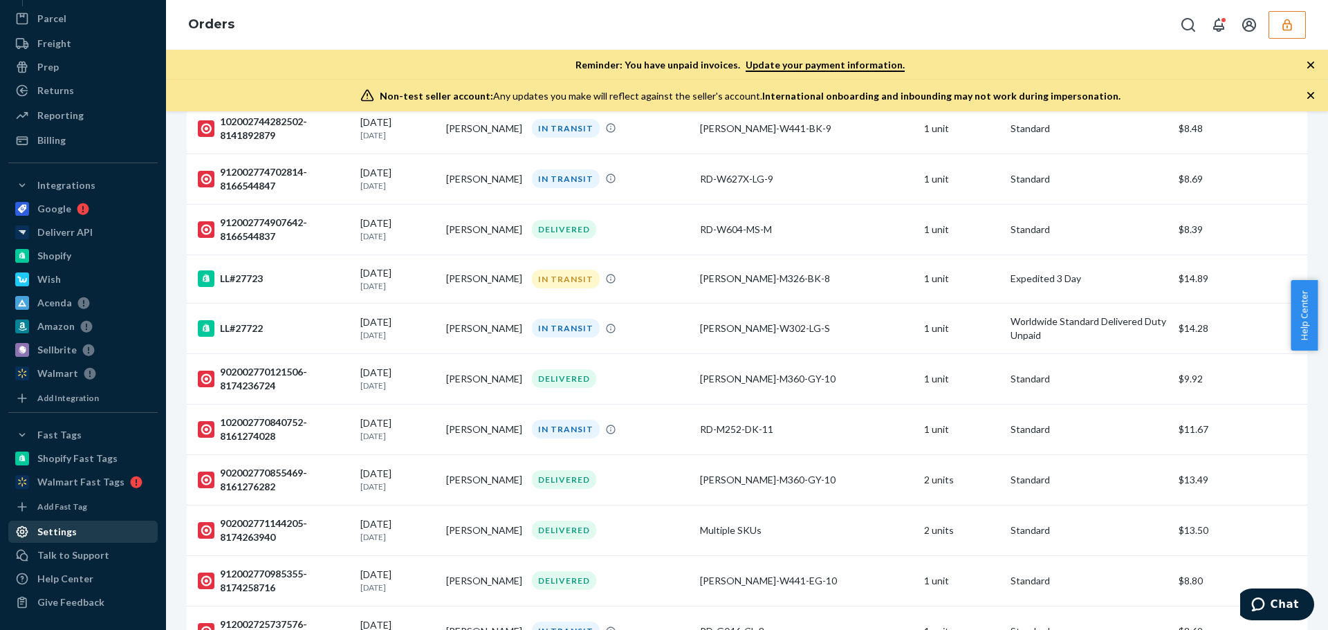
click at [63, 537] on div "Settings" at bounding box center [56, 532] width 39 height 14
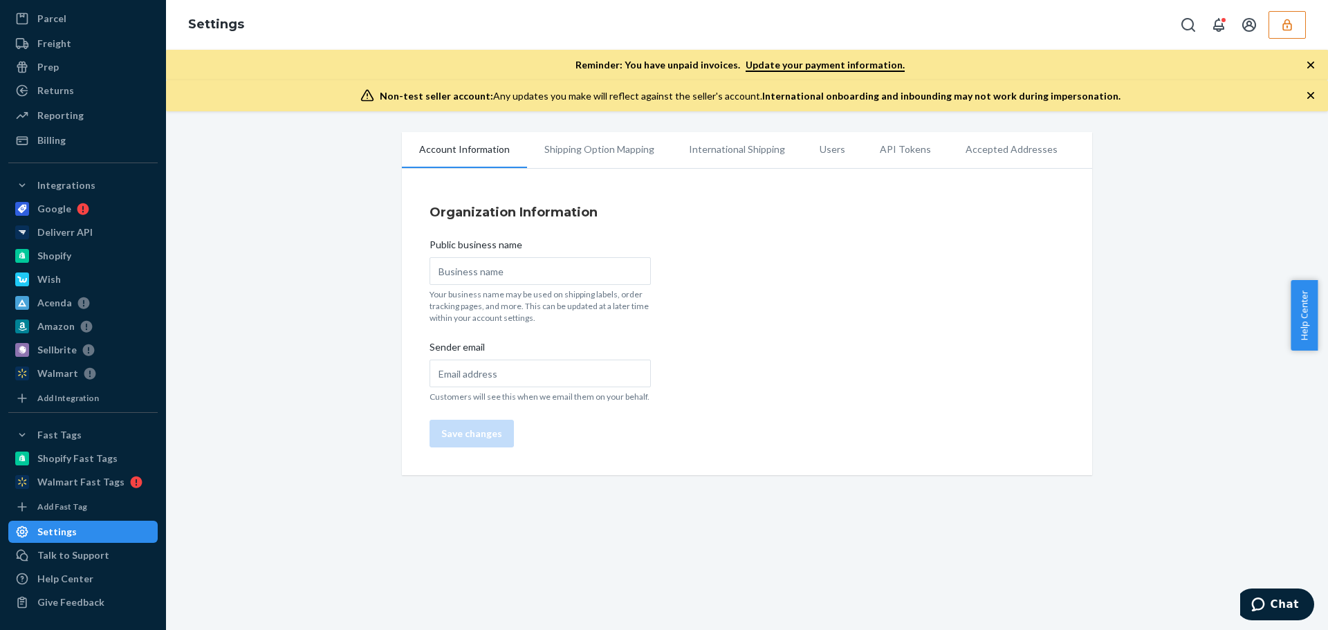
scroll to position [170, 0]
click at [823, 148] on li "Users" at bounding box center [833, 149] width 60 height 35
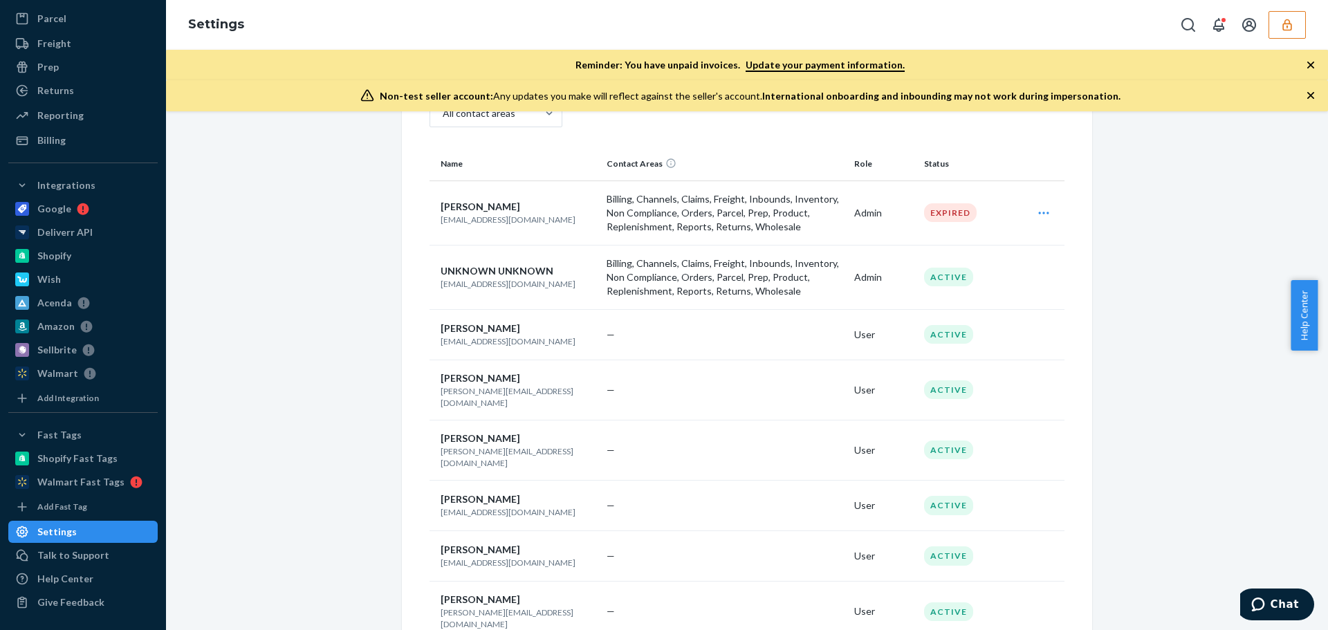
scroll to position [212, 0]
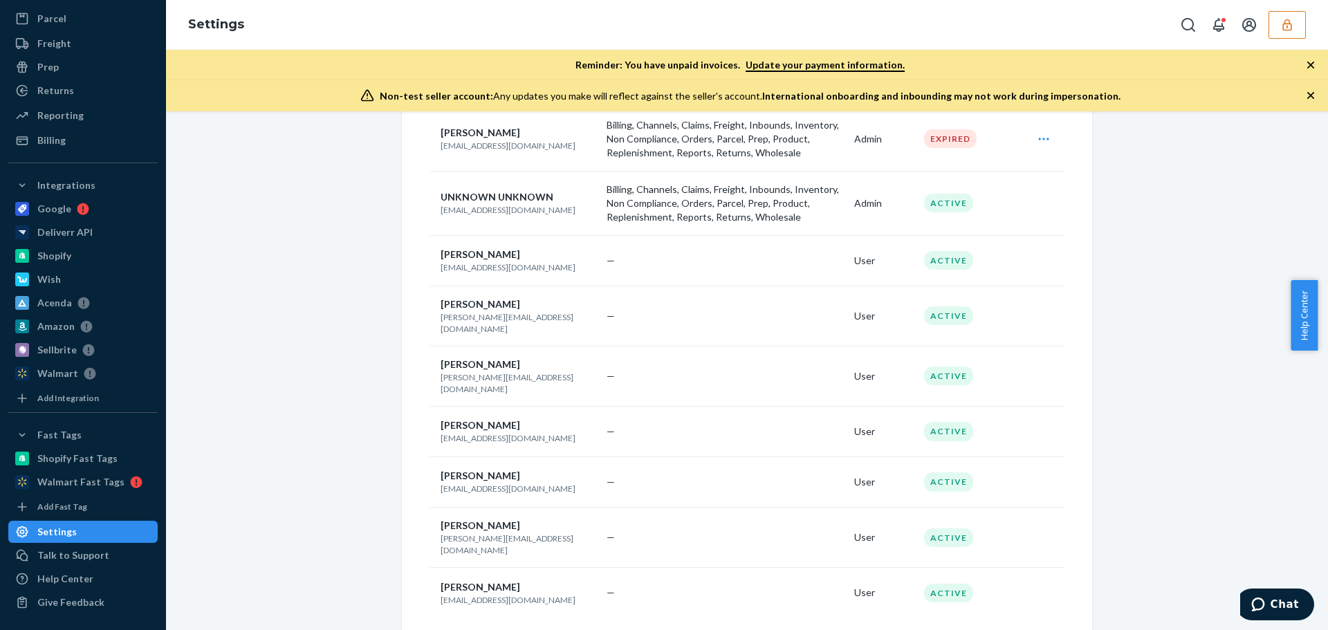
click at [205, 614] on div "Account Information Shipping Option Mapping International Shipping Users API To…" at bounding box center [747, 290] width 1142 height 740
click at [320, 601] on div "Account Information Shipping Option Mapping International Shipping Users API To…" at bounding box center [747, 290] width 1142 height 740
click at [1294, 31] on icon "button" at bounding box center [1288, 25] width 14 height 14
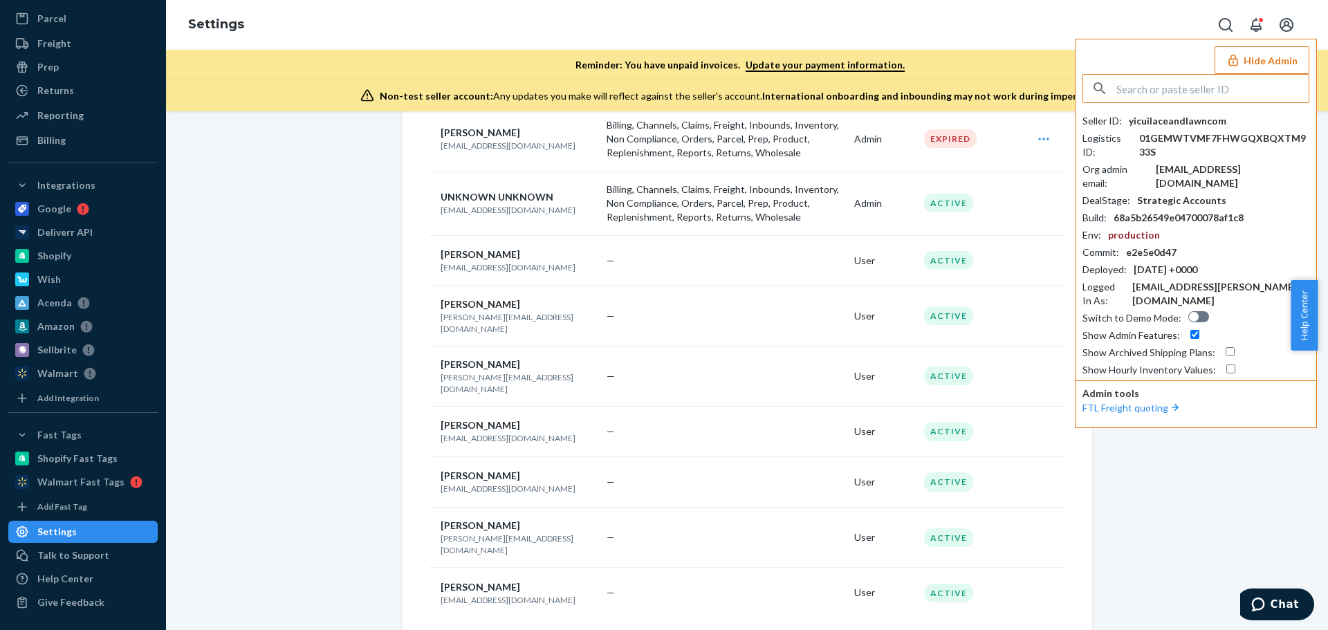
click at [1202, 95] on input "text" at bounding box center [1213, 89] width 192 height 28
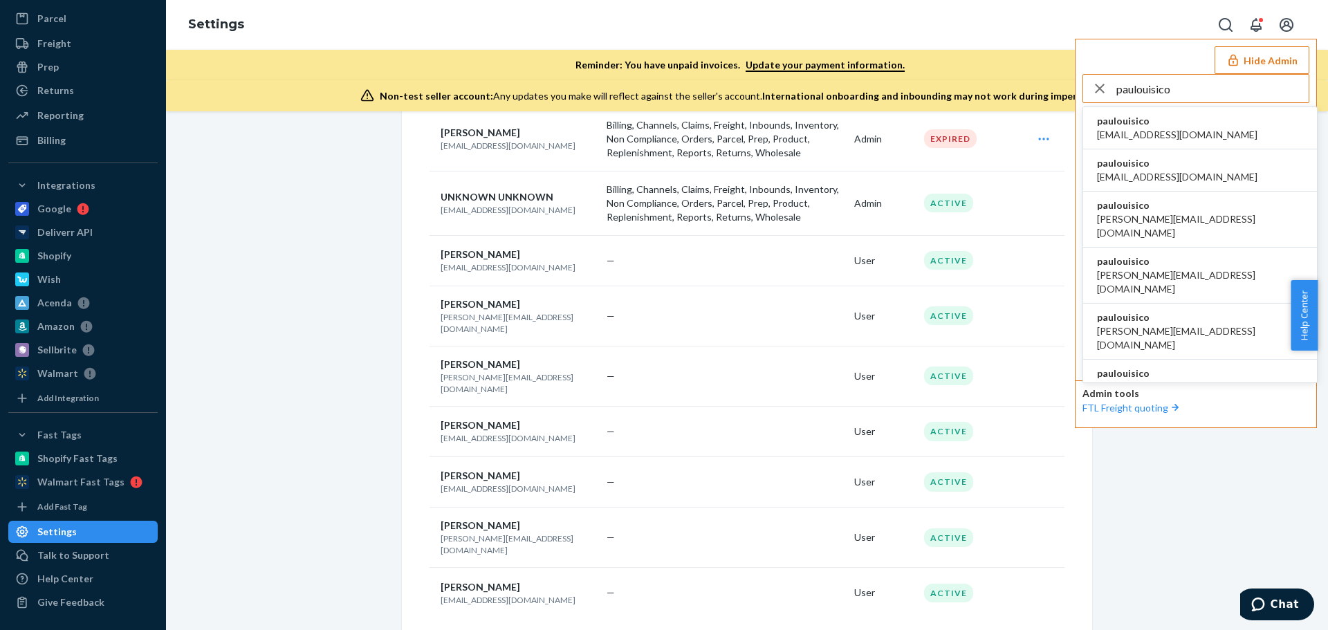
type input "paulouisico"
click at [1168, 118] on li "paulouisico al@ouisi.co" at bounding box center [1200, 128] width 234 height 42
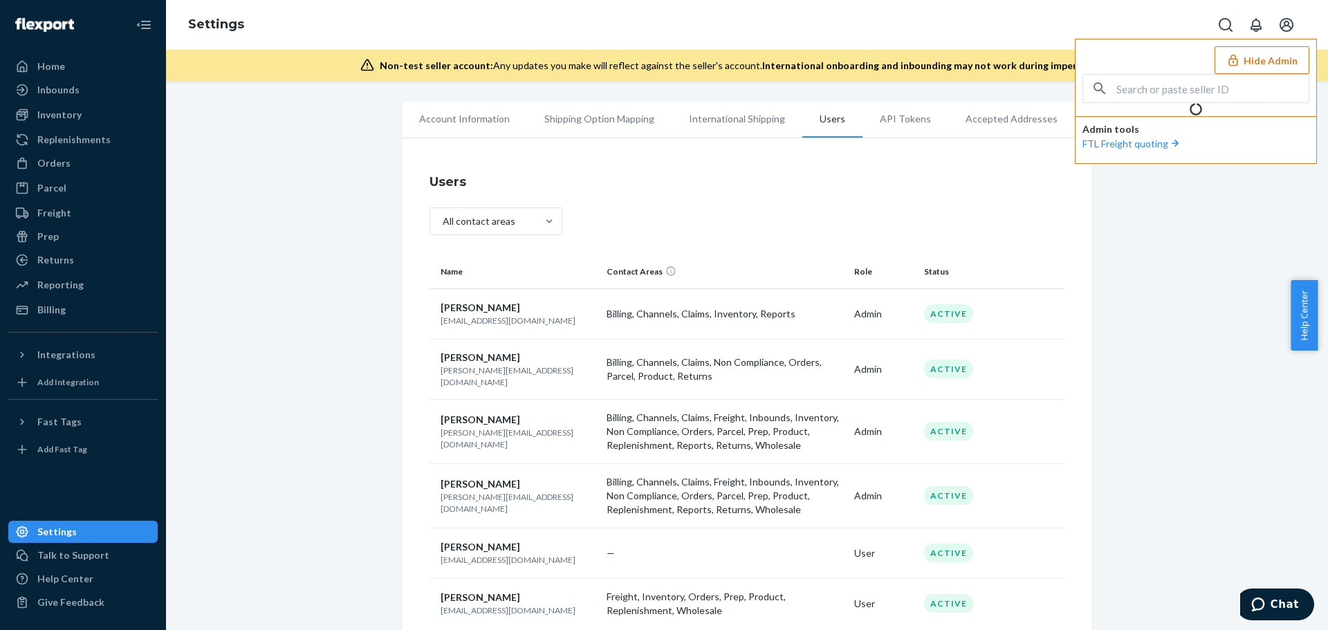
scroll to position [0, 0]
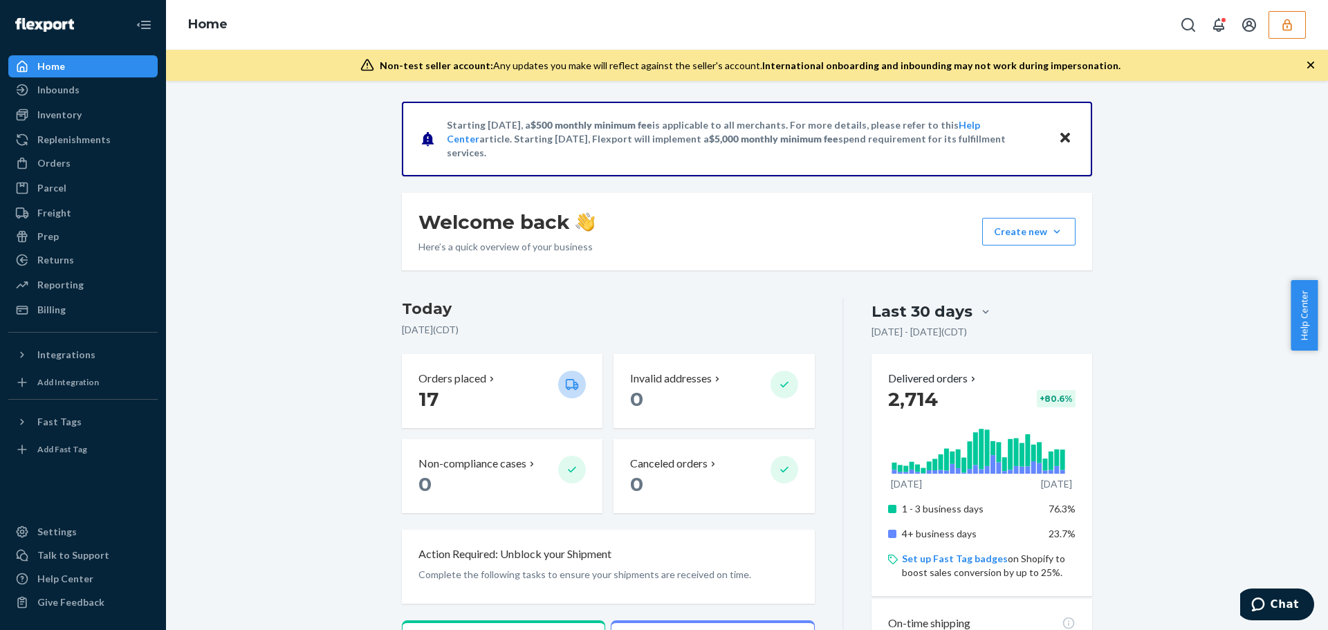
click at [1295, 24] on button "button" at bounding box center [1287, 25] width 37 height 28
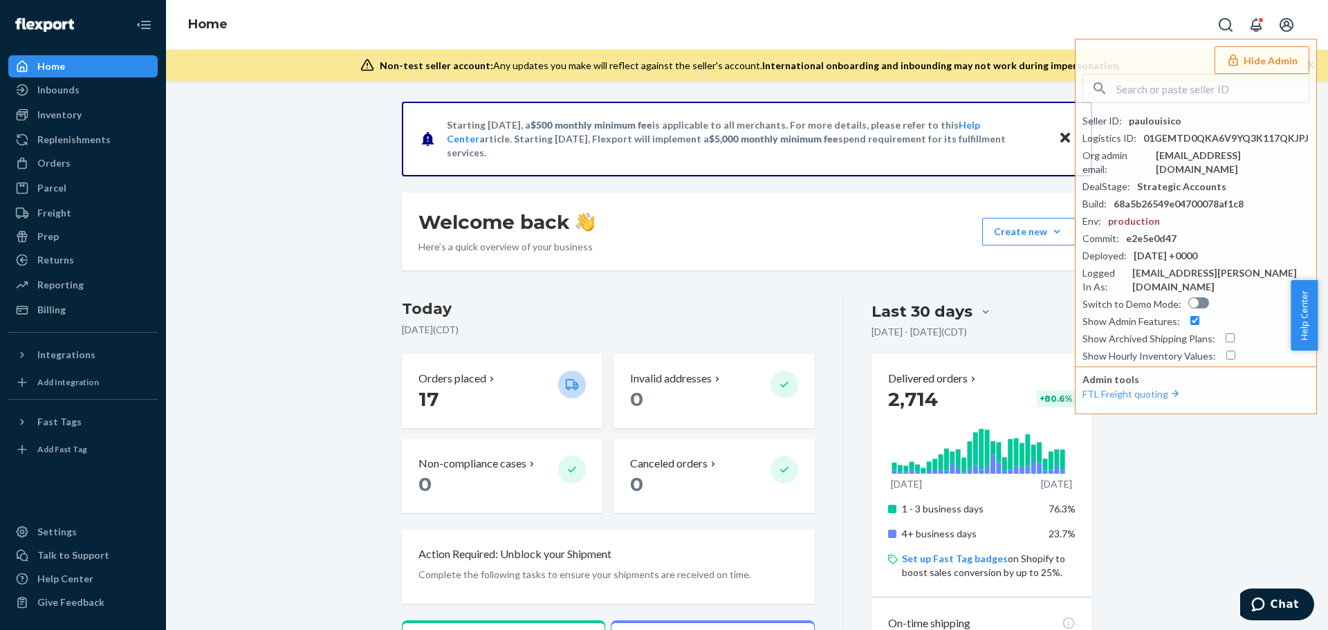
click at [263, 258] on div "Starting [DATE], a $500 monthly minimum fee is applicable to all merchants. For…" at bounding box center [747, 557] width 1142 height 911
click at [64, 529] on div "Settings" at bounding box center [56, 532] width 39 height 14
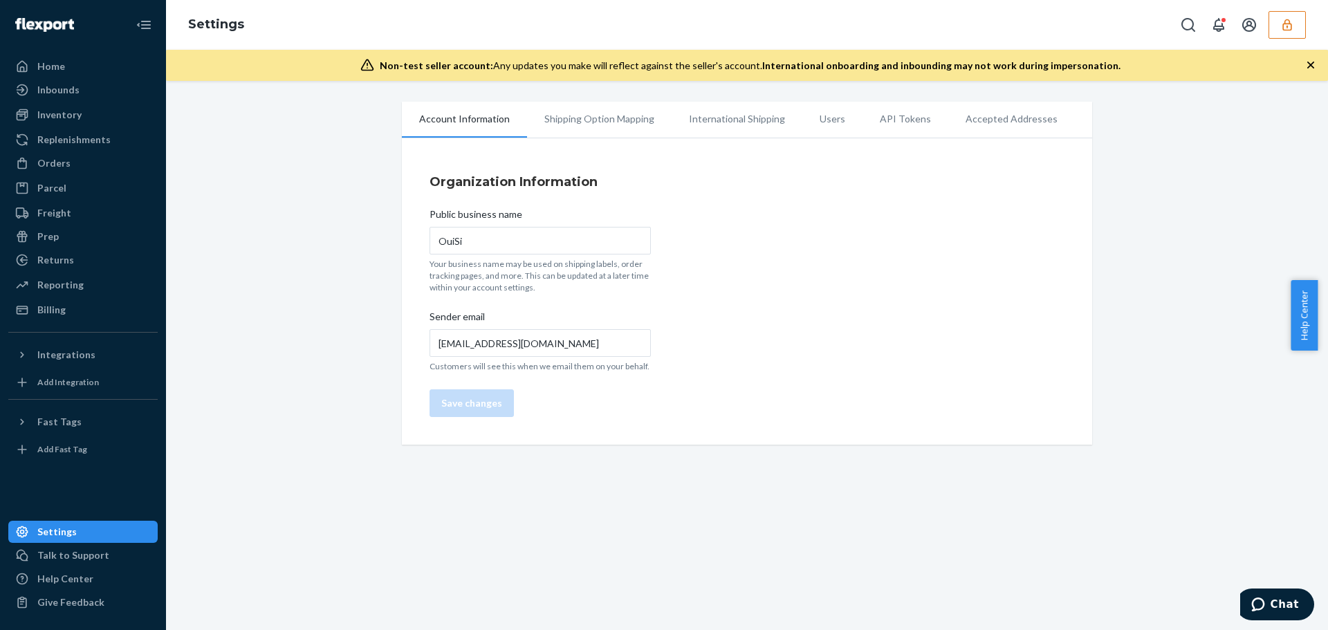
click at [812, 120] on li "Users" at bounding box center [833, 119] width 60 height 35
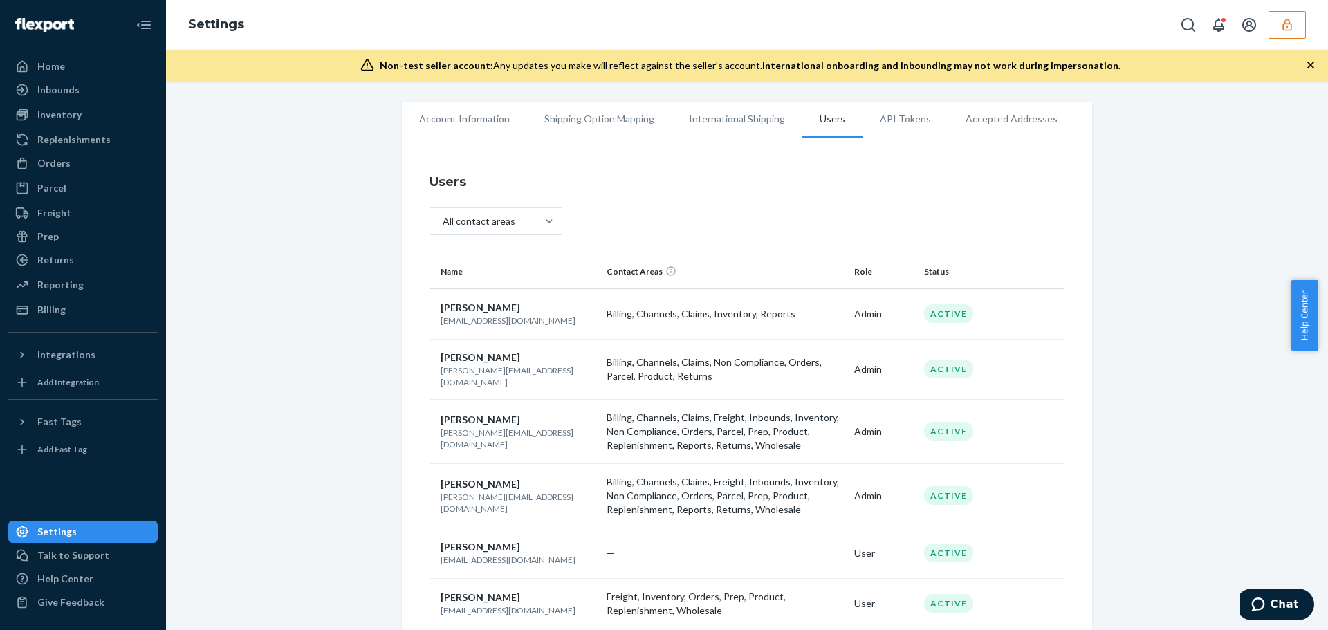
scroll to position [30, 0]
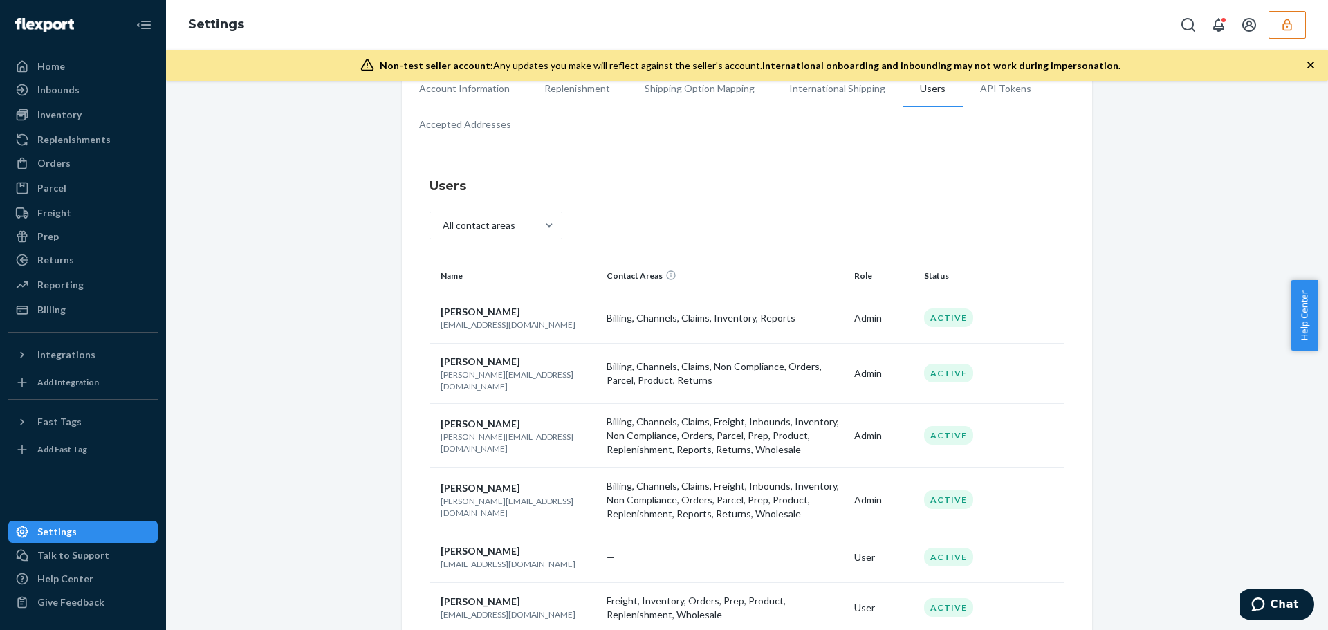
click at [1249, 449] on div "Account Information Replenishment Shipping Option Mapping International Shippin…" at bounding box center [747, 372] width 1142 height 603
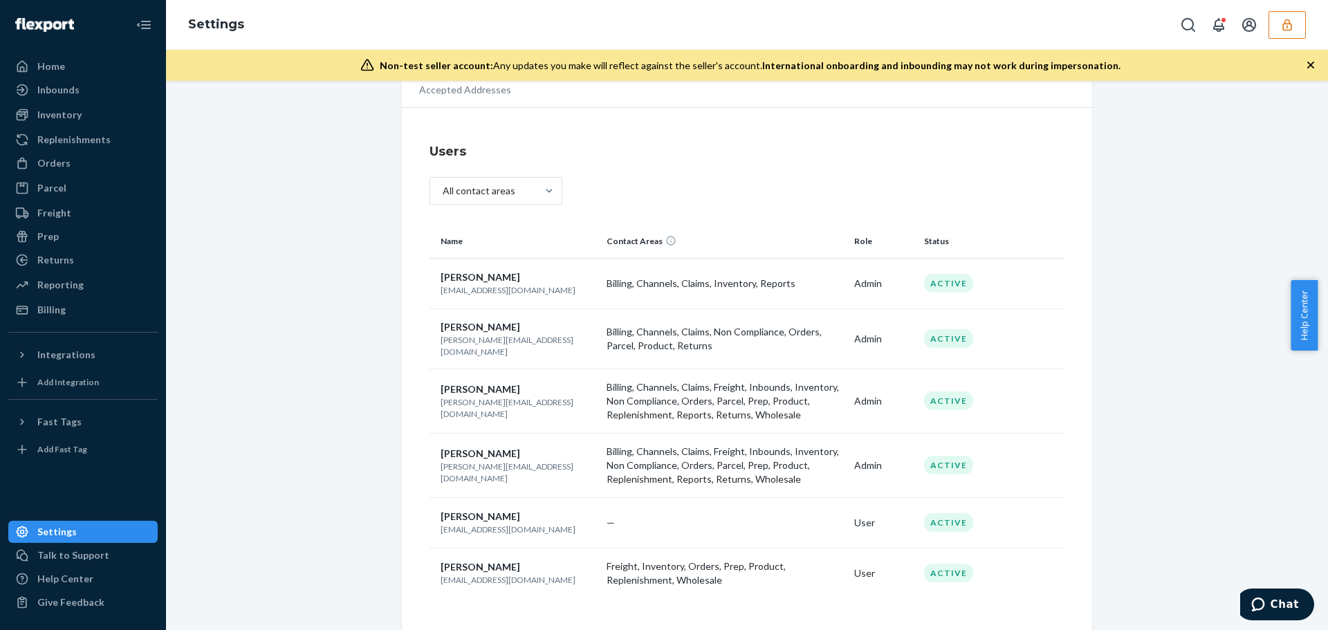
click at [1256, 255] on div "Account Information Replenishment Shipping Option Mapping International Shippin…" at bounding box center [747, 338] width 1142 height 603
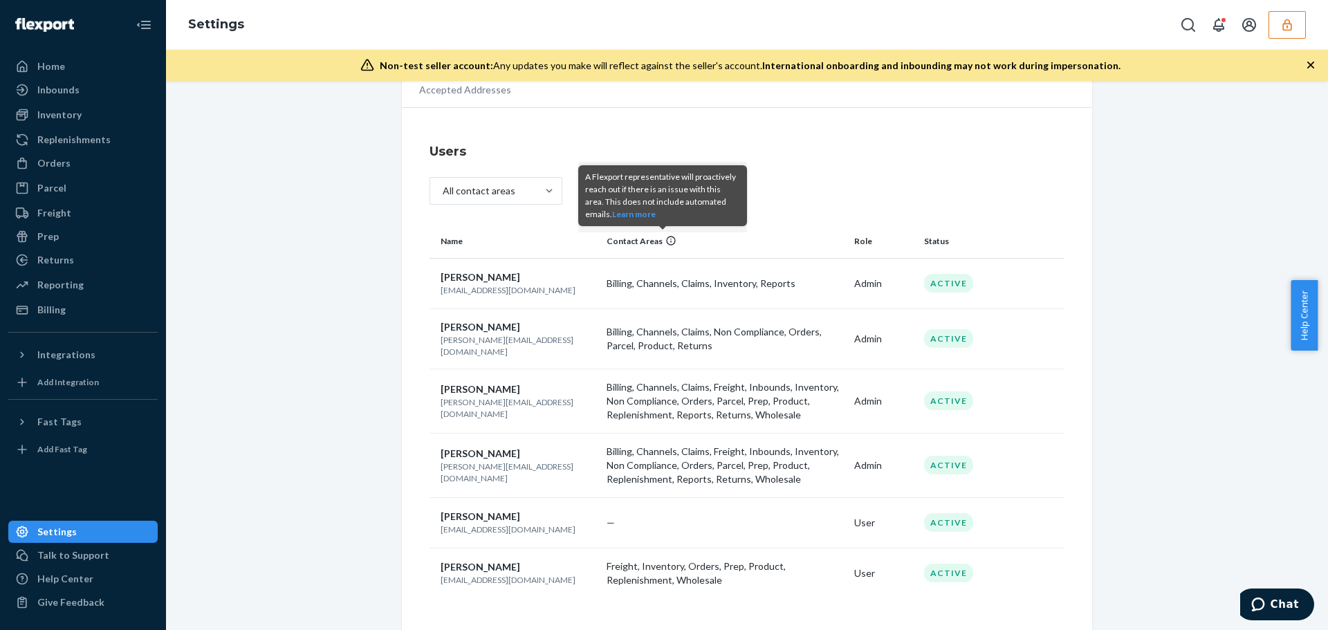
click at [666, 241] on icon at bounding box center [671, 240] width 11 height 11
click at [612, 210] on button "Learn more" at bounding box center [634, 214] width 44 height 12
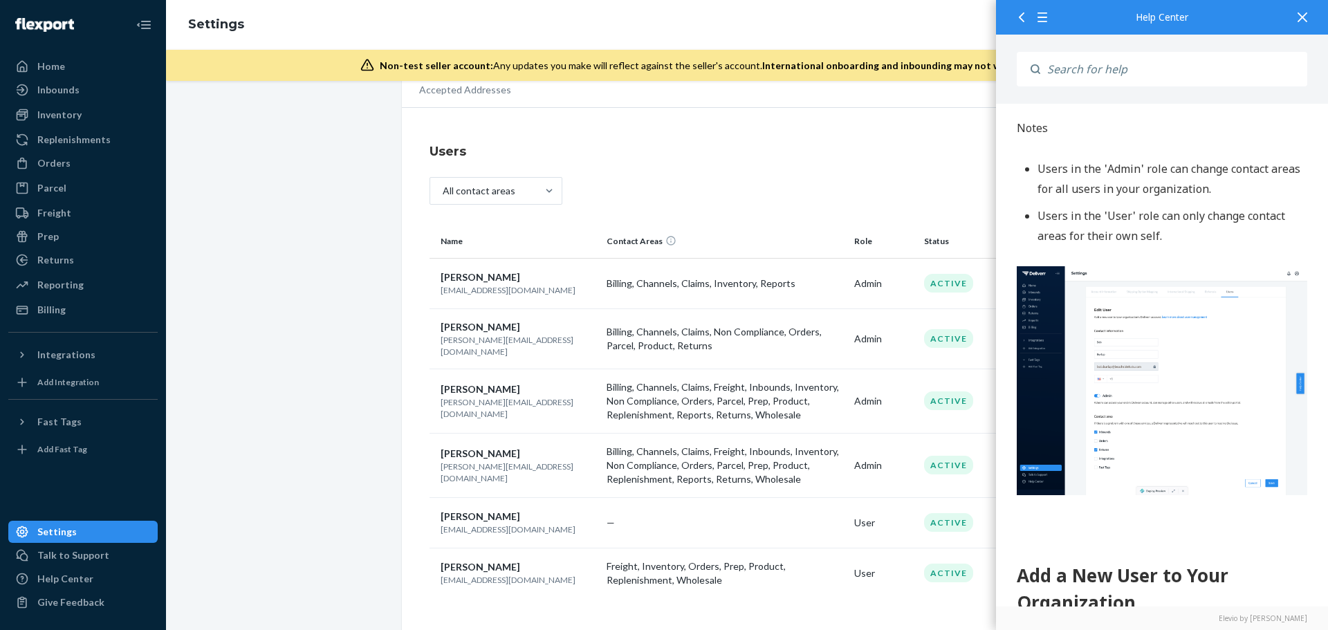
scroll to position [1038, 0]
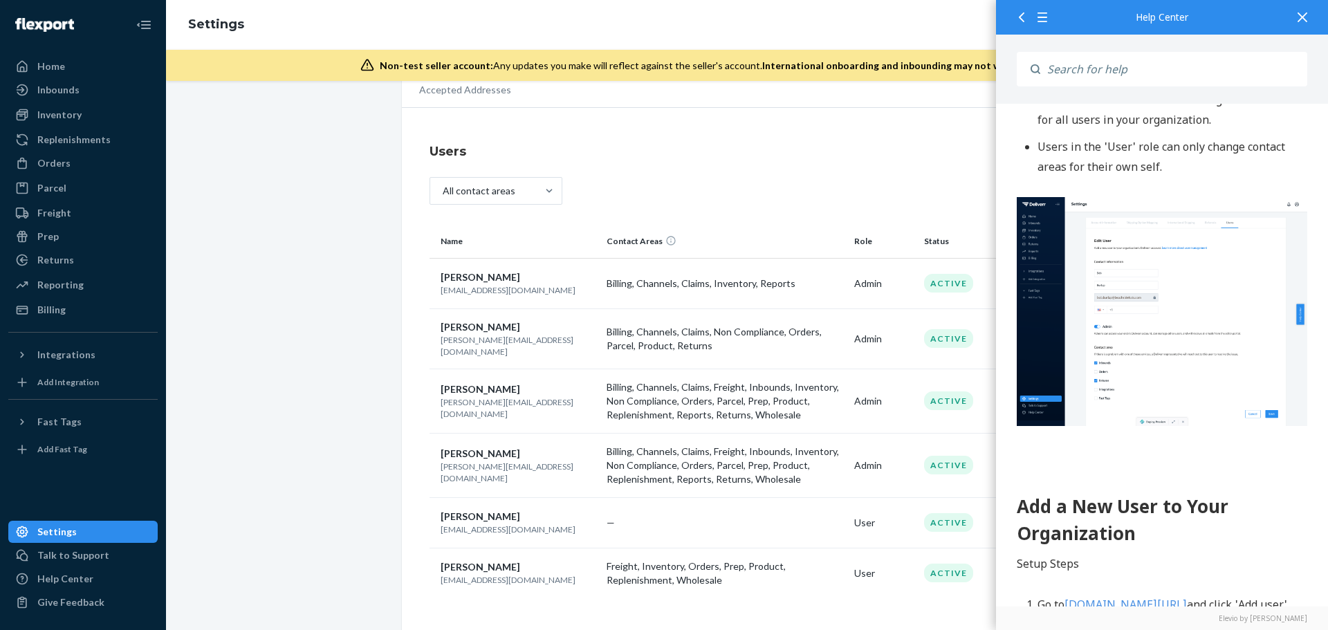
click at [1185, 295] on img at bounding box center [1162, 312] width 291 height 228
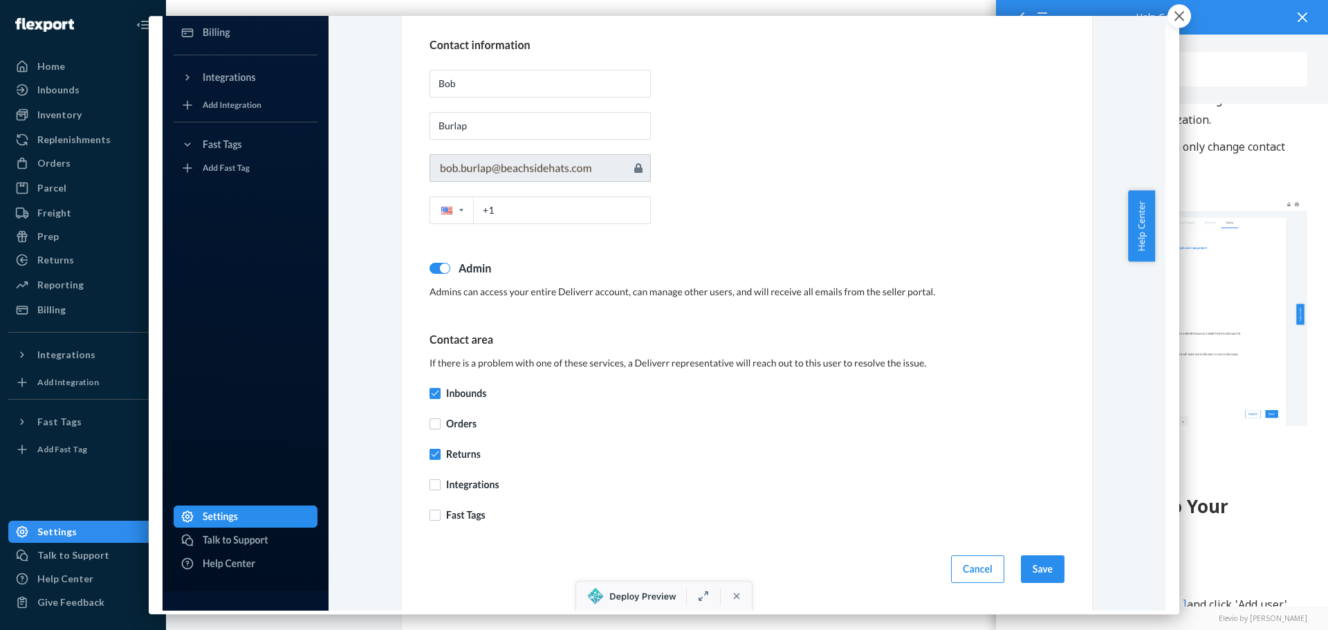
scroll to position [218, 0]
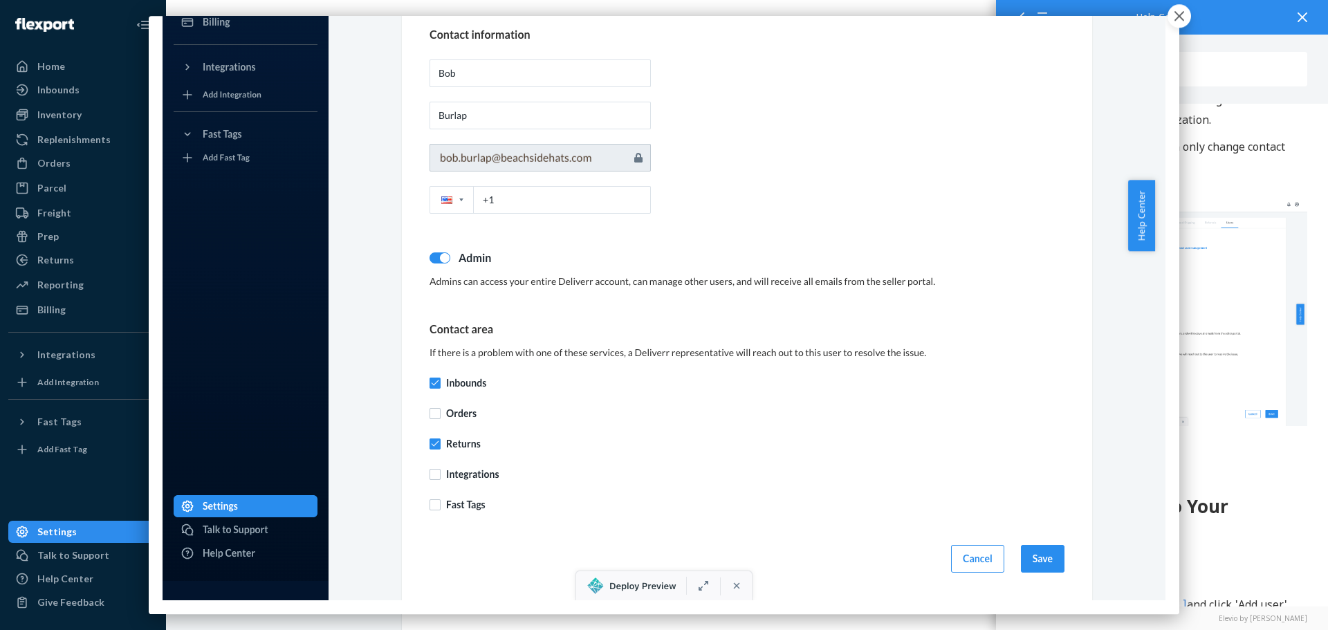
drag, startPoint x: 1184, startPoint y: 19, endPoint x: 1196, endPoint y: 32, distance: 18.1
click at [1184, 18] on icon "button" at bounding box center [1180, 16] width 10 height 10
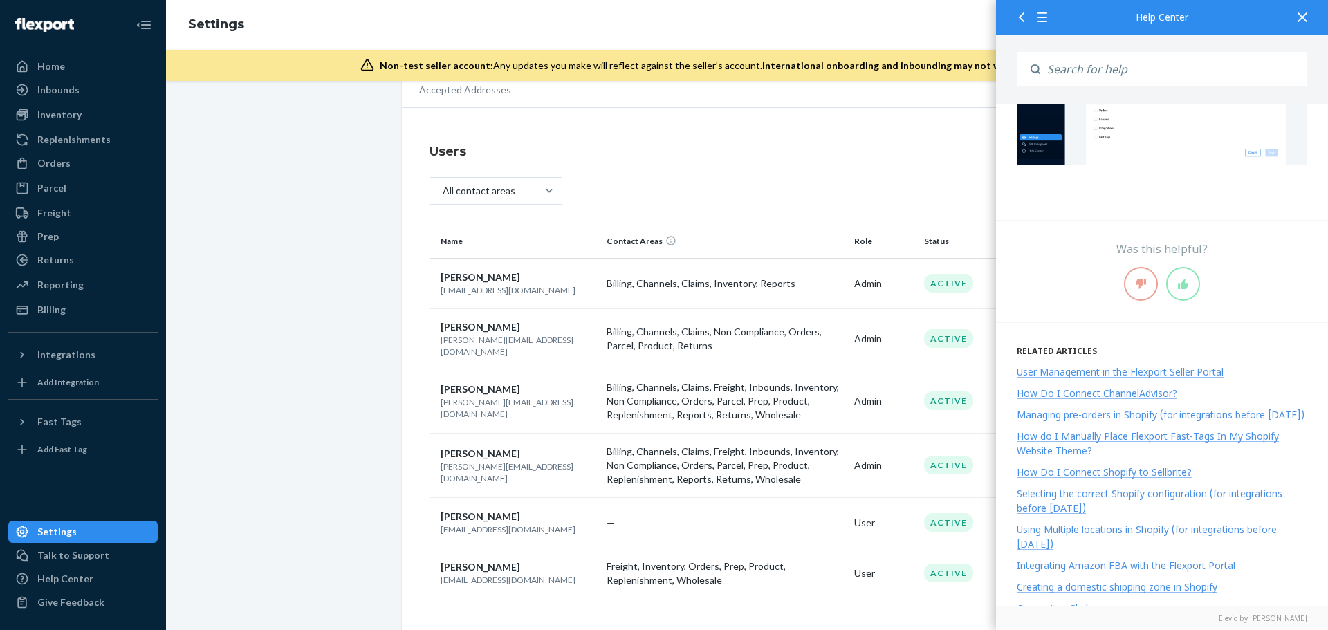
scroll to position [1992, 0]
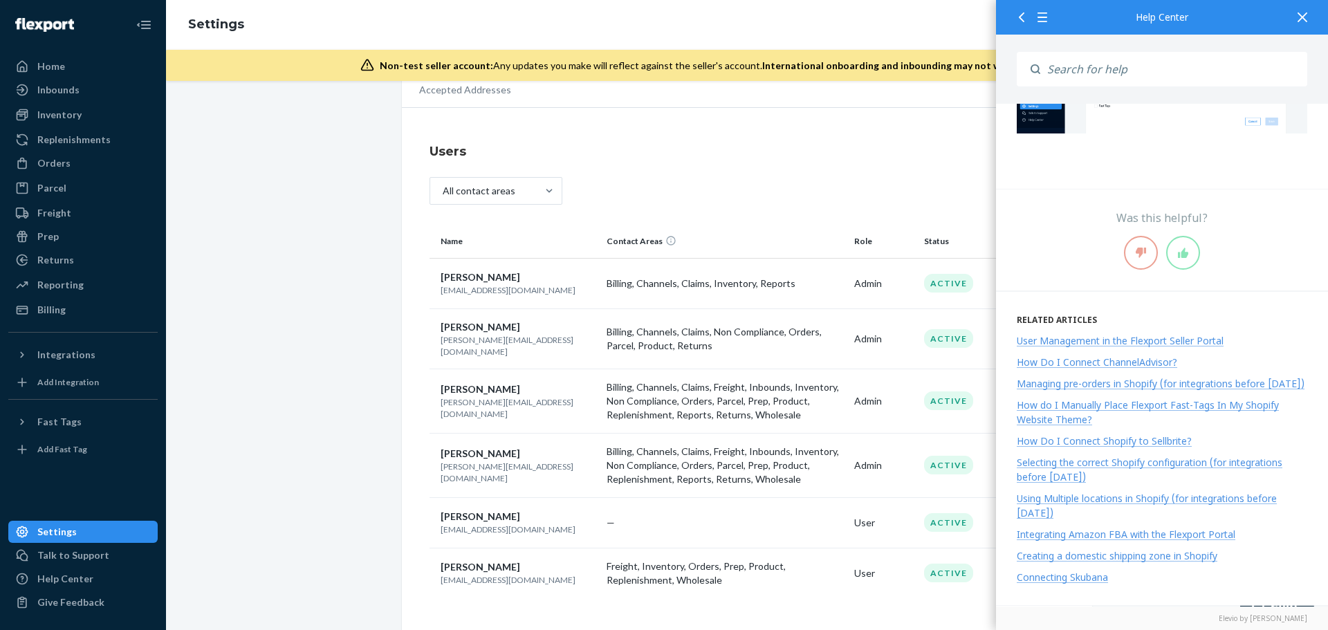
click at [307, 322] on div "Account Information Replenishment Shipping Option Mapping International Shippin…" at bounding box center [747, 338] width 1142 height 603
click at [353, 603] on div "Account Information Replenishment Shipping Option Mapping International Shippin…" at bounding box center [747, 338] width 1142 height 603
click at [306, 464] on div "Account Information Replenishment Shipping Option Mapping International Shippin…" at bounding box center [747, 338] width 1142 height 603
click at [1305, 17] on icon at bounding box center [1303, 17] width 10 height 10
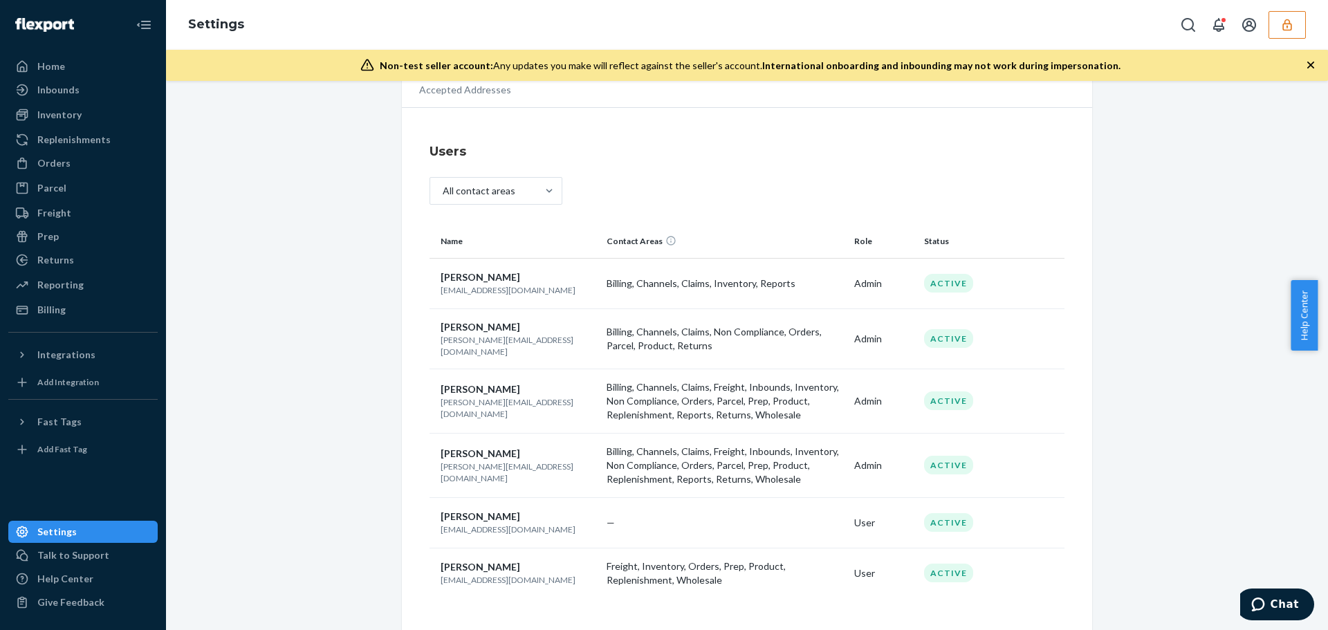
scroll to position [1983, 0]
click at [1299, 21] on button "button" at bounding box center [1287, 25] width 37 height 28
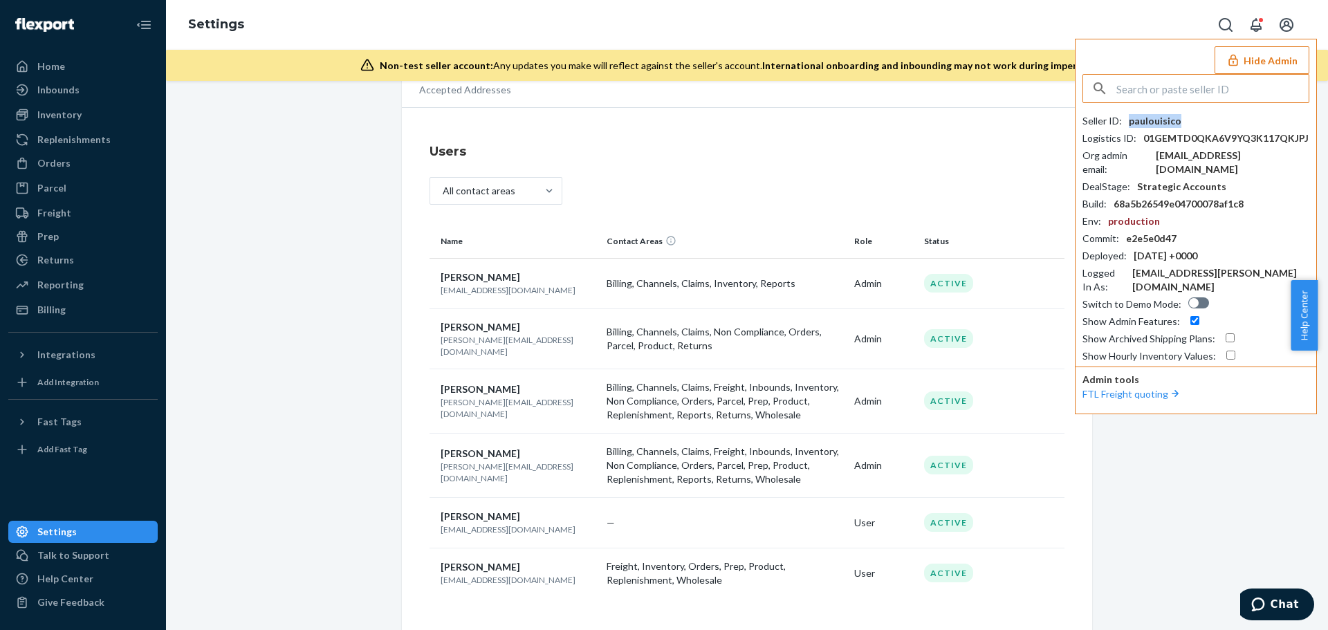
click at [1146, 124] on div "paulouisico" at bounding box center [1155, 121] width 53 height 14
click at [322, 607] on div "Account Information Replenishment Shipping Option Mapping International Shippin…" at bounding box center [747, 338] width 1142 height 603
drag, startPoint x: 437, startPoint y: 520, endPoint x: 482, endPoint y: 524, distance: 45.8
click at [482, 524] on p "al@ouisi.co" at bounding box center [518, 530] width 155 height 12
copy p "al@ouisi.co"
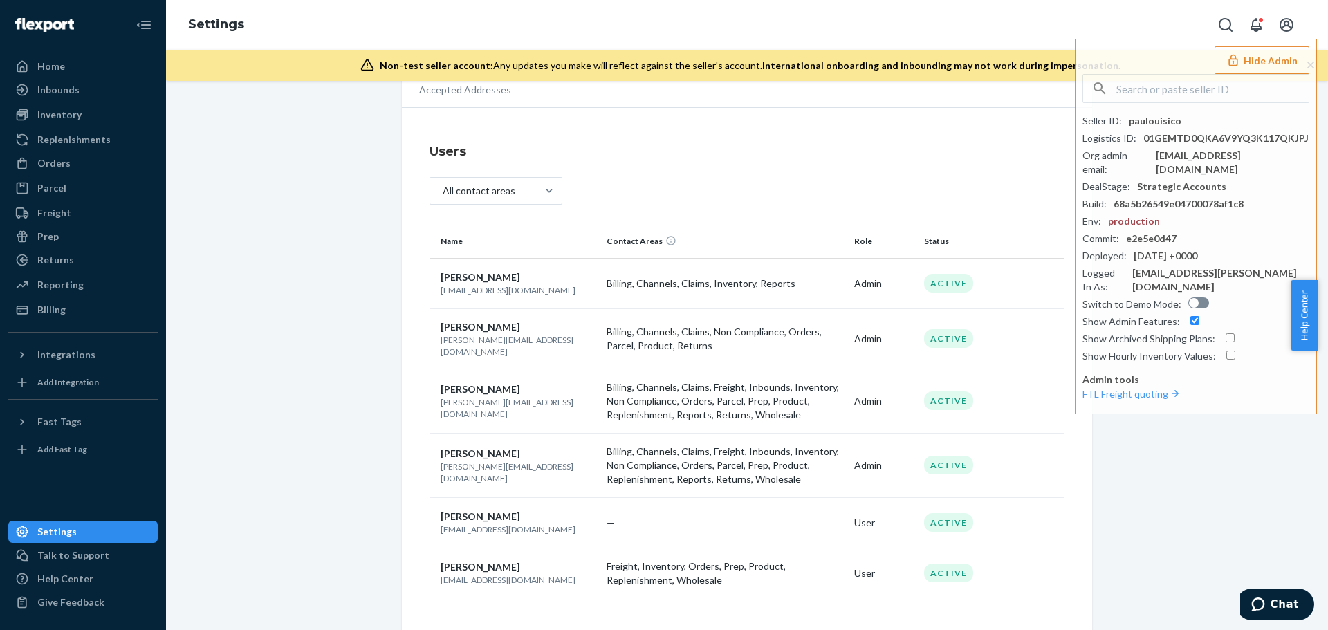
click at [327, 600] on div "Account Information Replenishment Shipping Option Mapping International Shippin…" at bounding box center [747, 338] width 1142 height 603
drag, startPoint x: 434, startPoint y: 569, endPoint x: 505, endPoint y: 571, distance: 71.3
click at [505, 571] on td "Ravi Patel ravi@ierare.com" at bounding box center [516, 573] width 172 height 51
copy p "ravi@ierare.com"
click at [291, 621] on div "Account Information Replenishment Shipping Option Mapping International Shippin…" at bounding box center [747, 338] width 1142 height 603
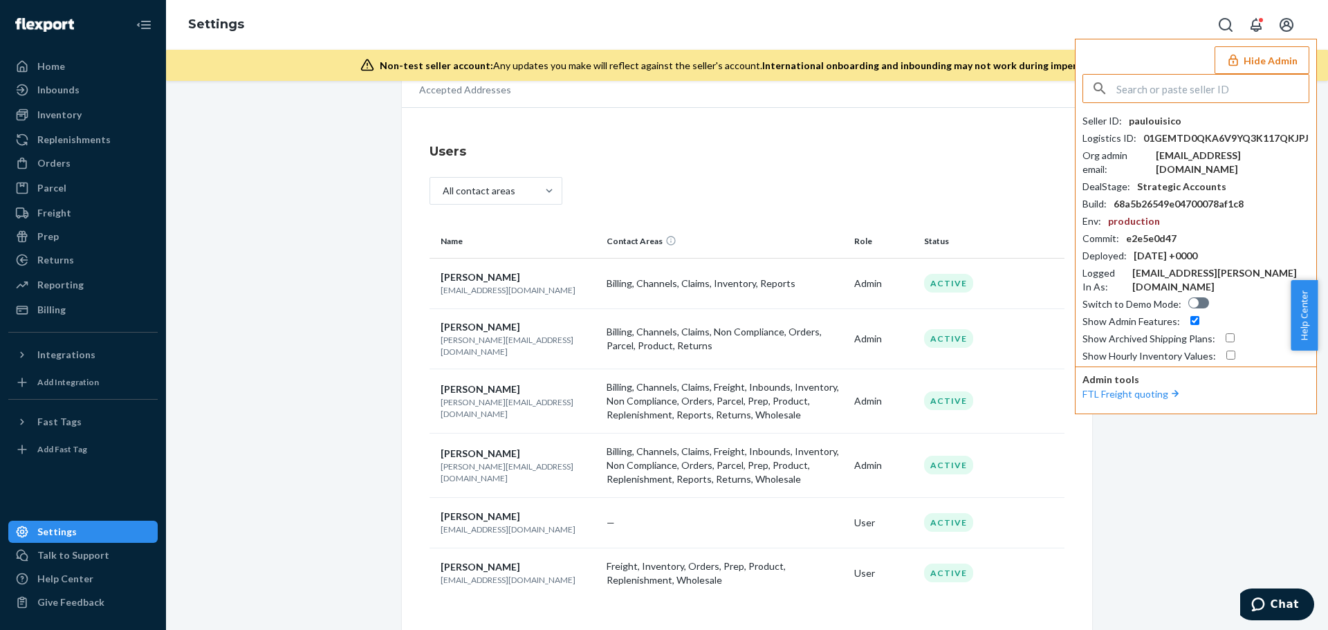
click at [1179, 89] on input "text" at bounding box center [1213, 89] width 192 height 28
paste input "sfnonboardingholycitystrawcompanyflexportcom"
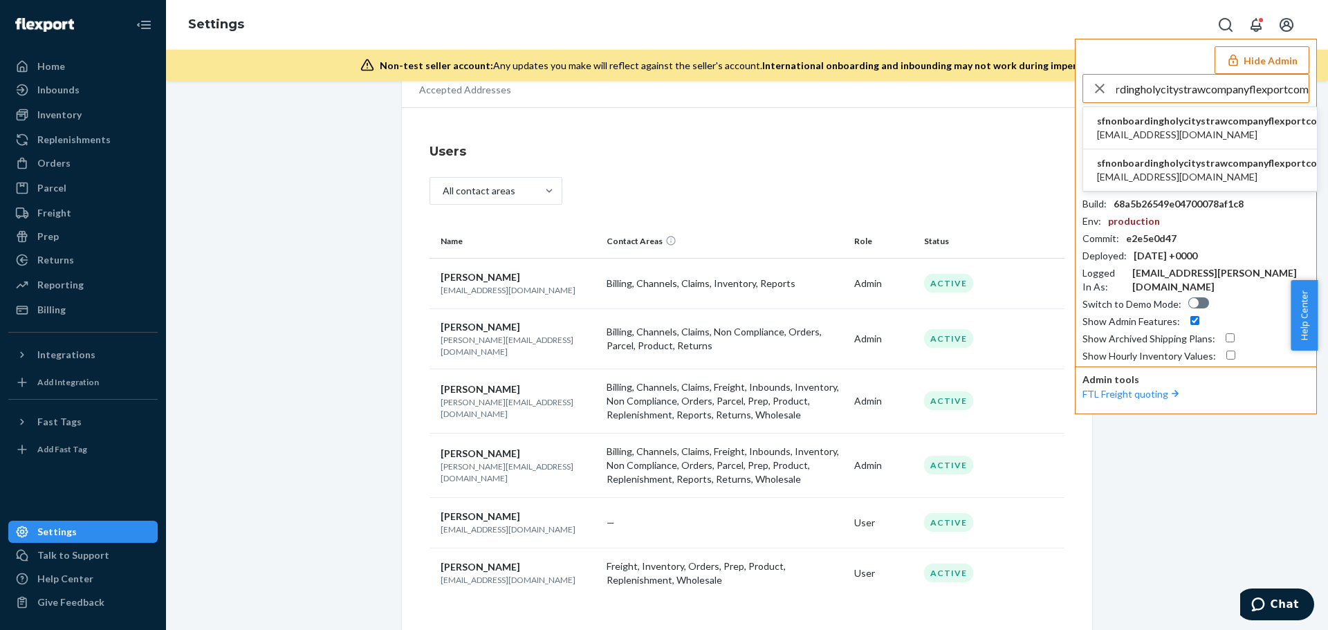
type input "sfnonboardingholycitystrawcompanyflexportcom"
click at [1169, 127] on span "sfnonboardingholycitystrawcompanyflexportcom" at bounding box center [1211, 121] width 228 height 14
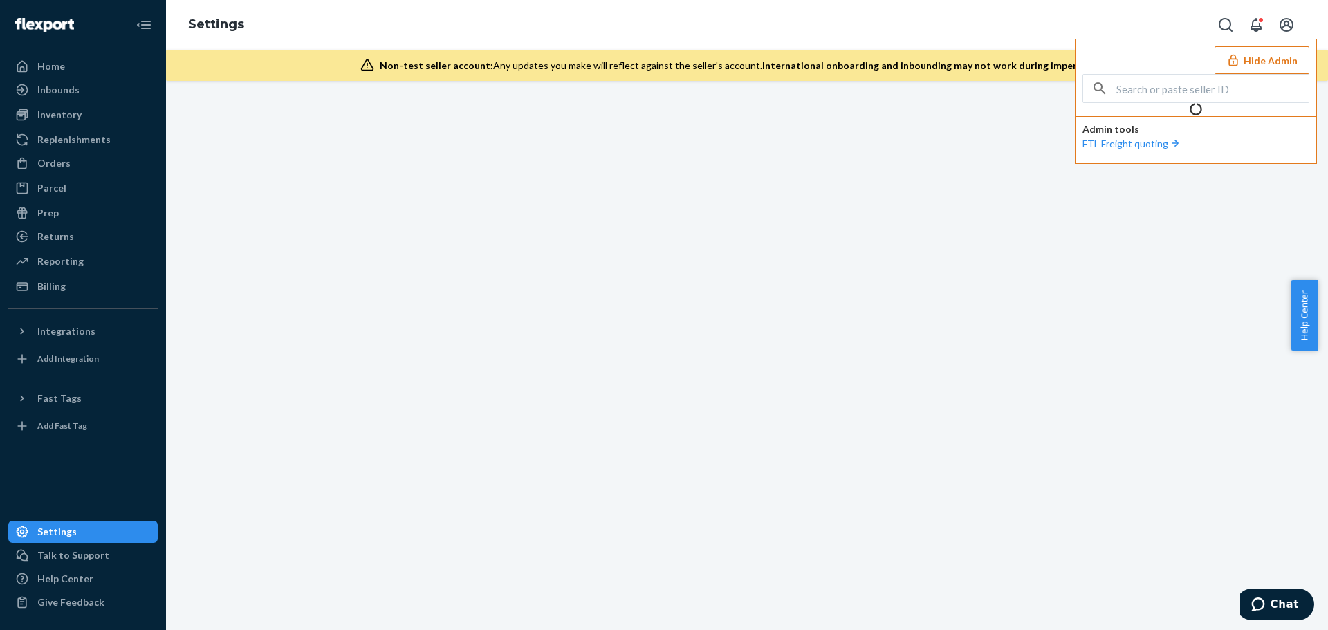
scroll to position [0, 0]
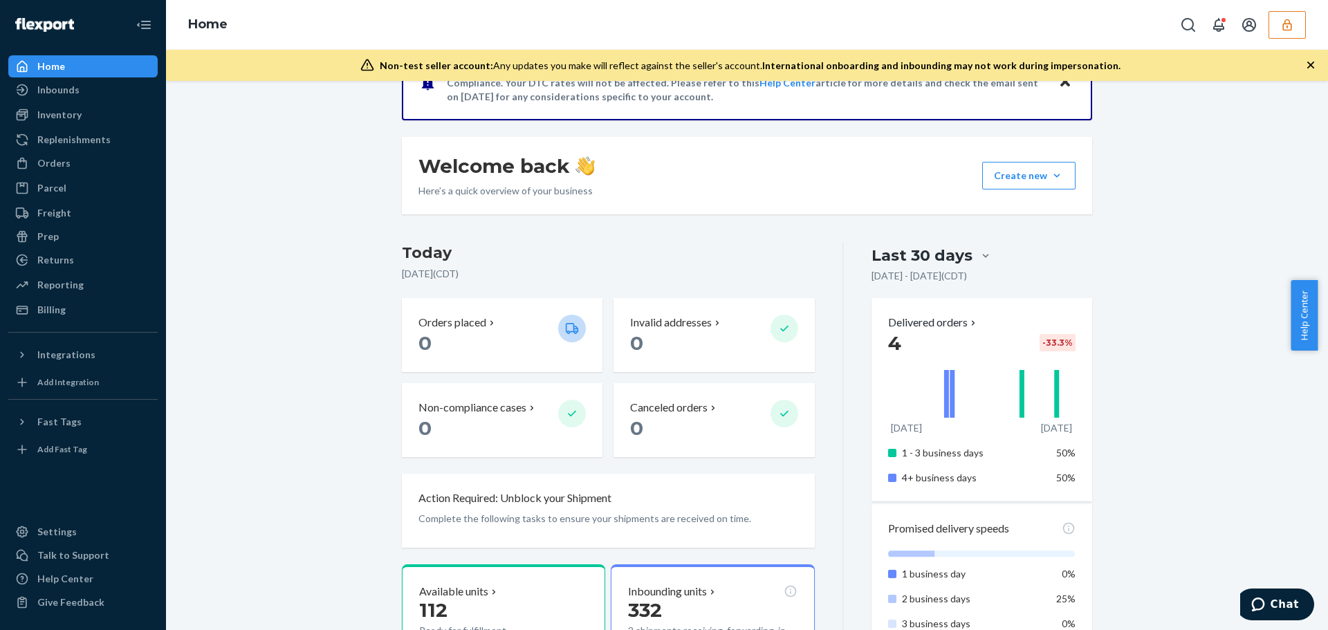
scroll to position [217, 0]
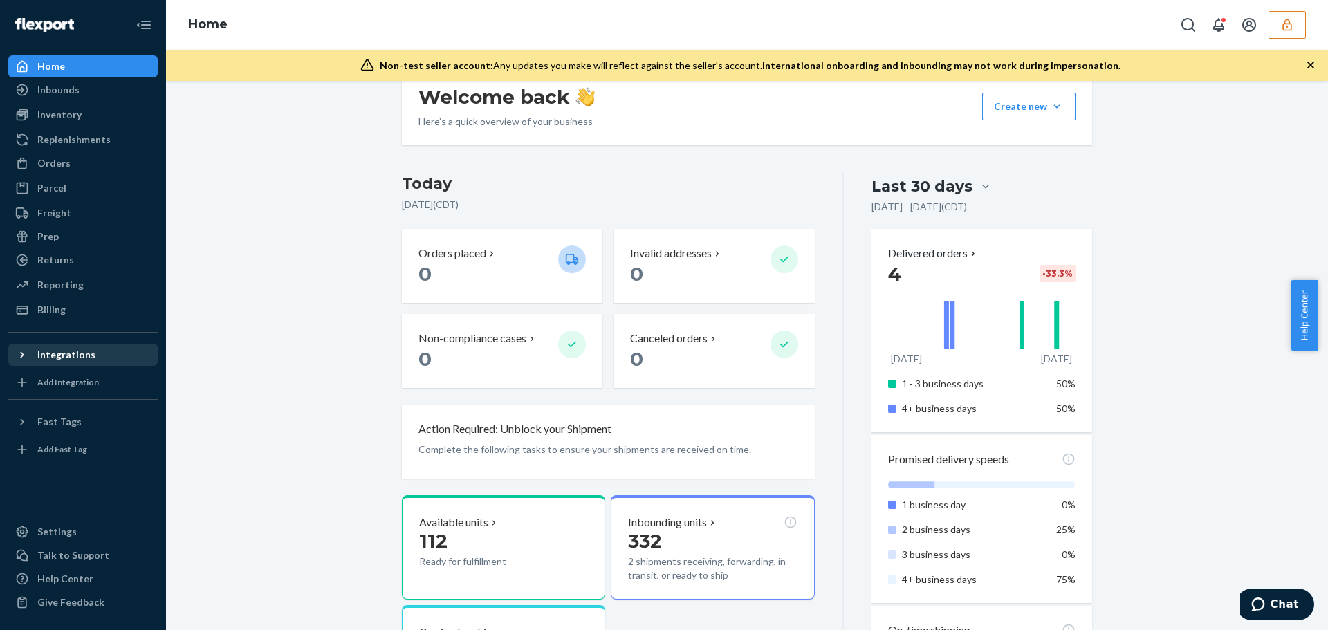
click at [71, 349] on div "Integrations" at bounding box center [66, 355] width 58 height 14
click at [132, 354] on div "Integrations" at bounding box center [83, 354] width 147 height 19
click at [66, 191] on div "Parcel" at bounding box center [83, 187] width 147 height 19
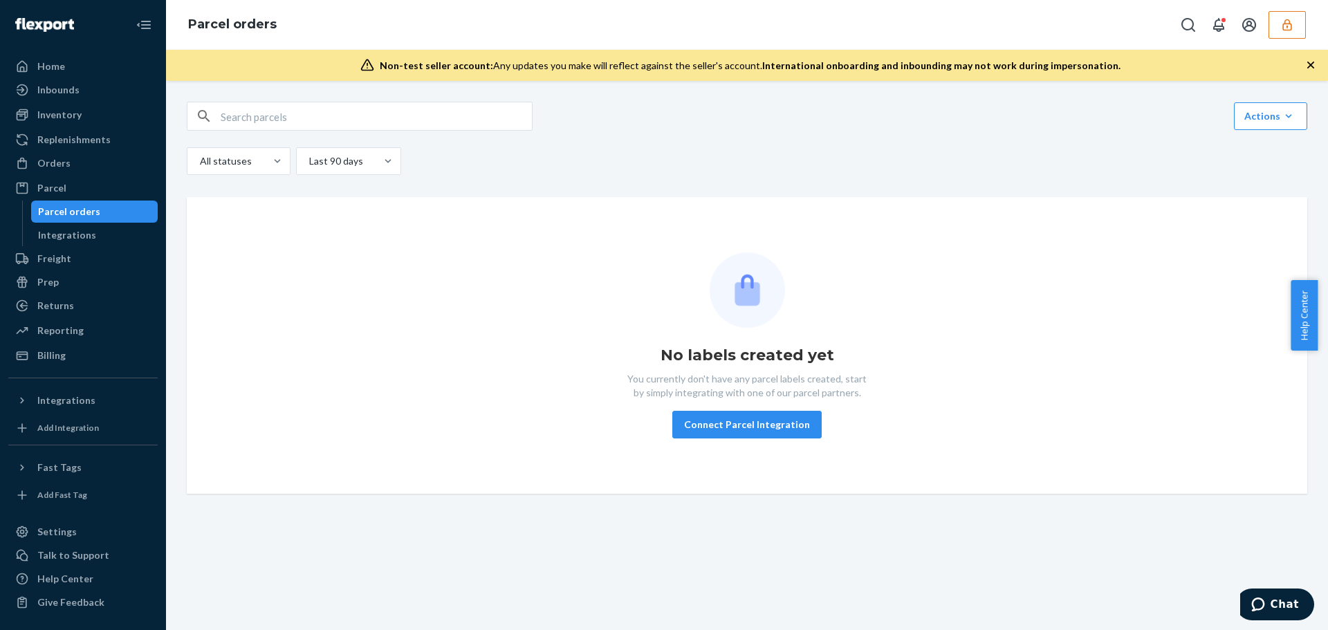
click at [1262, 209] on div "No labels created yet You currently don't have any parcel labels created, start…" at bounding box center [747, 345] width 1121 height 297
click at [1288, 28] on icon "button" at bounding box center [1288, 25] width 14 height 14
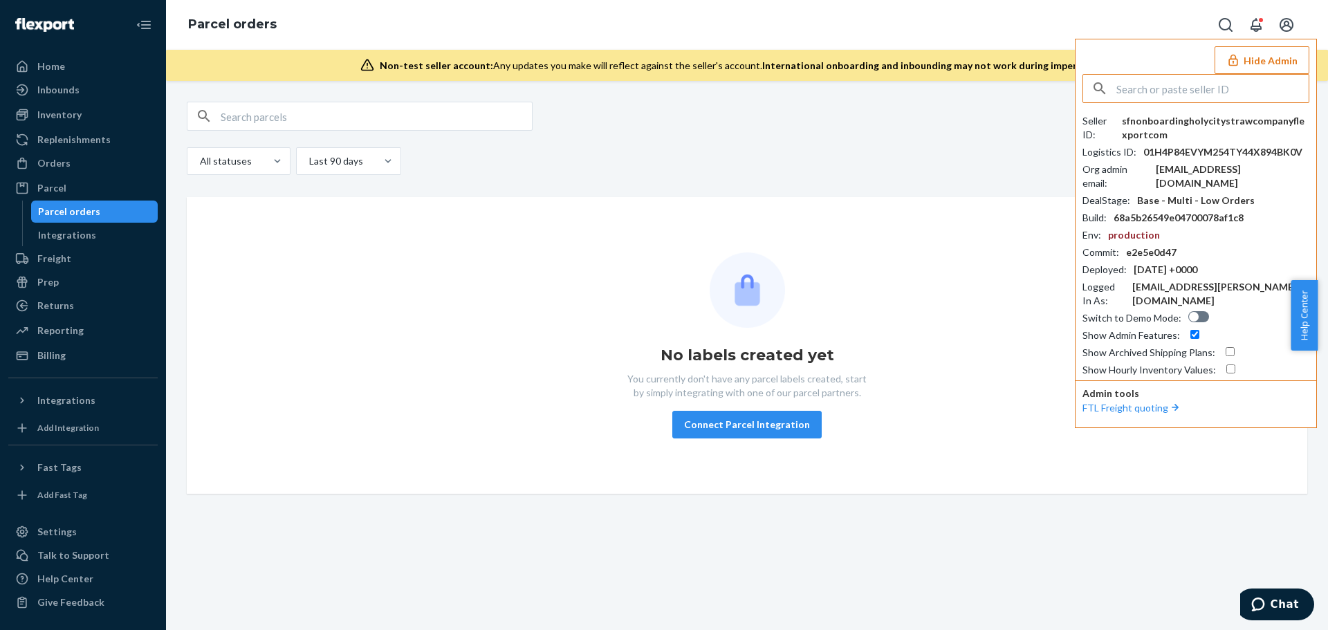
click at [1162, 90] on input "text" at bounding box center [1213, 89] width 192 height 28
paste input "paulouisico"
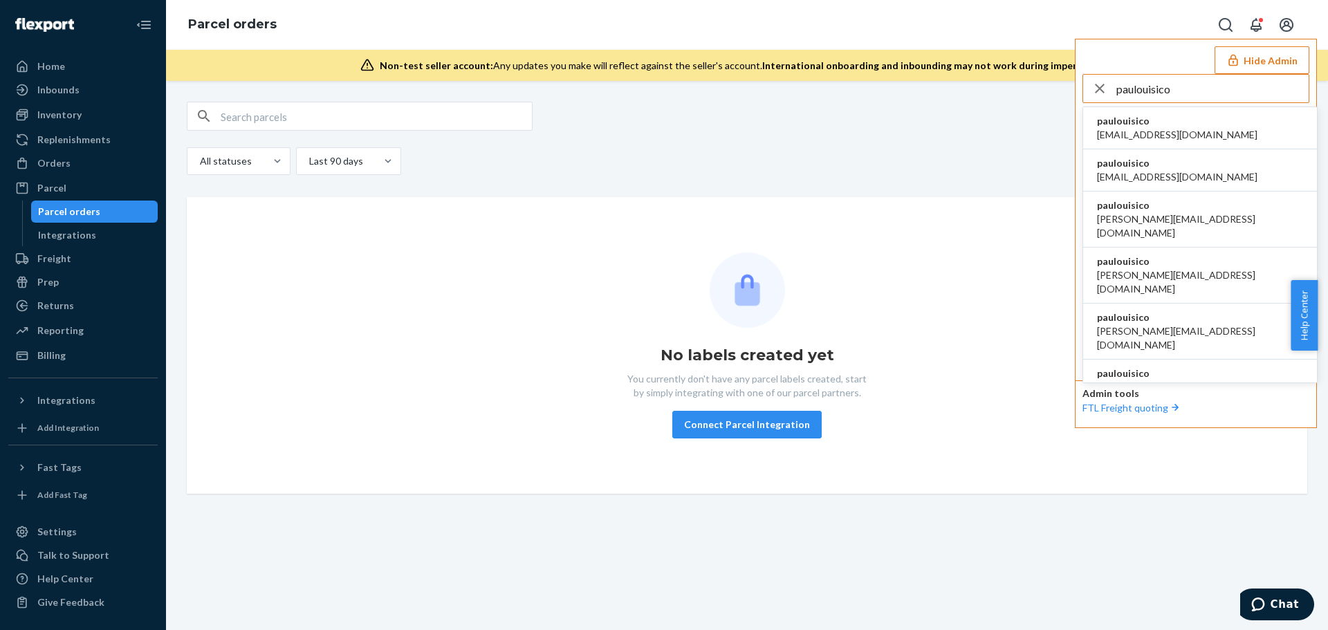
type input "paulouisico"
click at [1158, 123] on li "paulouisico al@ouisi.co" at bounding box center [1200, 128] width 234 height 42
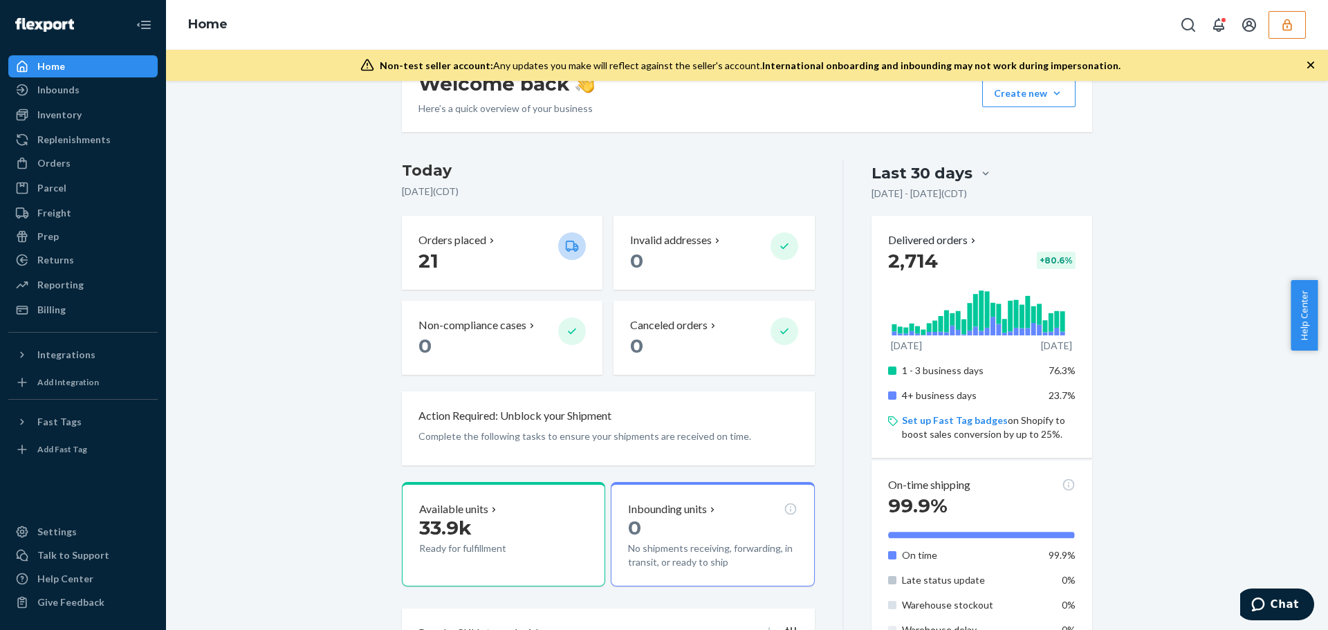
scroll to position [208, 0]
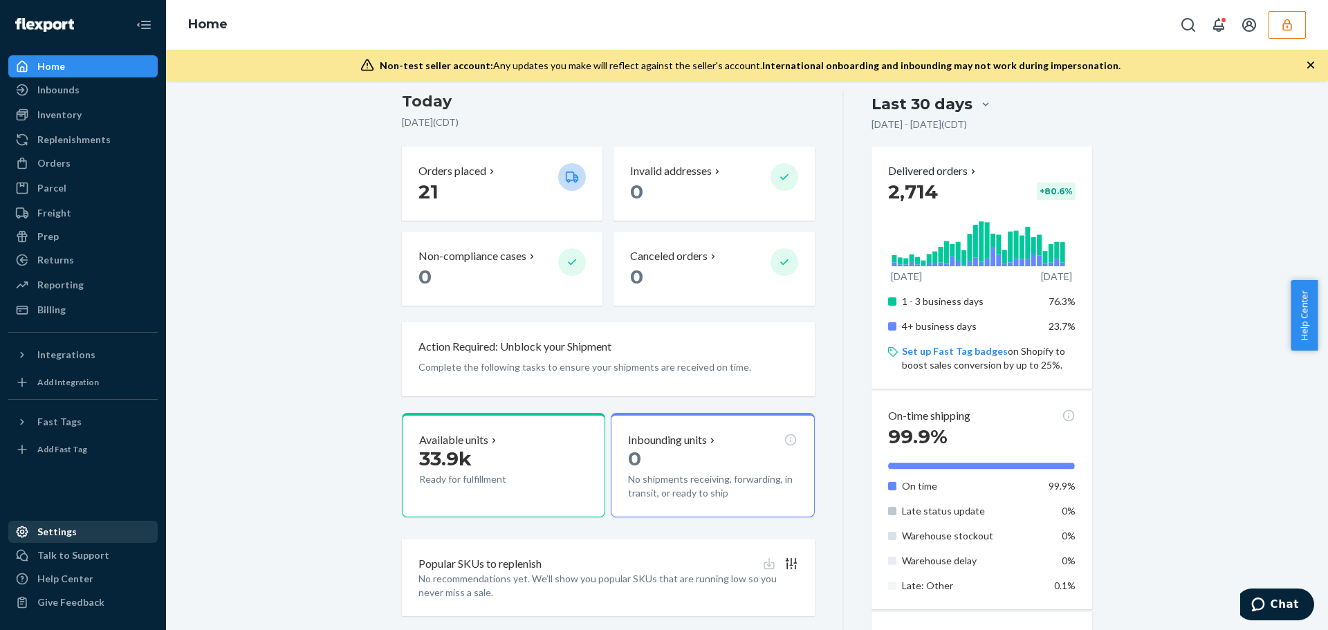
click at [68, 535] on div "Settings" at bounding box center [56, 532] width 39 height 14
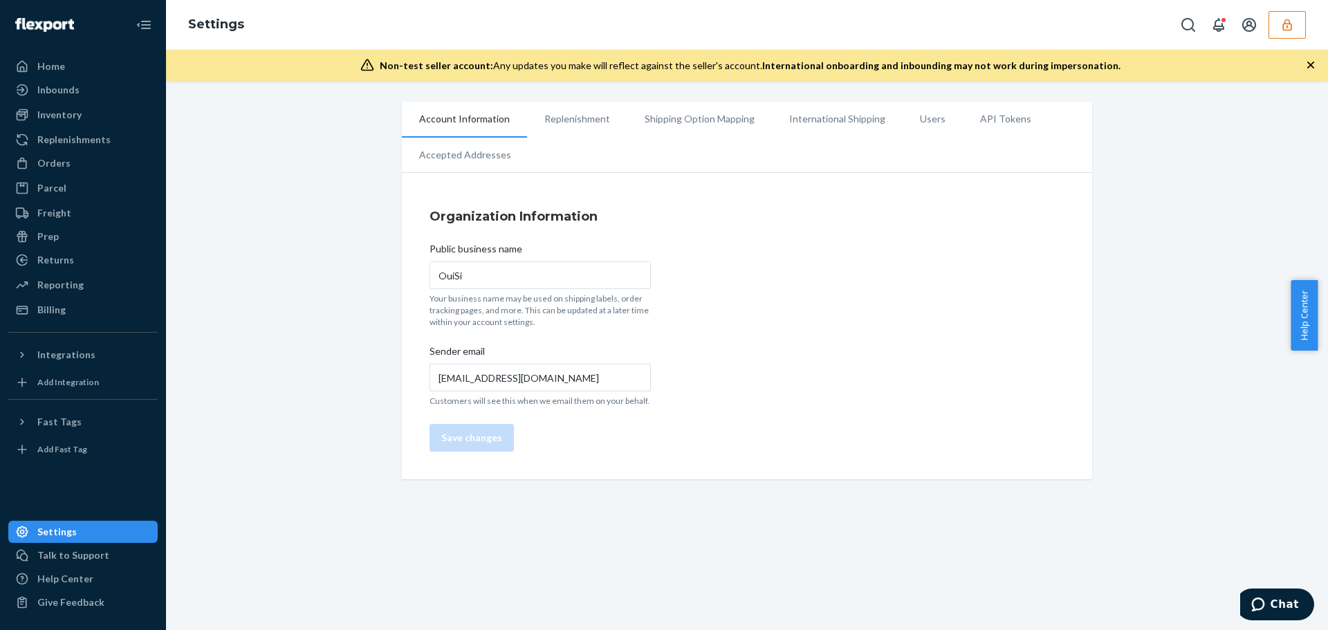
click at [1300, 26] on button "button" at bounding box center [1287, 25] width 37 height 28
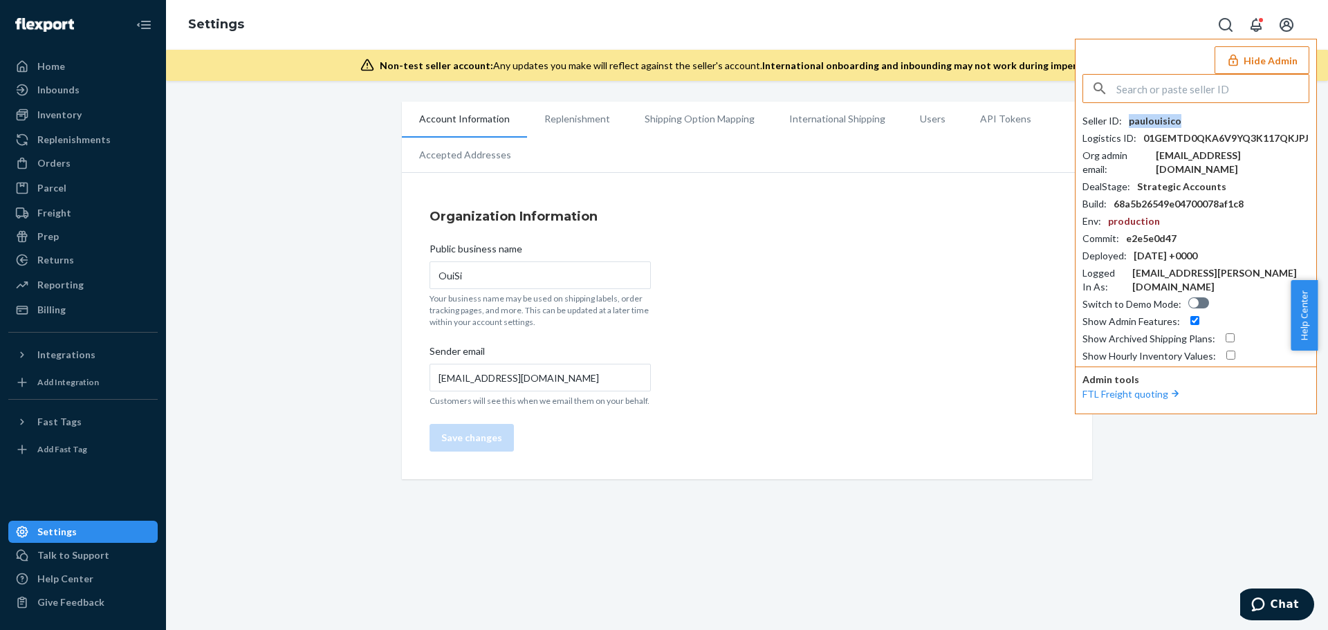
click at [1148, 116] on div "paulouisico" at bounding box center [1155, 121] width 53 height 14
copy div "paulouisico"
click at [1146, 89] on input "text" at bounding box center [1213, 89] width 192 height 28
paste input "[EMAIL_ADDRESS][PERSON_NAME][DOMAIN_NAME]"
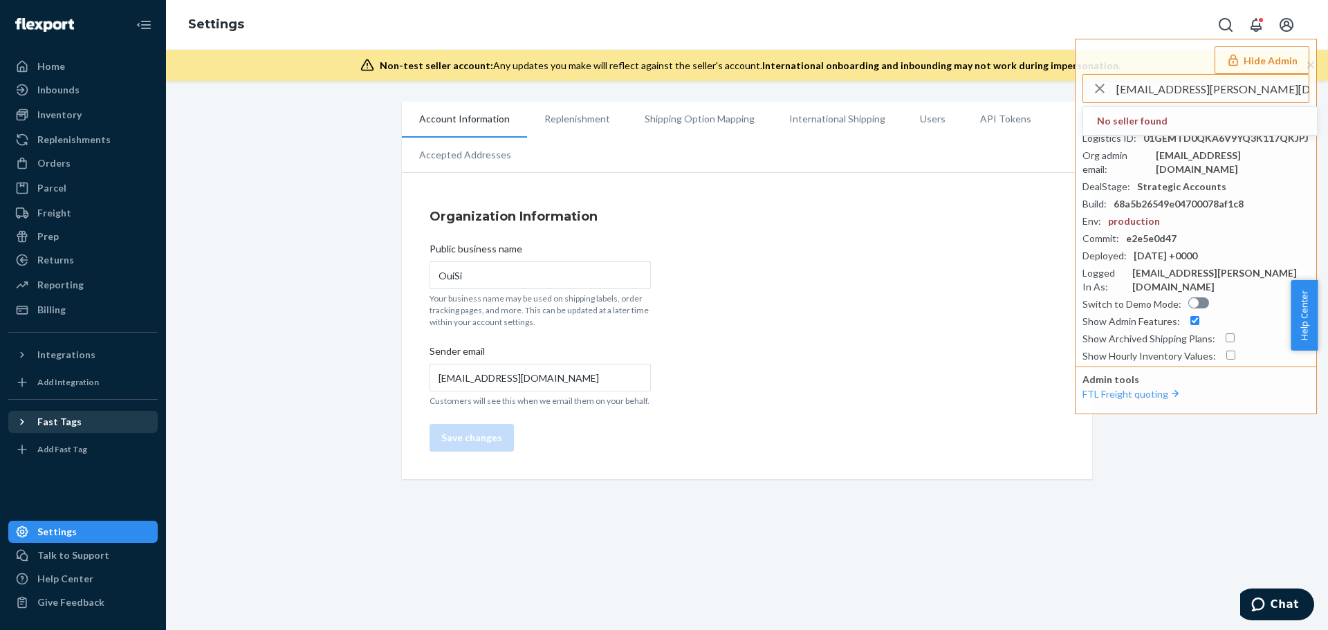
type input "[EMAIL_ADDRESS][PERSON_NAME][DOMAIN_NAME]"
click at [1212, 532] on div "Account Information Replenishment Shipping Option Mapping International Shippin…" at bounding box center [747, 355] width 1162 height 549
